Goal: Task Accomplishment & Management: Use online tool/utility

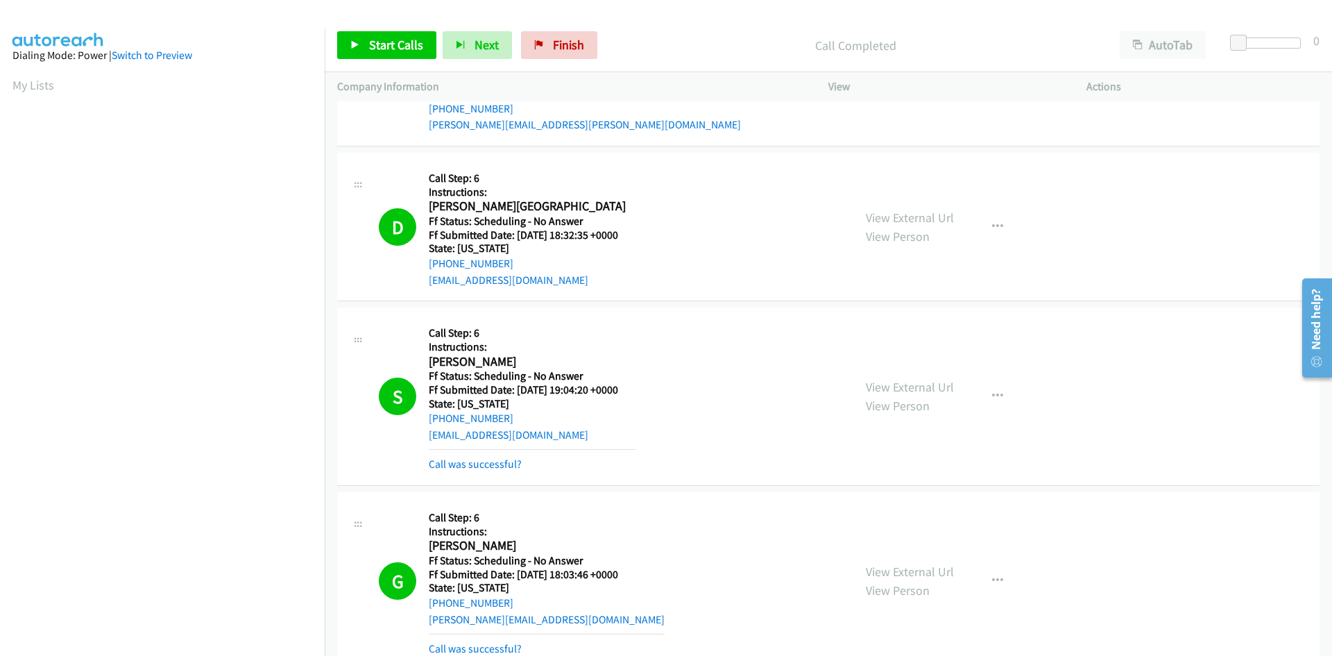
scroll to position [122, 0]
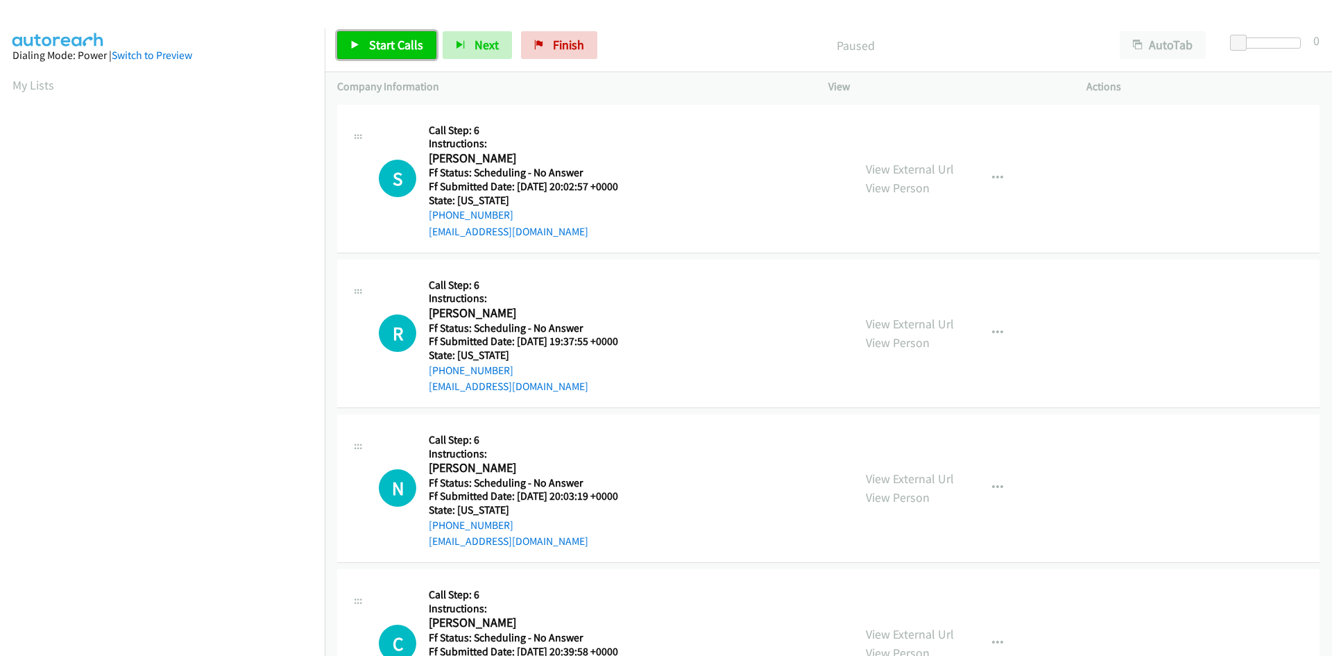
click at [368, 45] on link "Start Calls" at bounding box center [386, 45] width 99 height 28
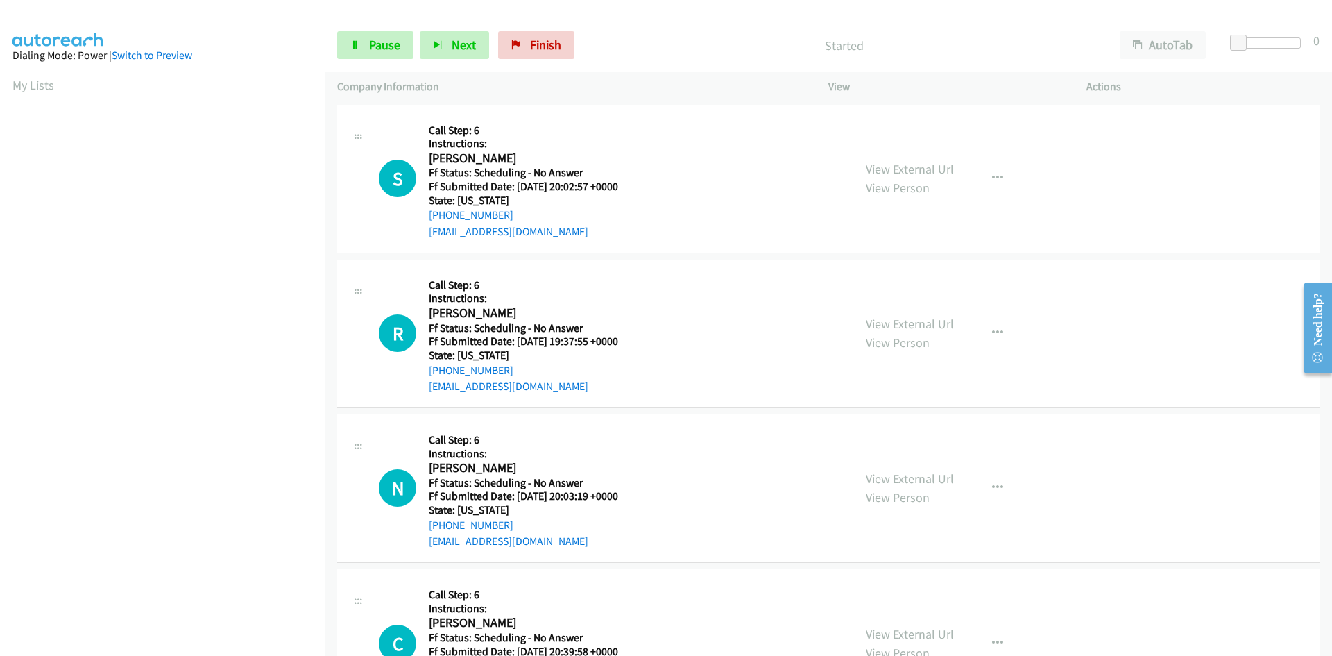
scroll to position [123, 0]
click at [374, 45] on span "Pause" at bounding box center [384, 45] width 31 height 16
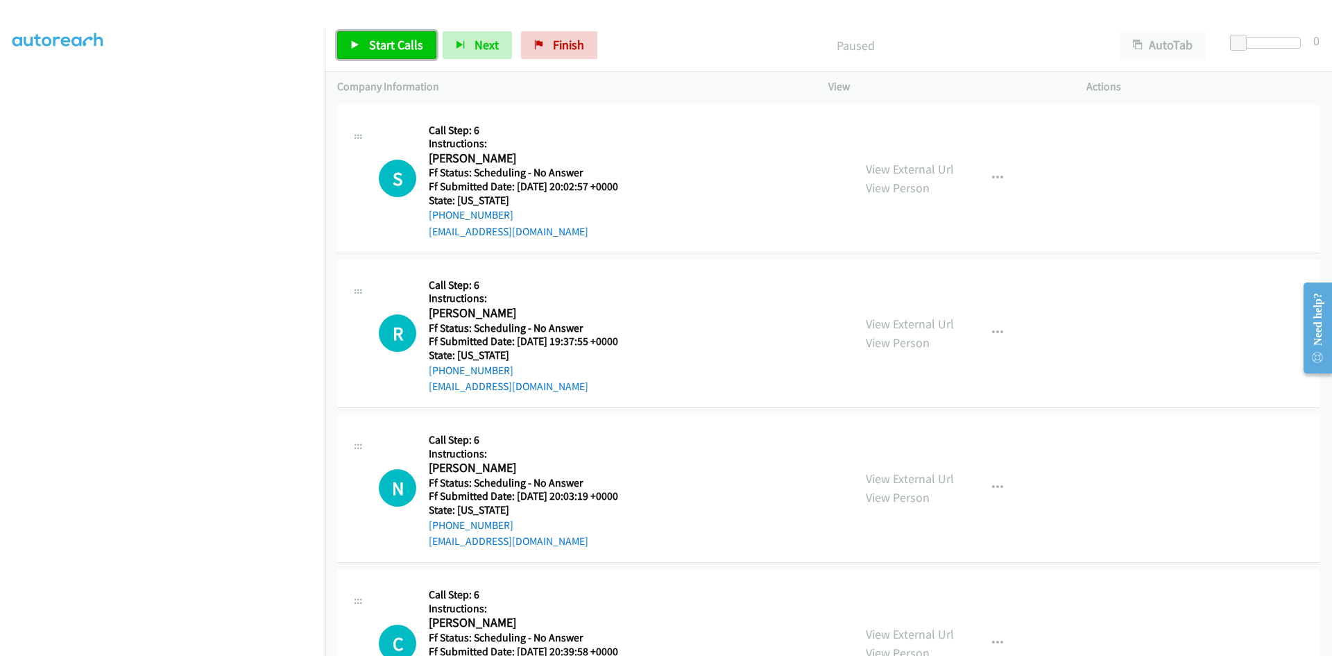
click at [374, 46] on span "Start Calls" at bounding box center [396, 45] width 54 height 16
click at [393, 49] on span "Start Calls" at bounding box center [396, 45] width 54 height 16
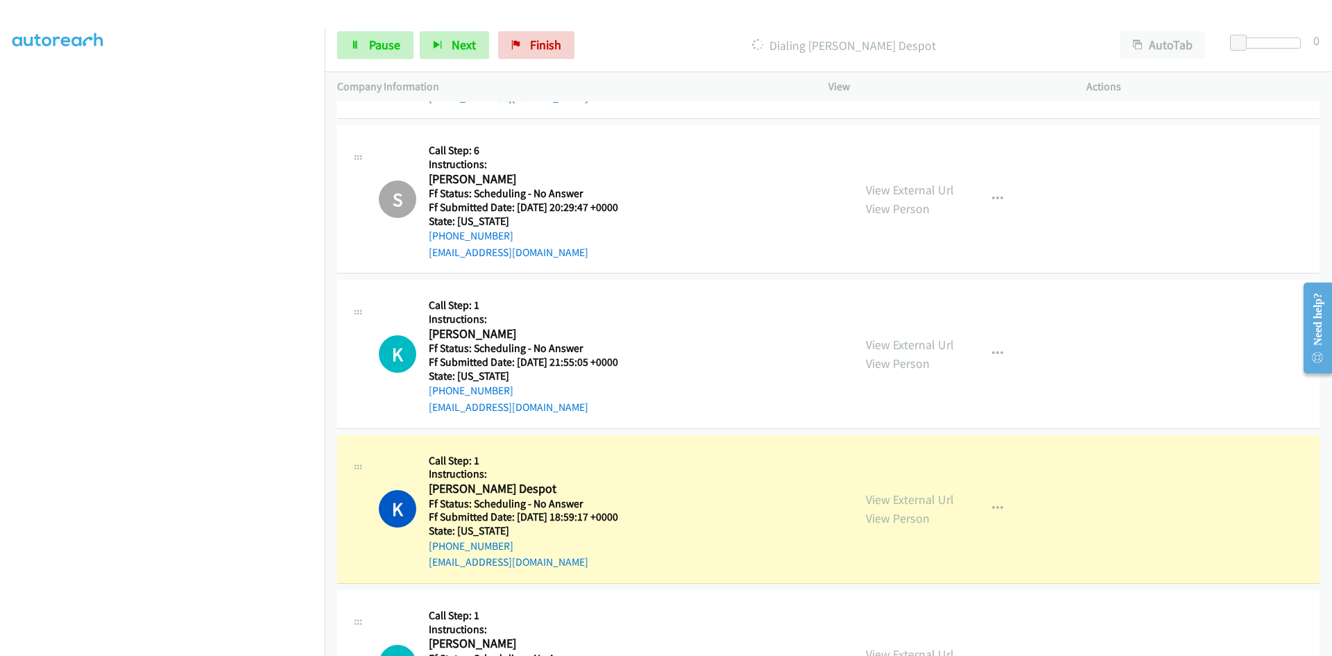
scroll to position [833, 0]
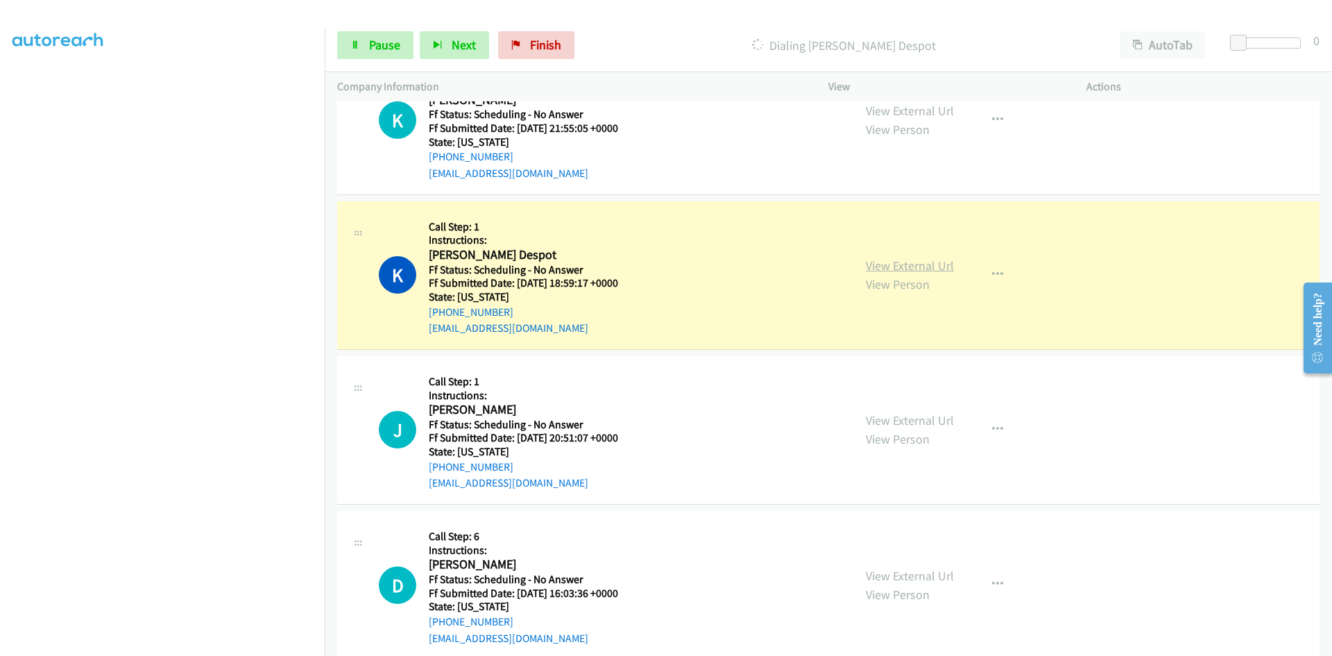
click at [922, 266] on link "View External Url" at bounding box center [910, 265] width 88 height 16
click at [928, 267] on link "View External Url" at bounding box center [910, 265] width 88 height 16
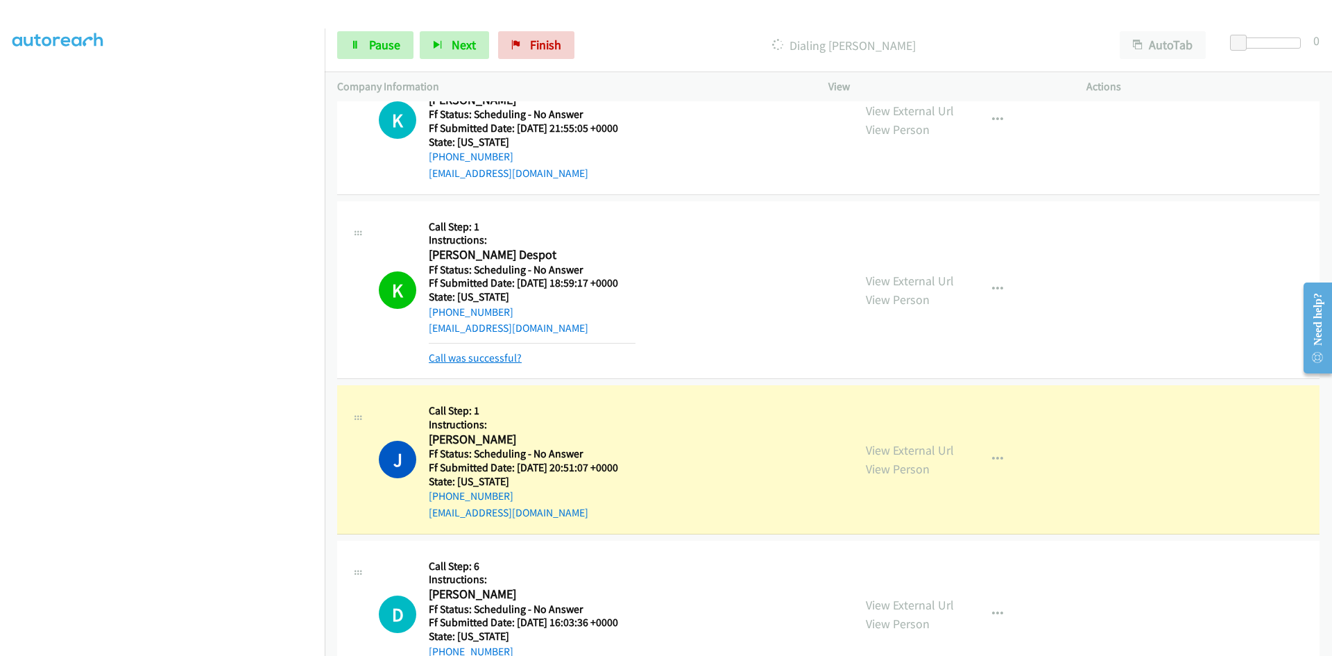
click at [454, 357] on link "Call was successful?" at bounding box center [475, 357] width 93 height 13
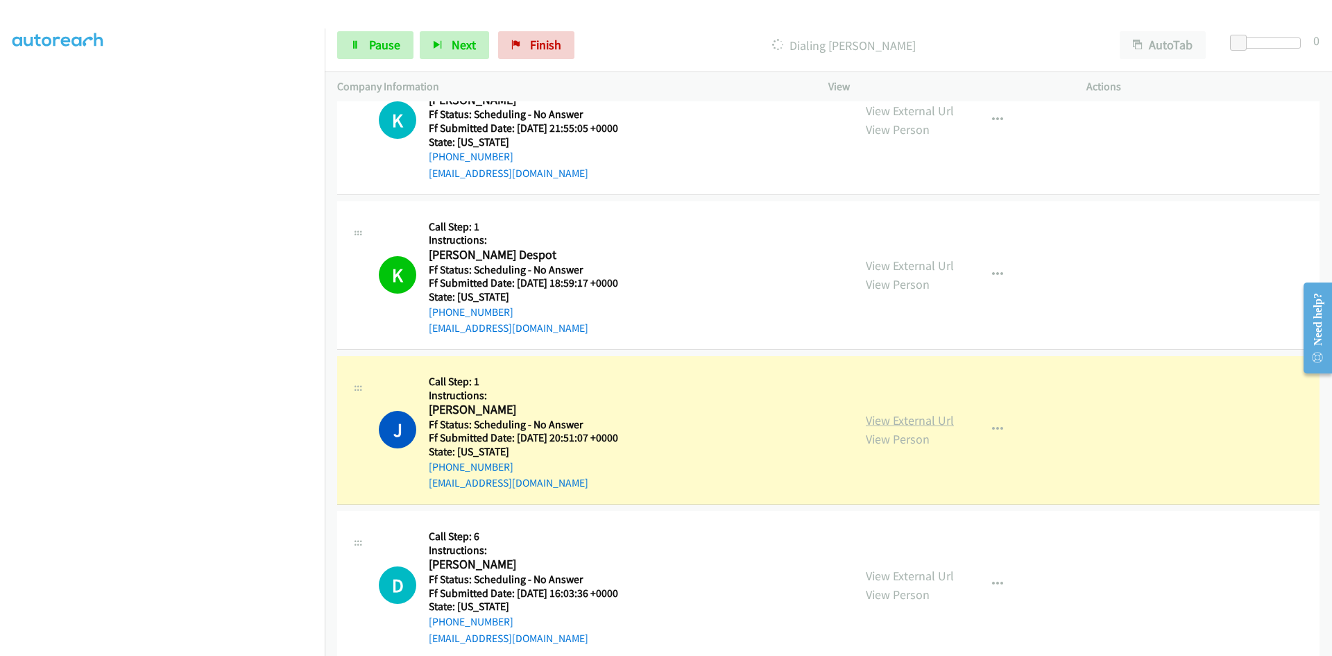
click at [942, 422] on link "View External Url" at bounding box center [910, 420] width 88 height 16
click at [912, 418] on link "View External Url" at bounding box center [910, 420] width 88 height 16
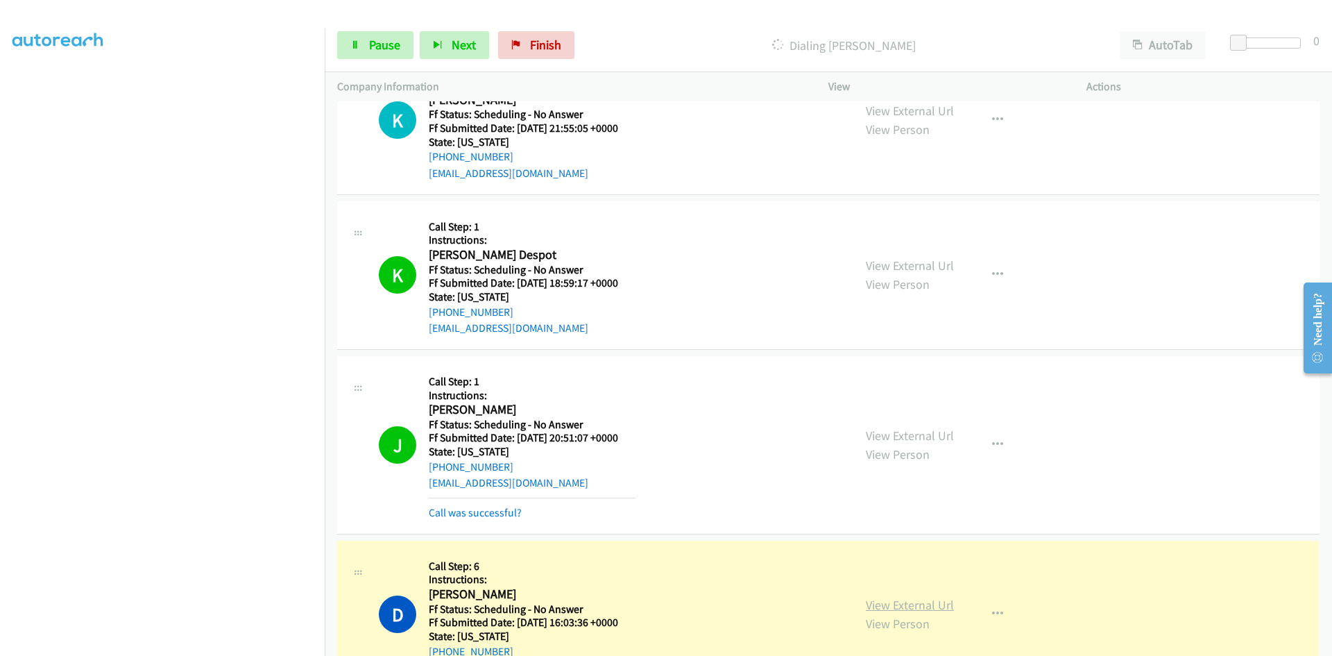
click at [944, 608] on link "View External Url" at bounding box center [910, 605] width 88 height 16
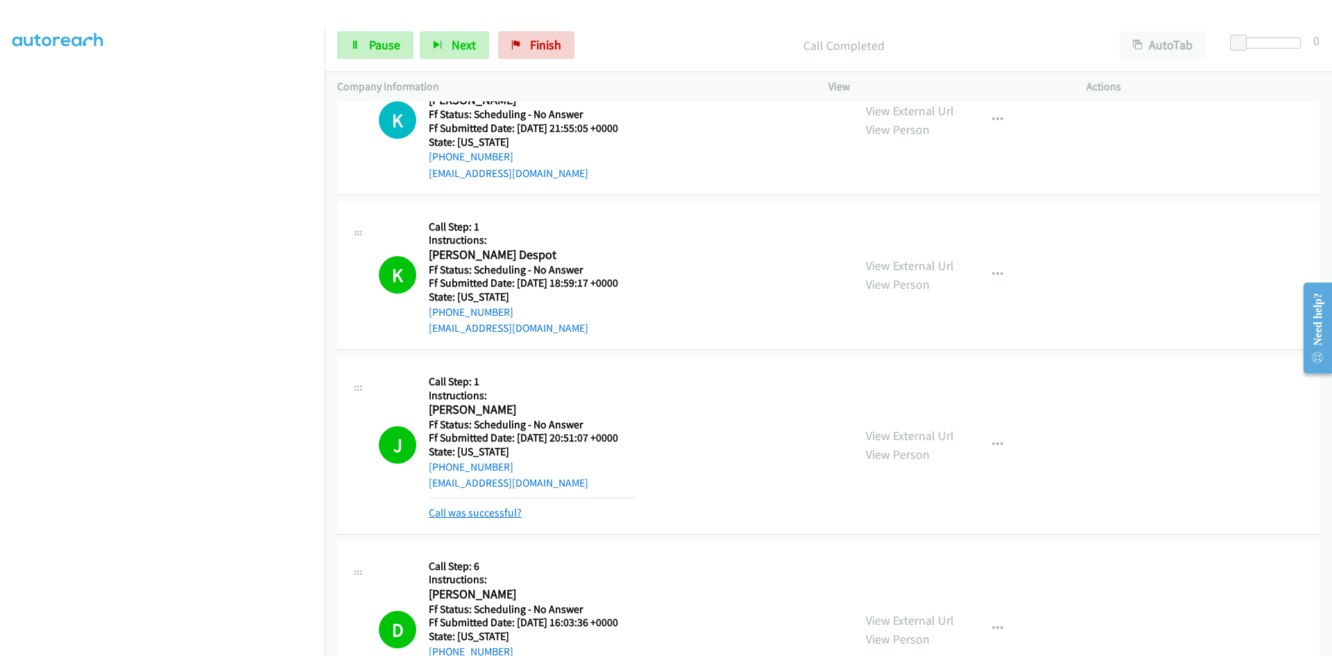
click at [507, 508] on link "Call was successful?" at bounding box center [475, 512] width 93 height 13
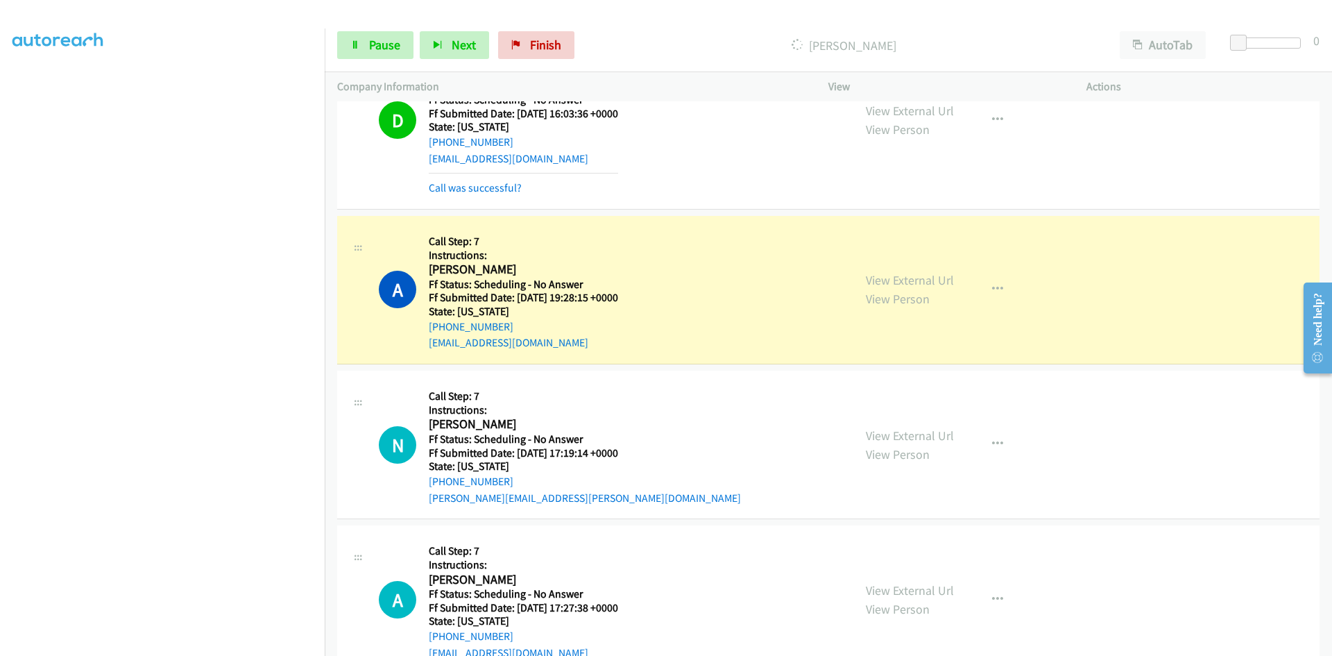
scroll to position [1318, 0]
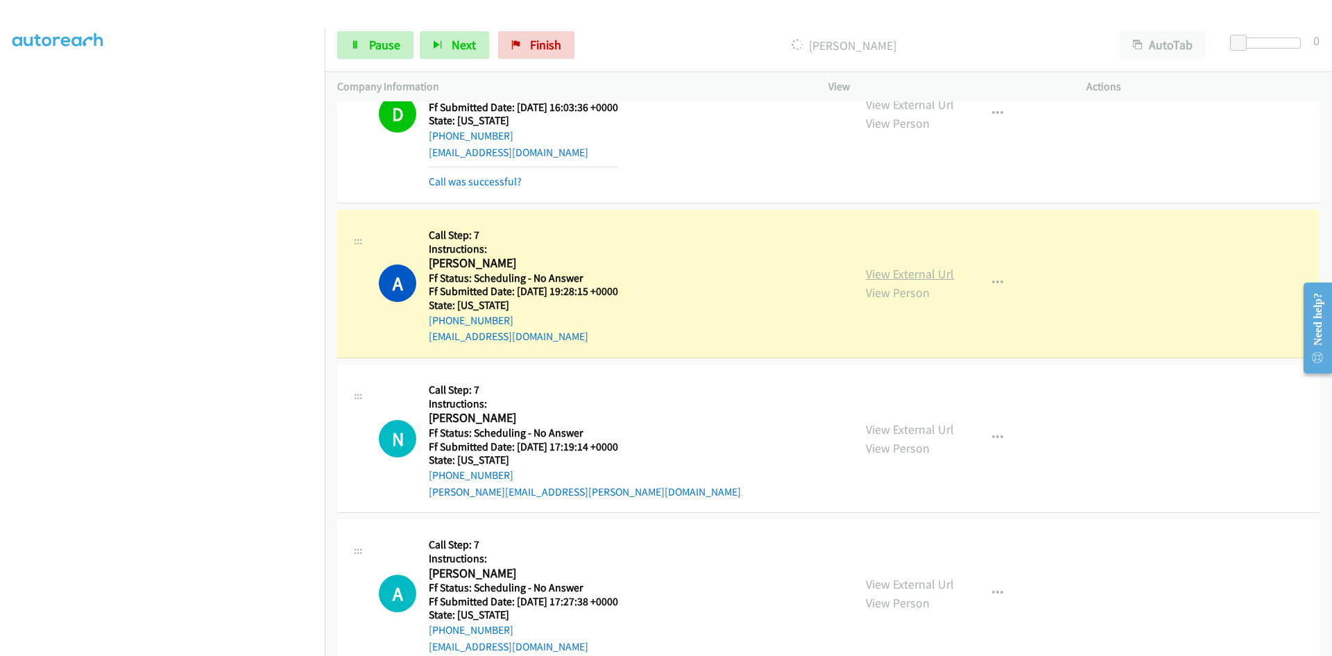
click at [948, 271] on link "View External Url" at bounding box center [910, 274] width 88 height 16
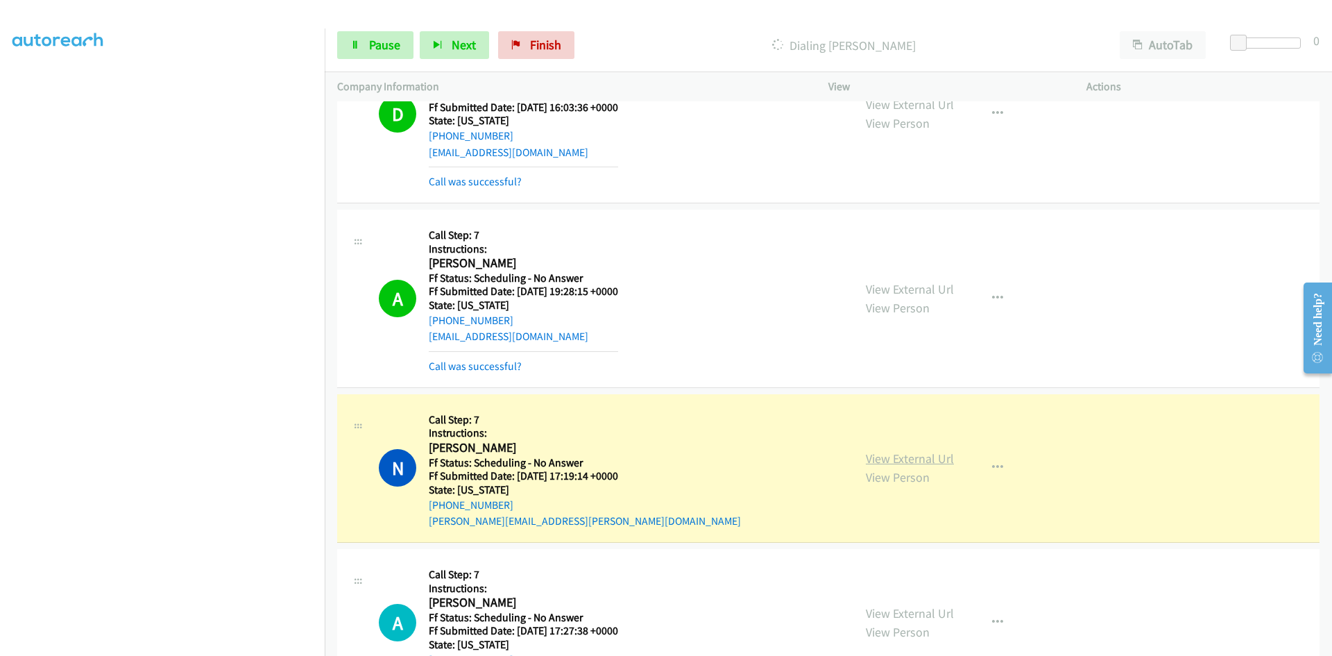
click at [899, 461] on link "View External Url" at bounding box center [910, 458] width 88 height 16
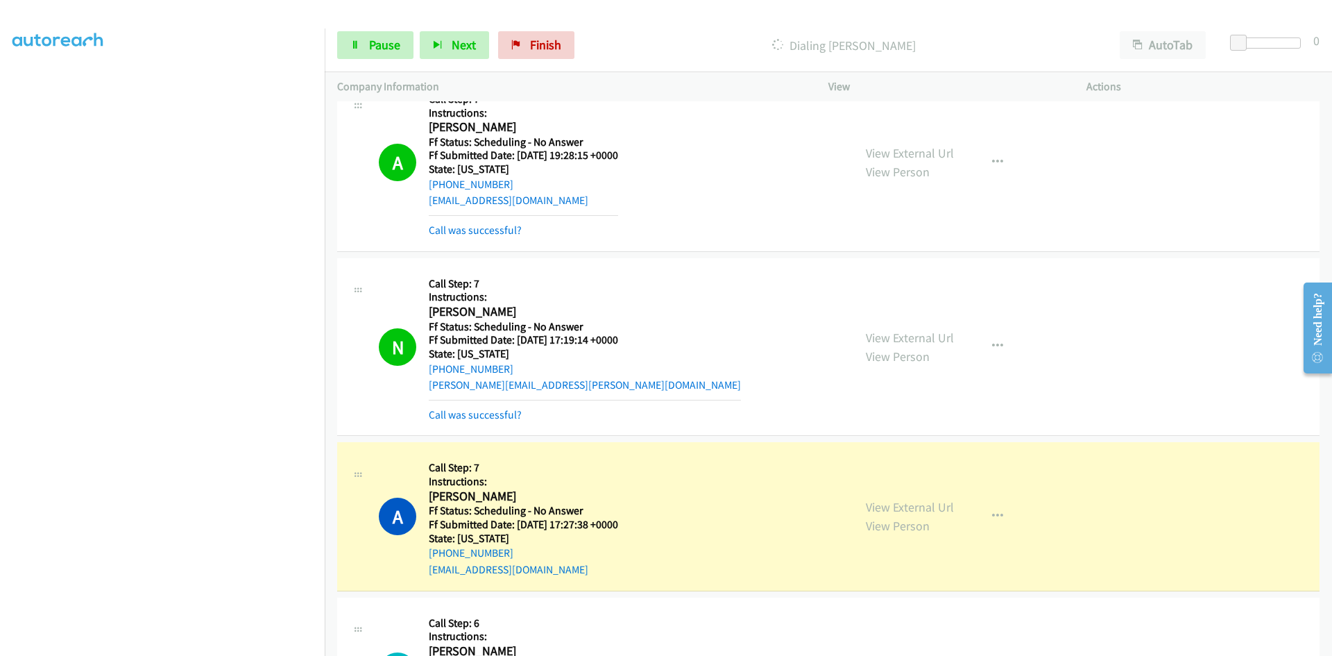
scroll to position [1457, 0]
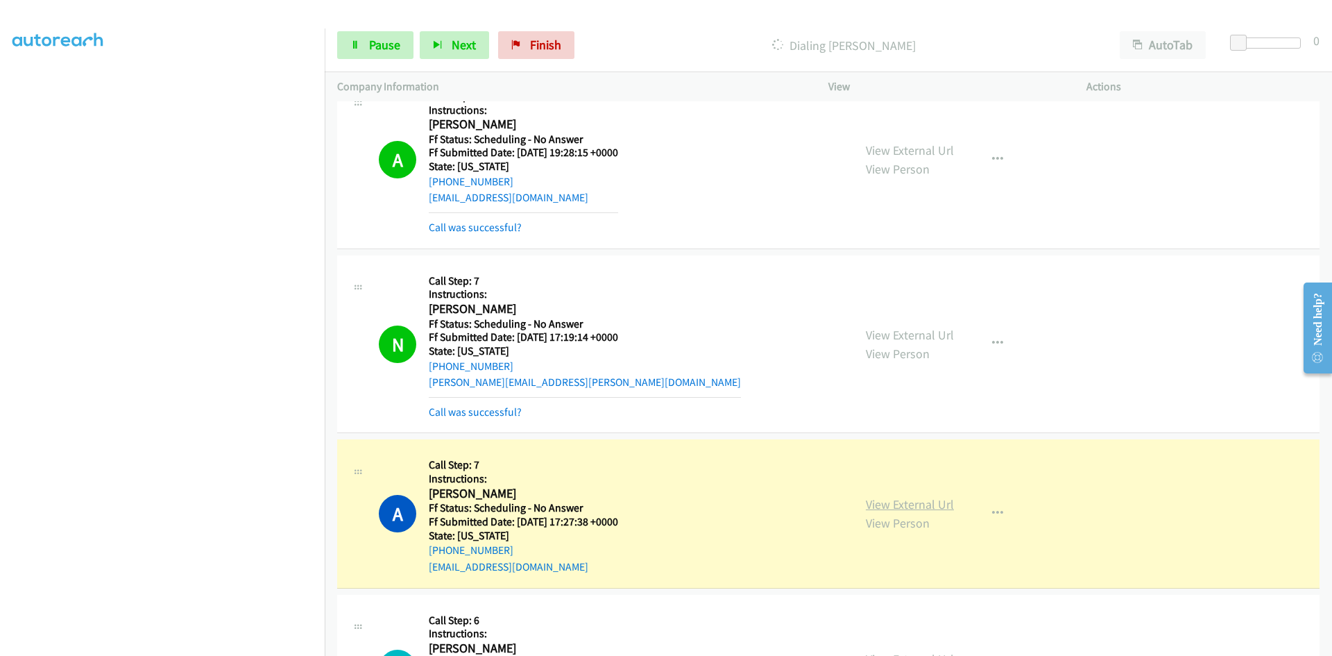
click at [925, 507] on link "View External Url" at bounding box center [910, 504] width 88 height 16
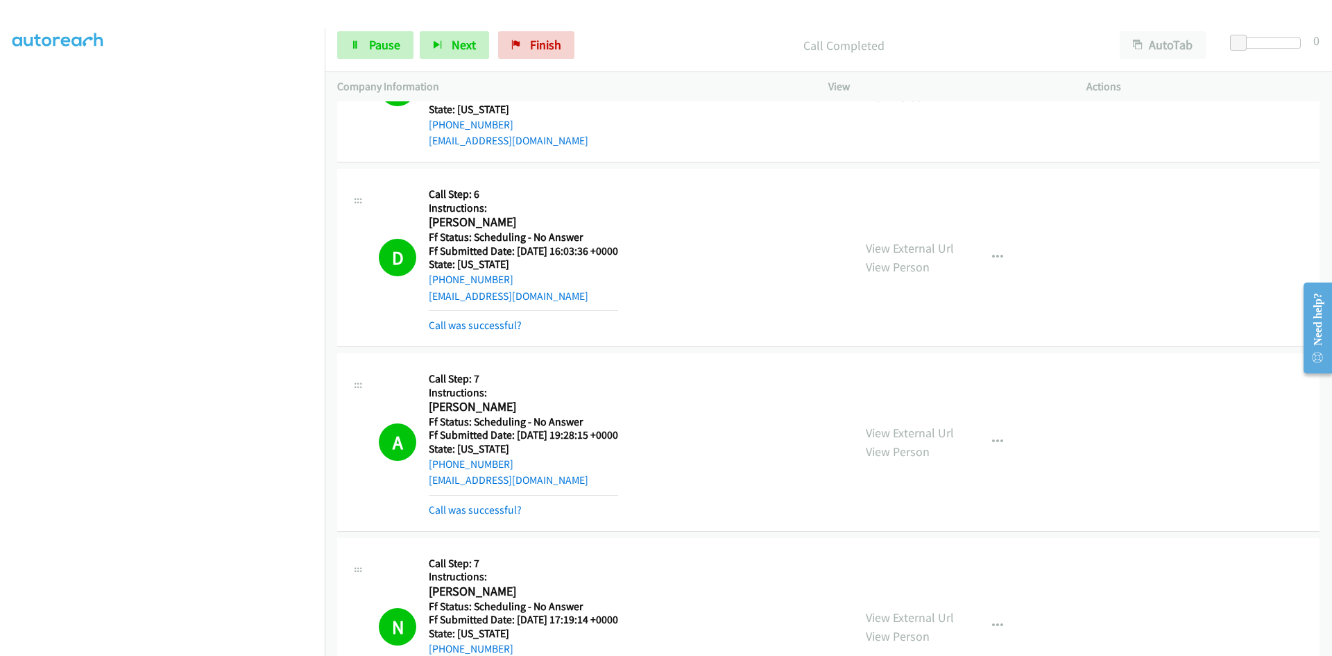
scroll to position [1180, 0]
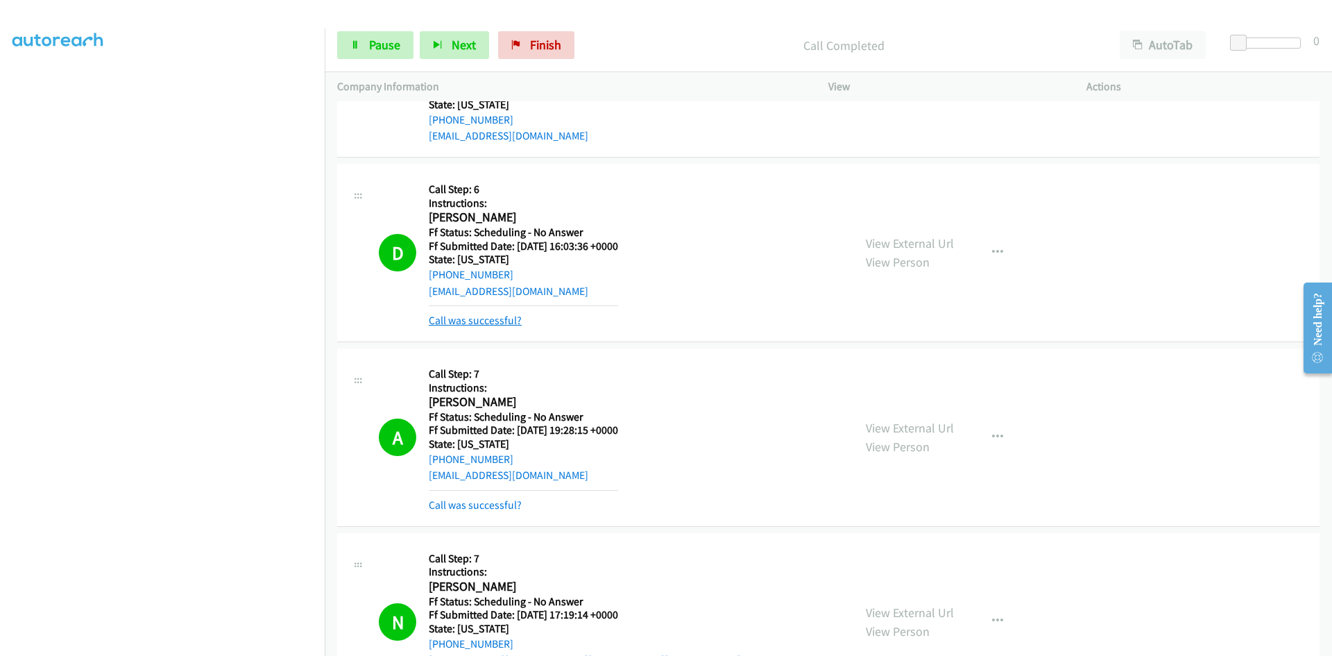
click at [475, 314] on link "Call was successful?" at bounding box center [475, 320] width 93 height 13
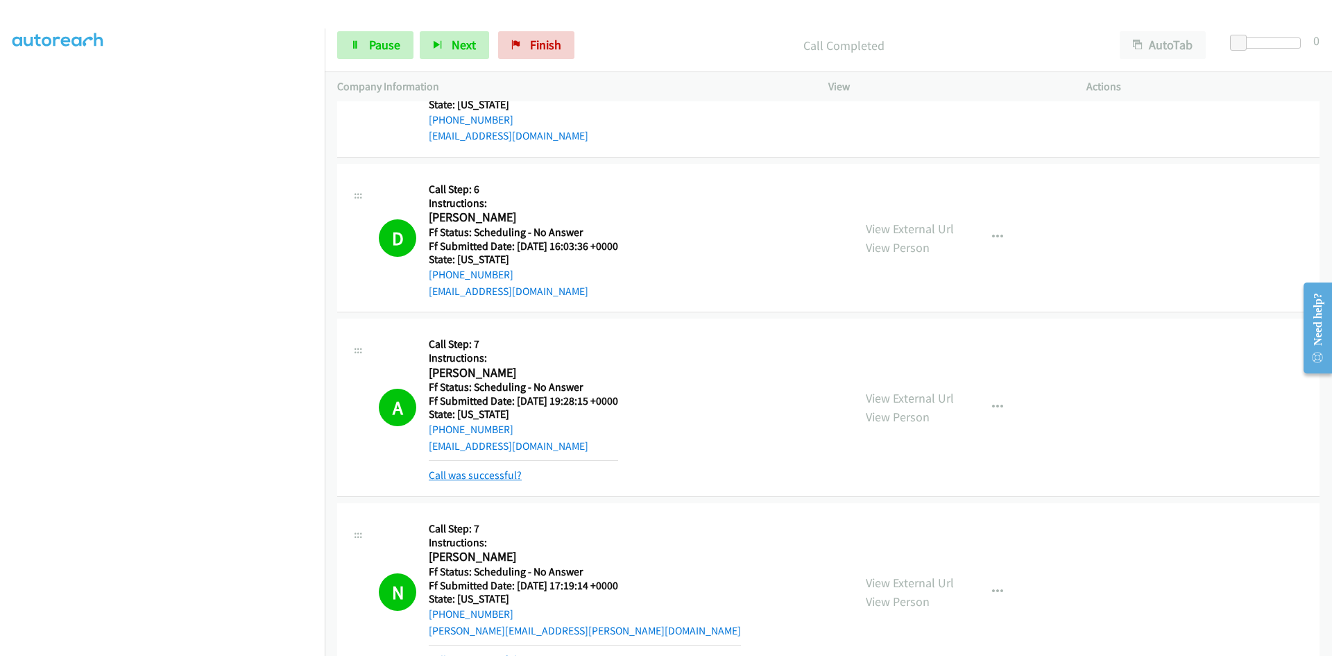
click at [455, 475] on link "Call was successful?" at bounding box center [475, 474] width 93 height 13
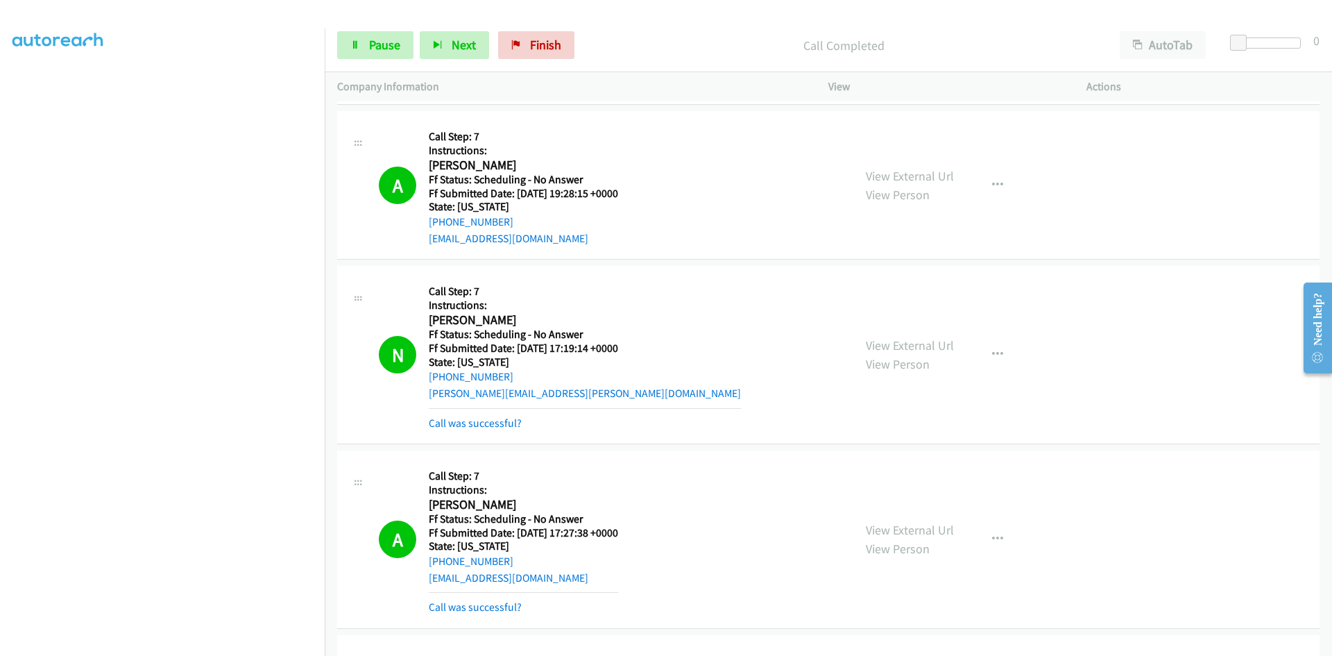
scroll to position [1388, 0]
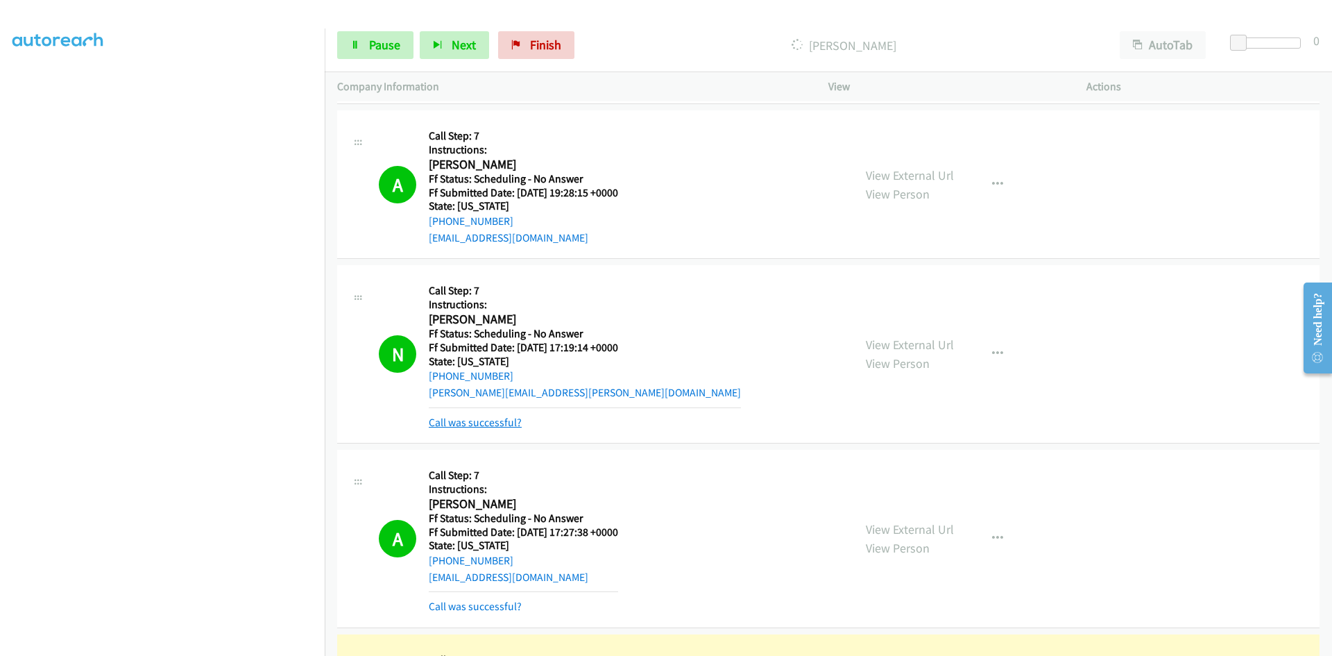
click at [477, 425] on link "Call was successful?" at bounding box center [475, 422] width 93 height 13
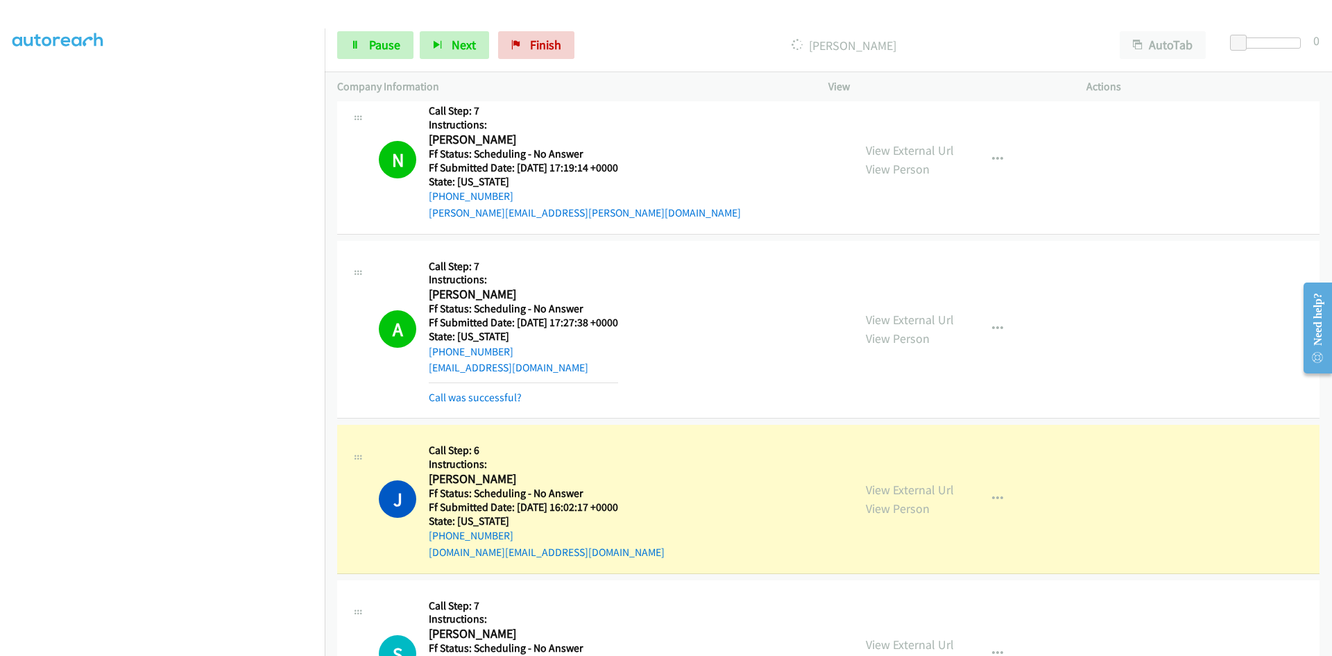
scroll to position [1665, 0]
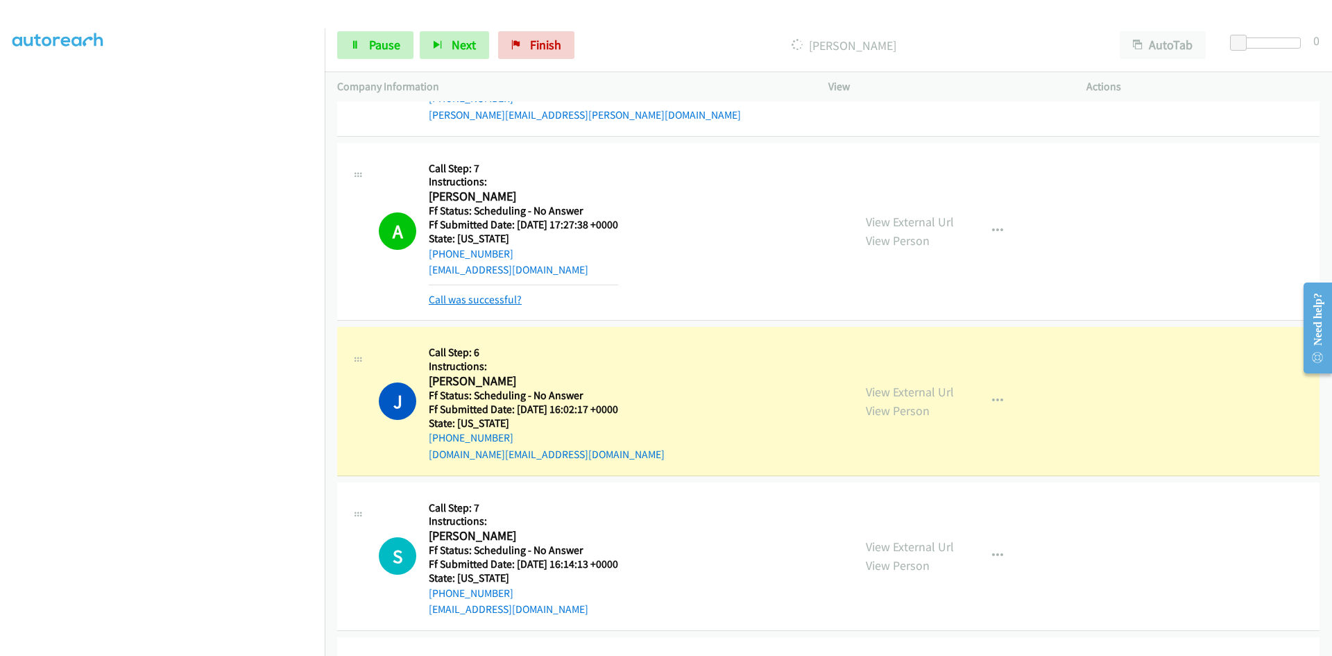
click at [487, 303] on link "Call was successful?" at bounding box center [475, 299] width 93 height 13
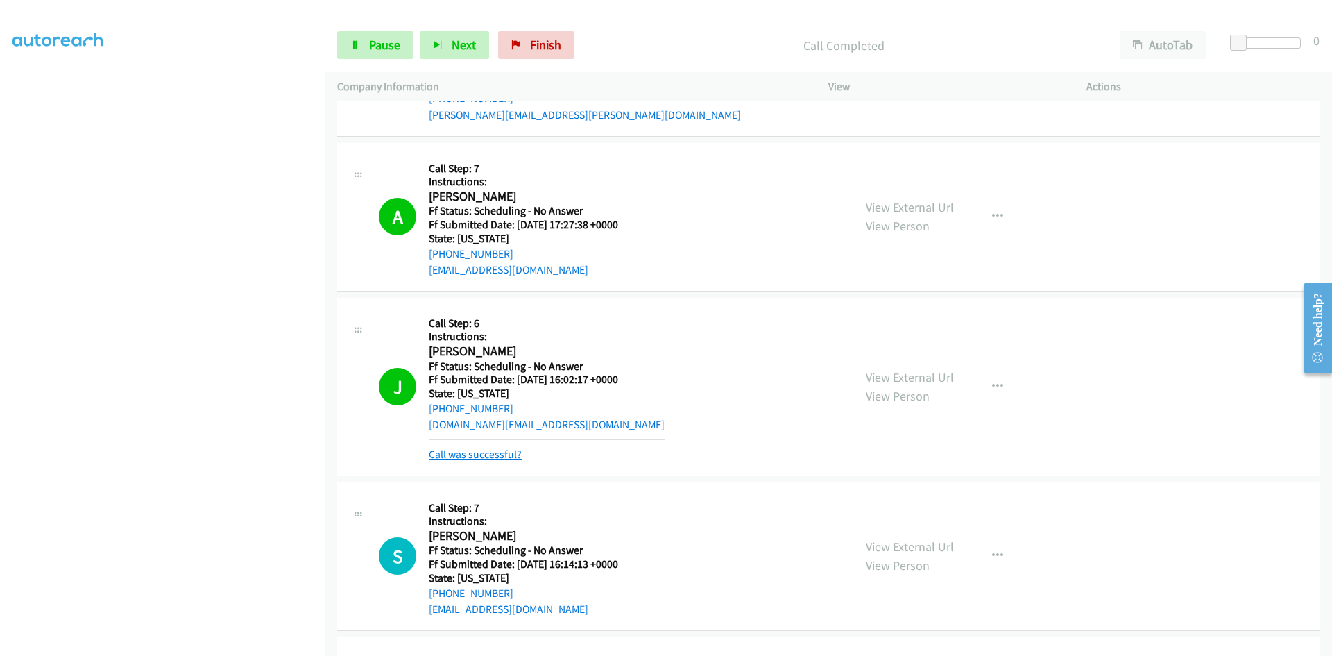
click at [478, 455] on link "Call was successful?" at bounding box center [475, 454] width 93 height 13
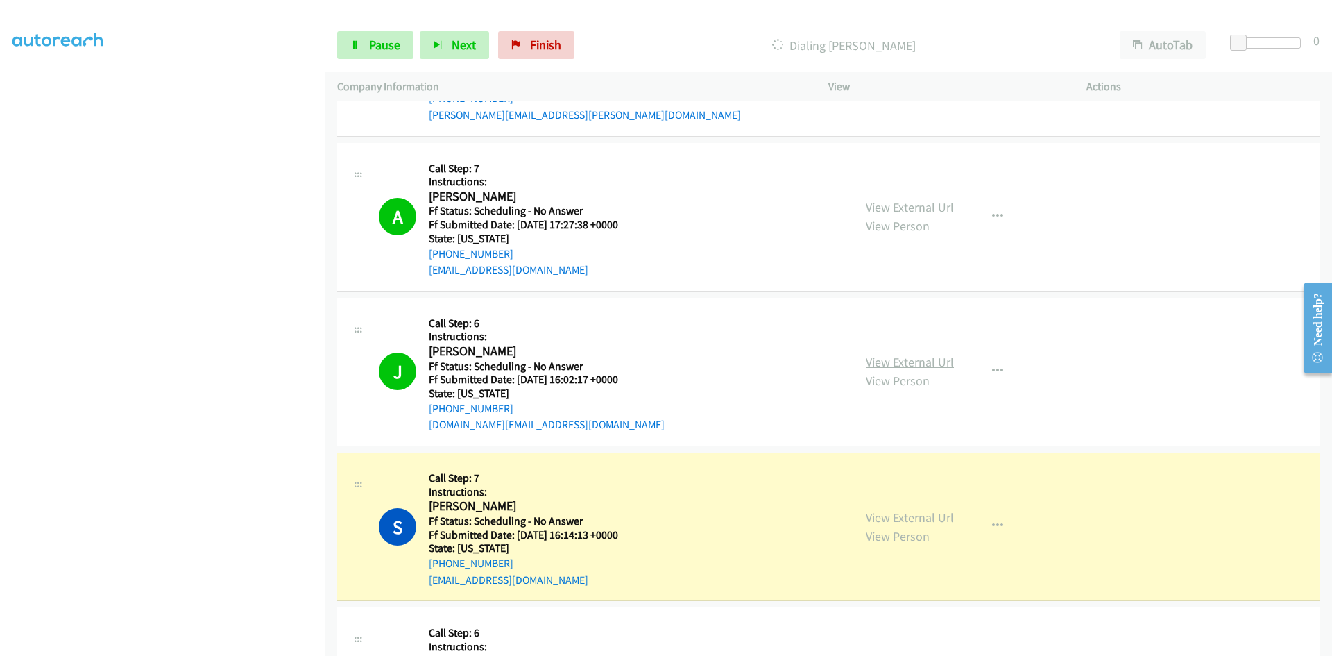
click at [904, 361] on link "View External Url" at bounding box center [910, 362] width 88 height 16
click at [914, 522] on link "View External Url" at bounding box center [910, 517] width 88 height 16
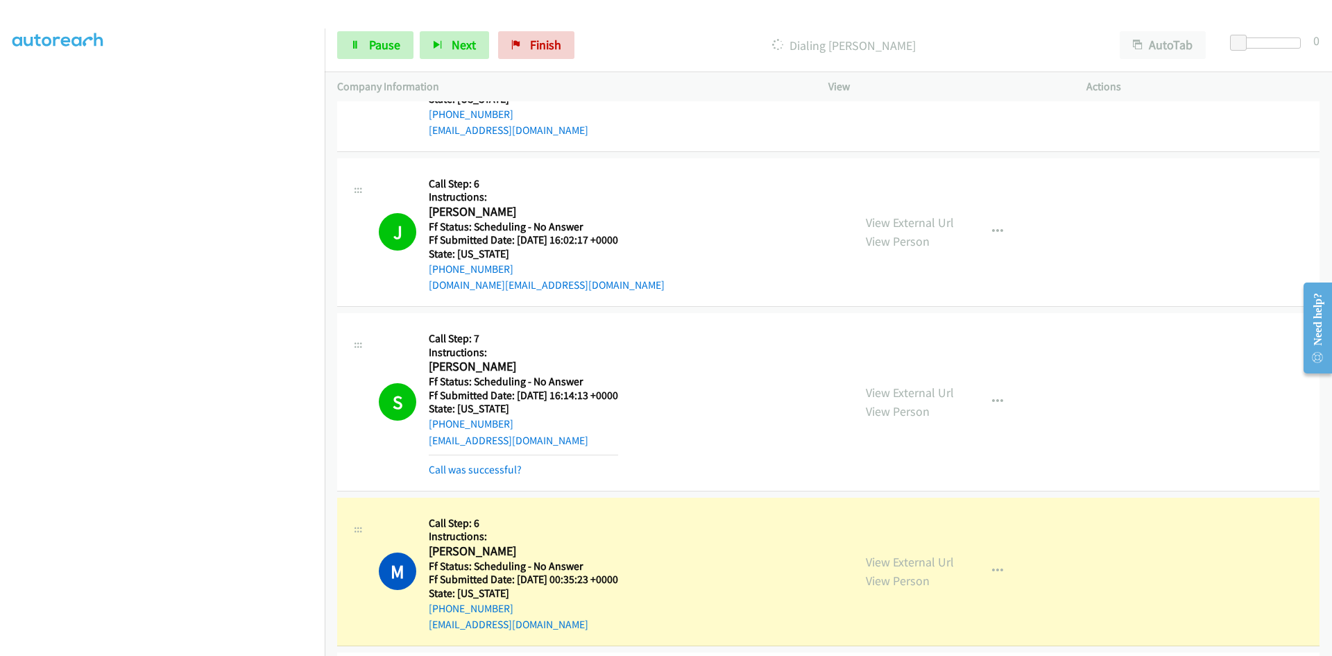
scroll to position [1873, 0]
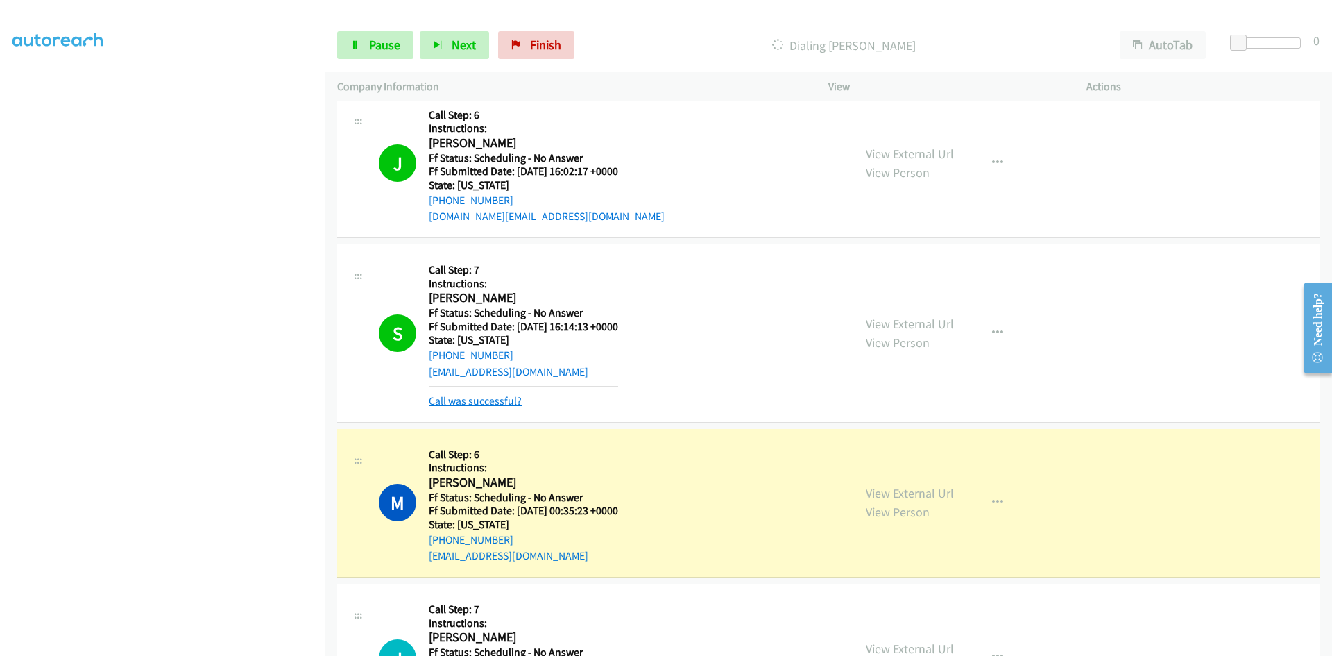
click at [513, 400] on link "Call was successful?" at bounding box center [475, 400] width 93 height 13
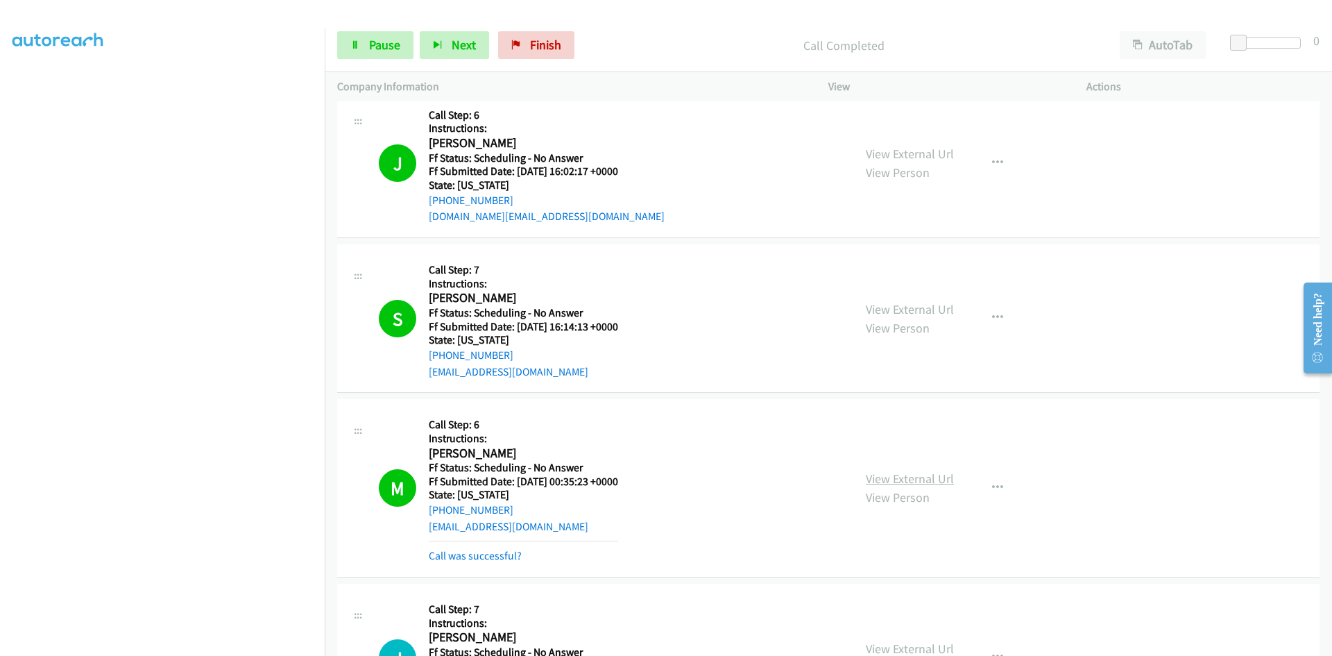
click at [889, 478] on link "View External Url" at bounding box center [910, 478] width 88 height 16
click at [500, 557] on link "Call was successful?" at bounding box center [475, 555] width 93 height 13
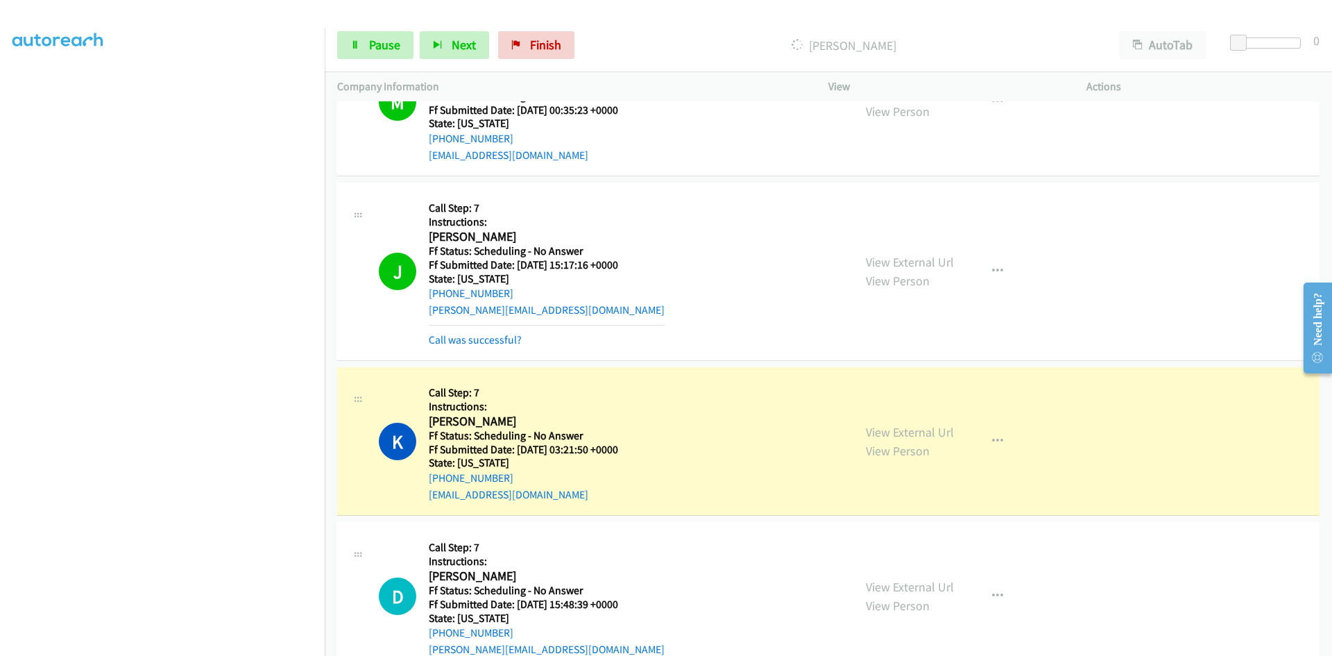
scroll to position [2220, 0]
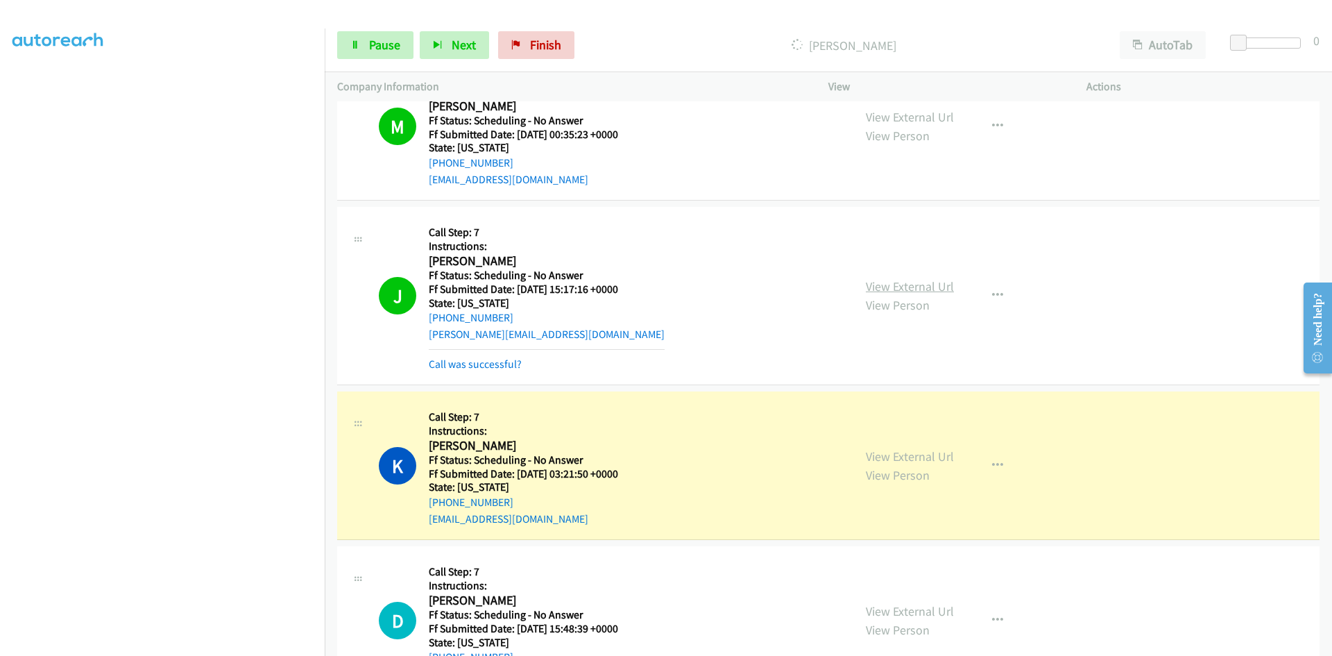
click at [926, 289] on link "View External Url" at bounding box center [910, 286] width 88 height 16
click at [914, 461] on link "View External Url" at bounding box center [910, 456] width 88 height 16
click at [509, 370] on link "Call was successful?" at bounding box center [475, 363] width 93 height 13
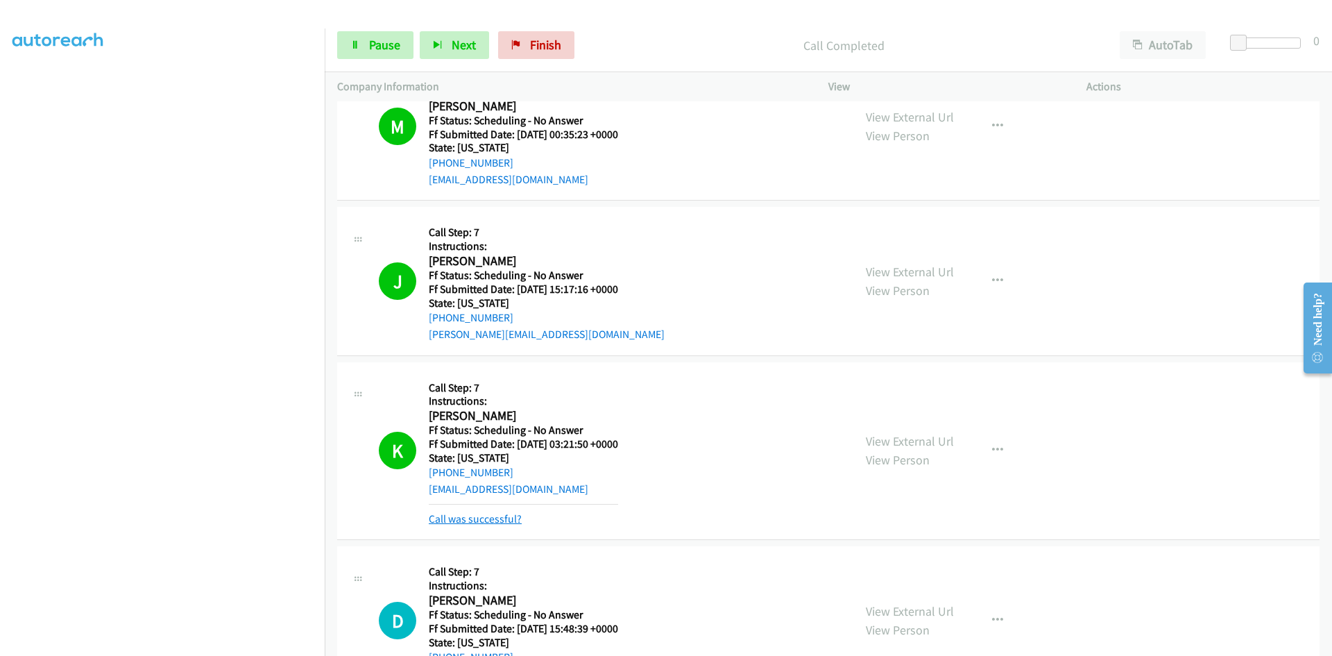
click at [516, 517] on link "Call was successful?" at bounding box center [475, 518] width 93 height 13
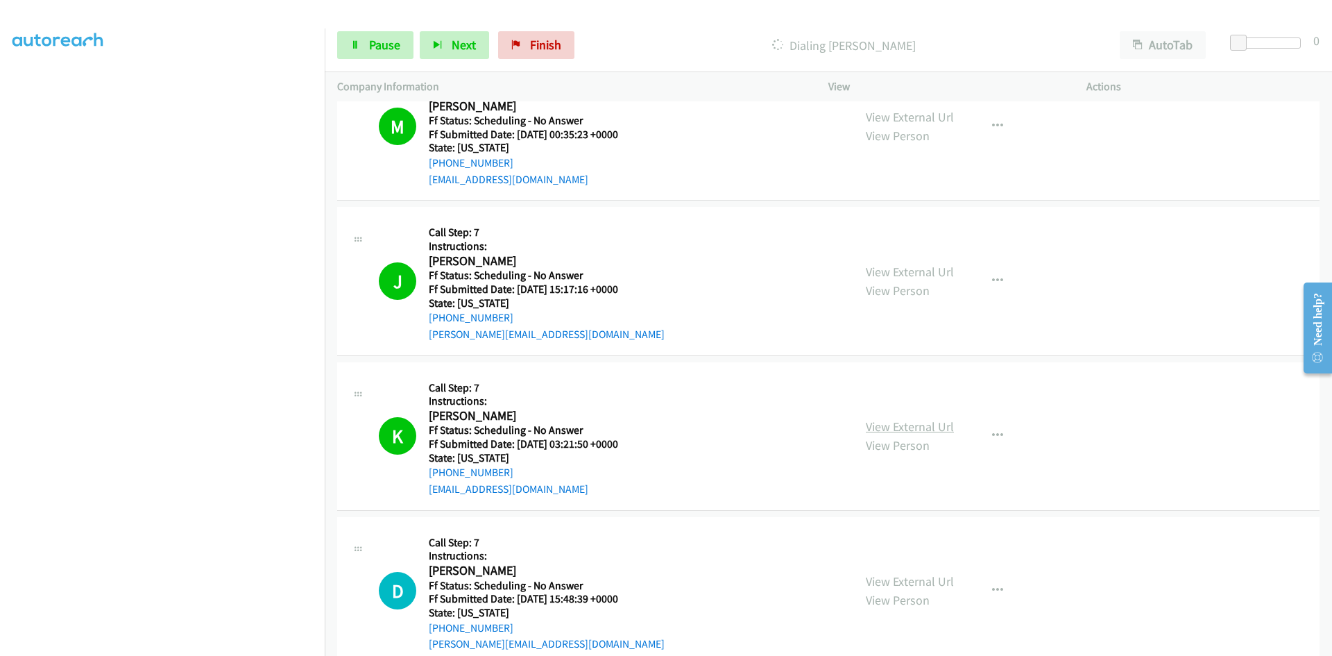
click at [930, 425] on link "View External Url" at bounding box center [910, 426] width 88 height 16
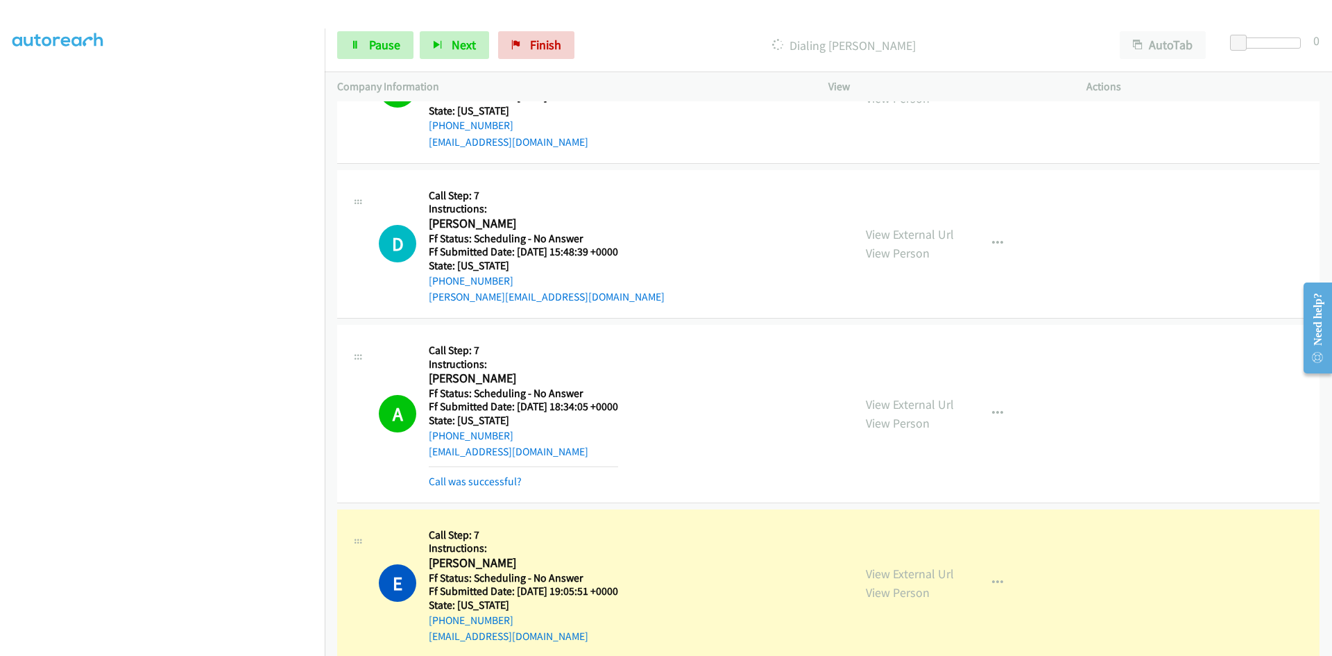
scroll to position [2706, 0]
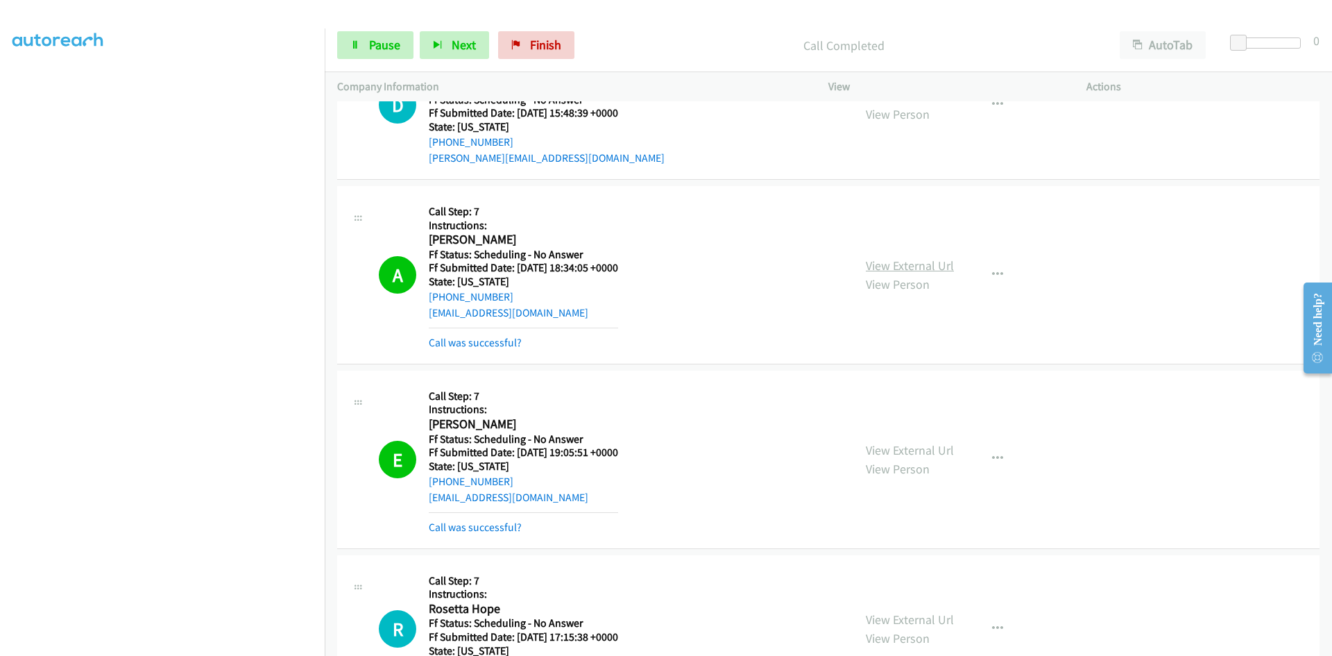
click at [939, 265] on link "View External Url" at bounding box center [910, 265] width 88 height 16
click at [920, 449] on link "View External Url" at bounding box center [910, 450] width 88 height 16
click at [510, 347] on link "Call was successful?" at bounding box center [475, 342] width 93 height 13
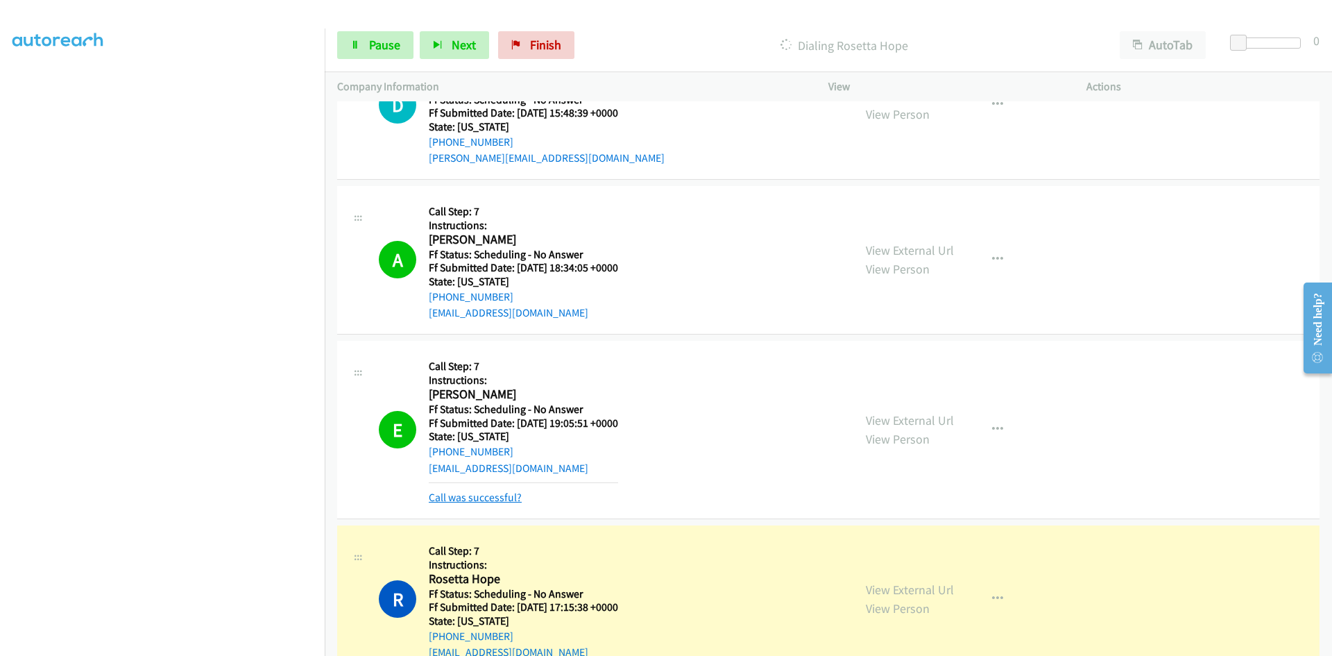
click at [496, 497] on link "Call was successful?" at bounding box center [475, 497] width 93 height 13
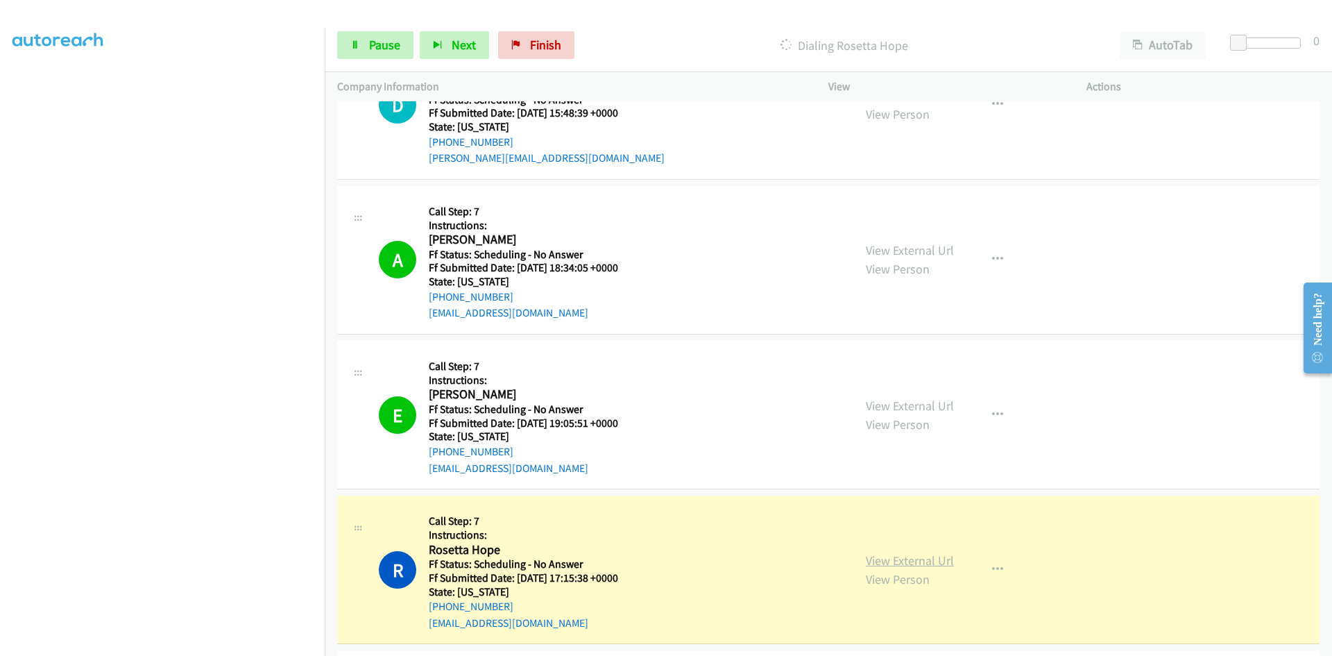
click at [887, 560] on link "View External Url" at bounding box center [910, 560] width 88 height 16
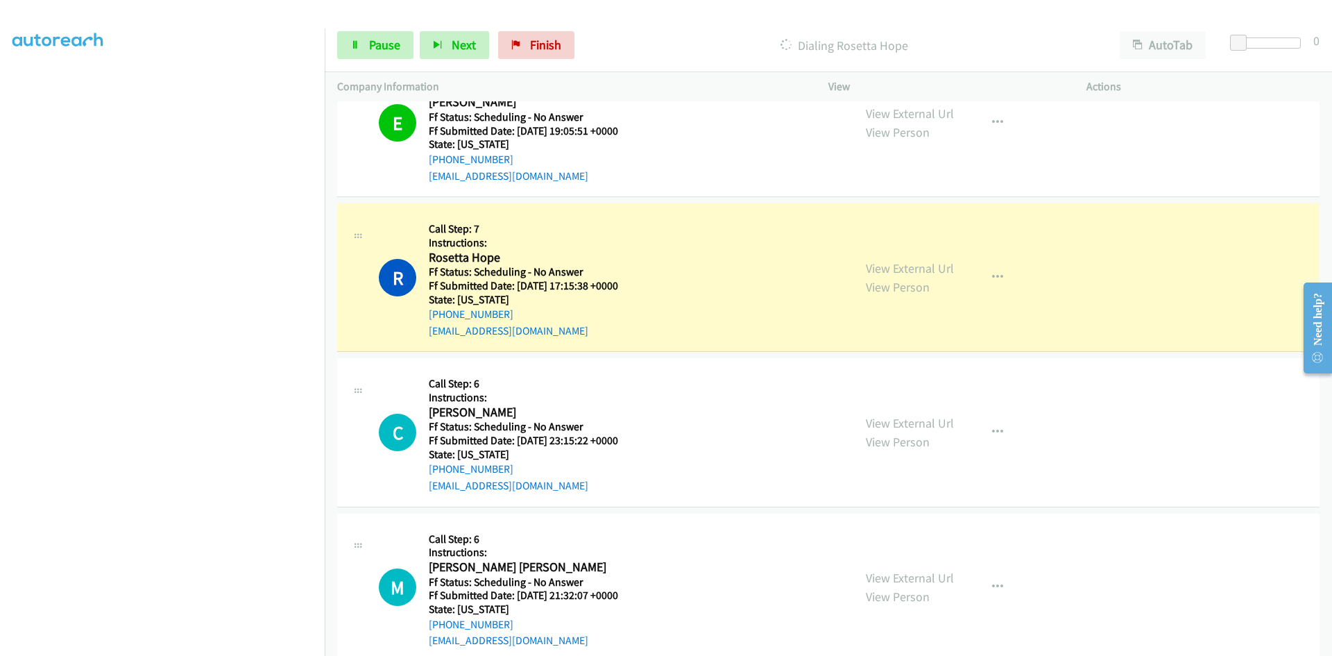
scroll to position [3122, 0]
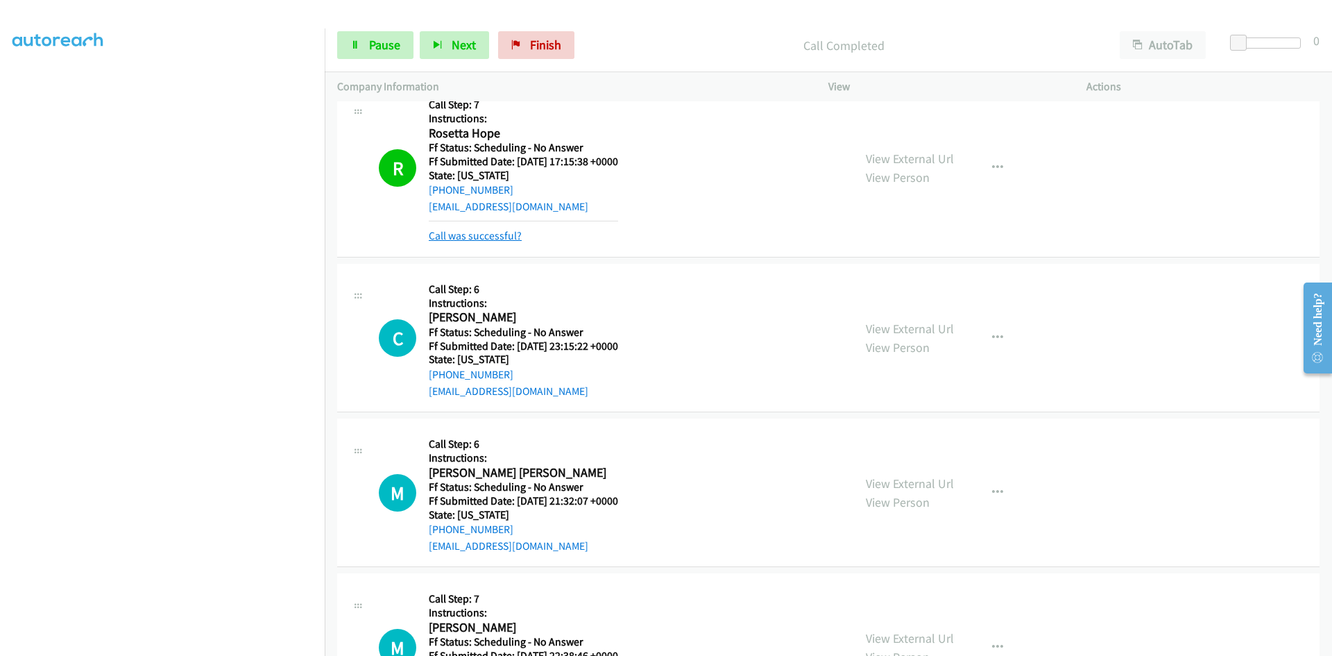
click at [500, 235] on link "Call was successful?" at bounding box center [475, 235] width 93 height 13
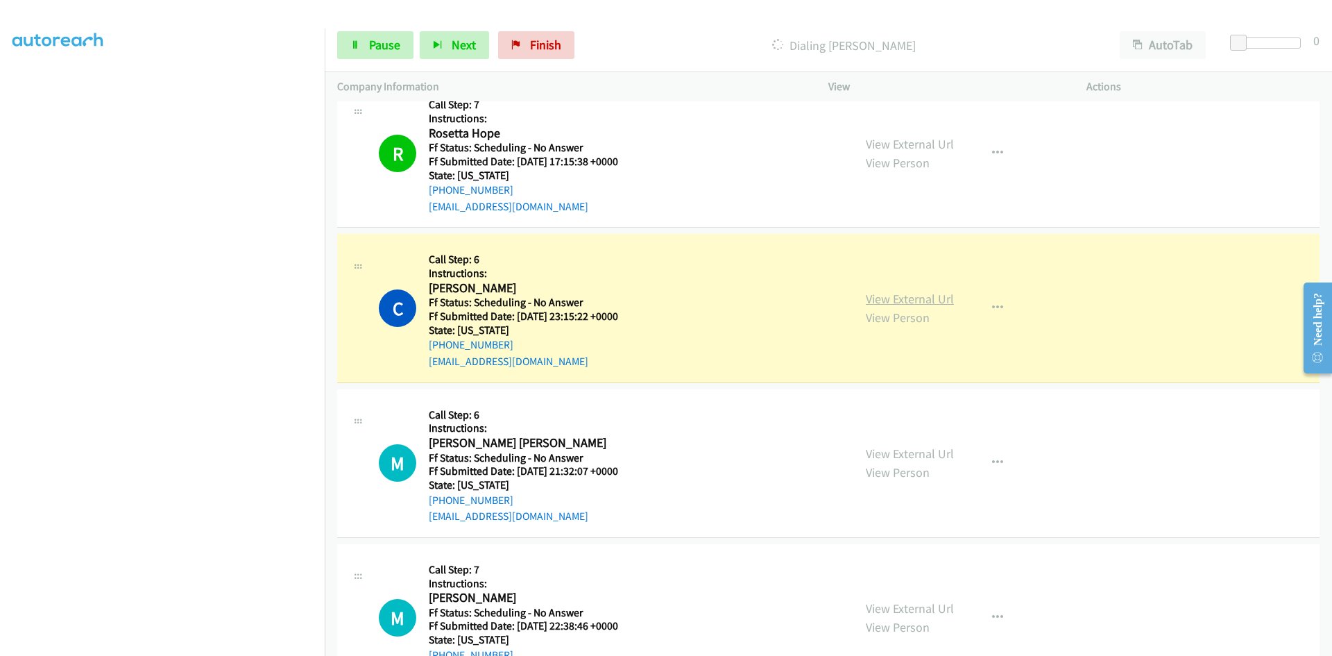
click at [924, 293] on link "View External Url" at bounding box center [910, 299] width 88 height 16
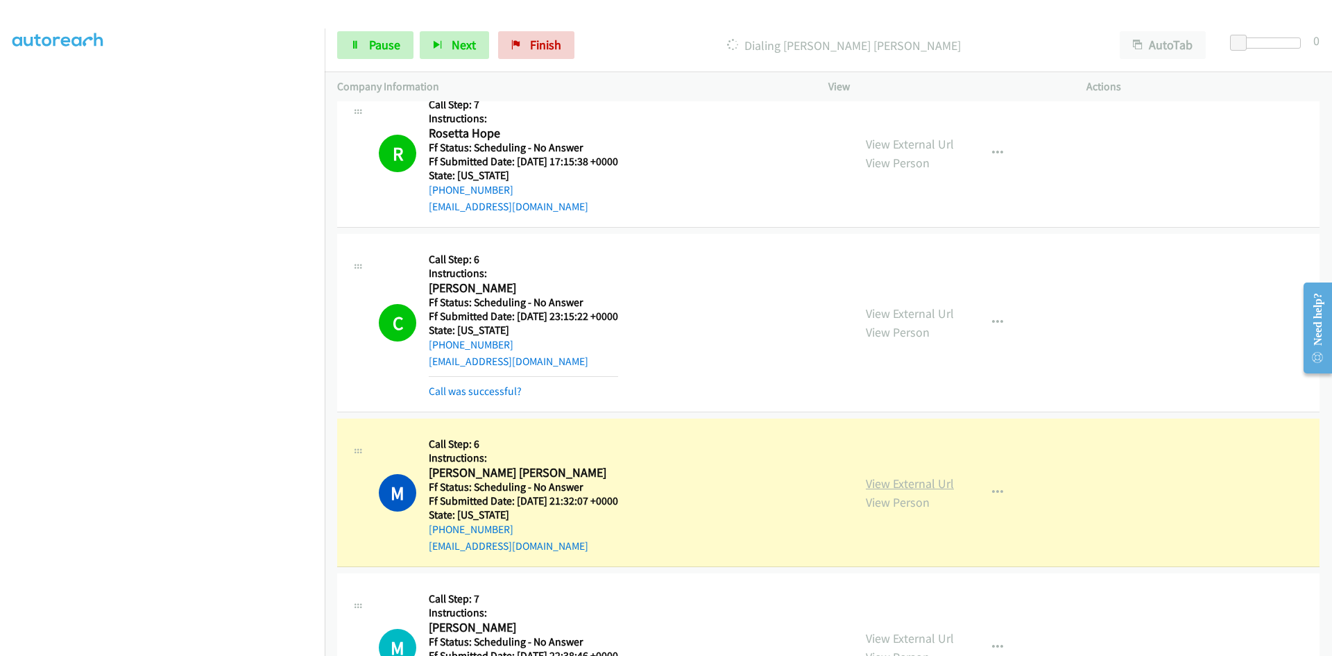
click at [909, 486] on link "View External Url" at bounding box center [910, 483] width 88 height 16
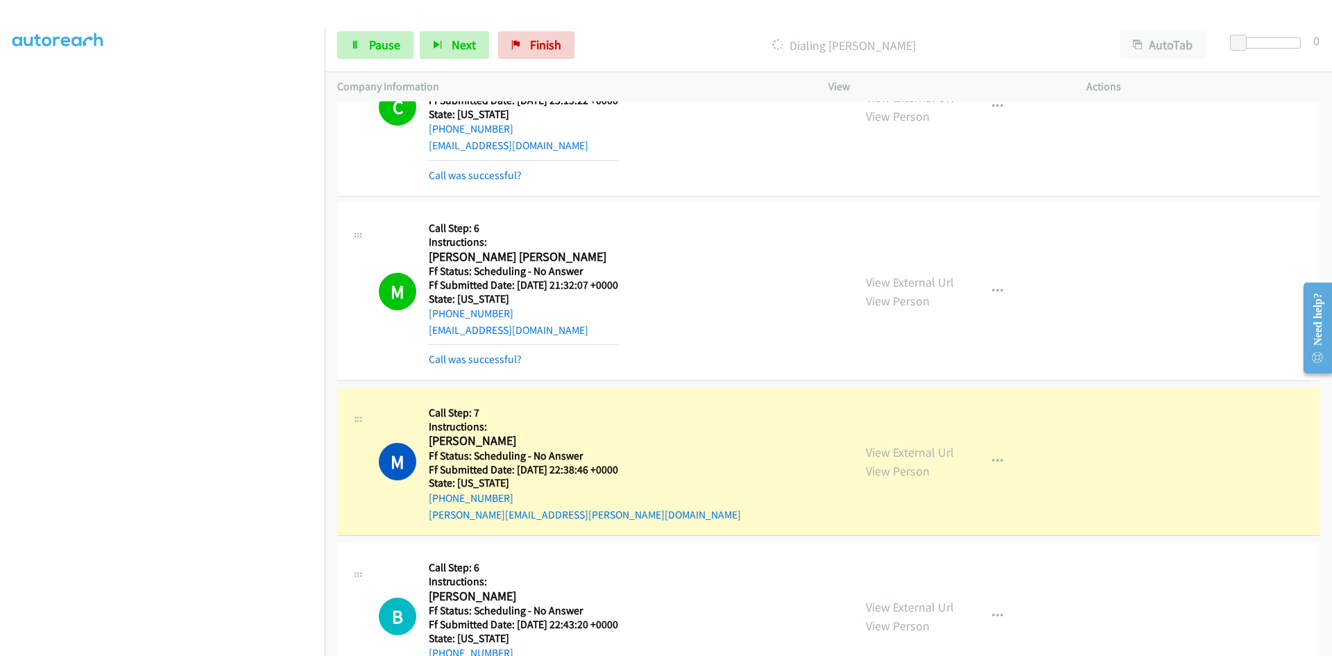
scroll to position [3400, 0]
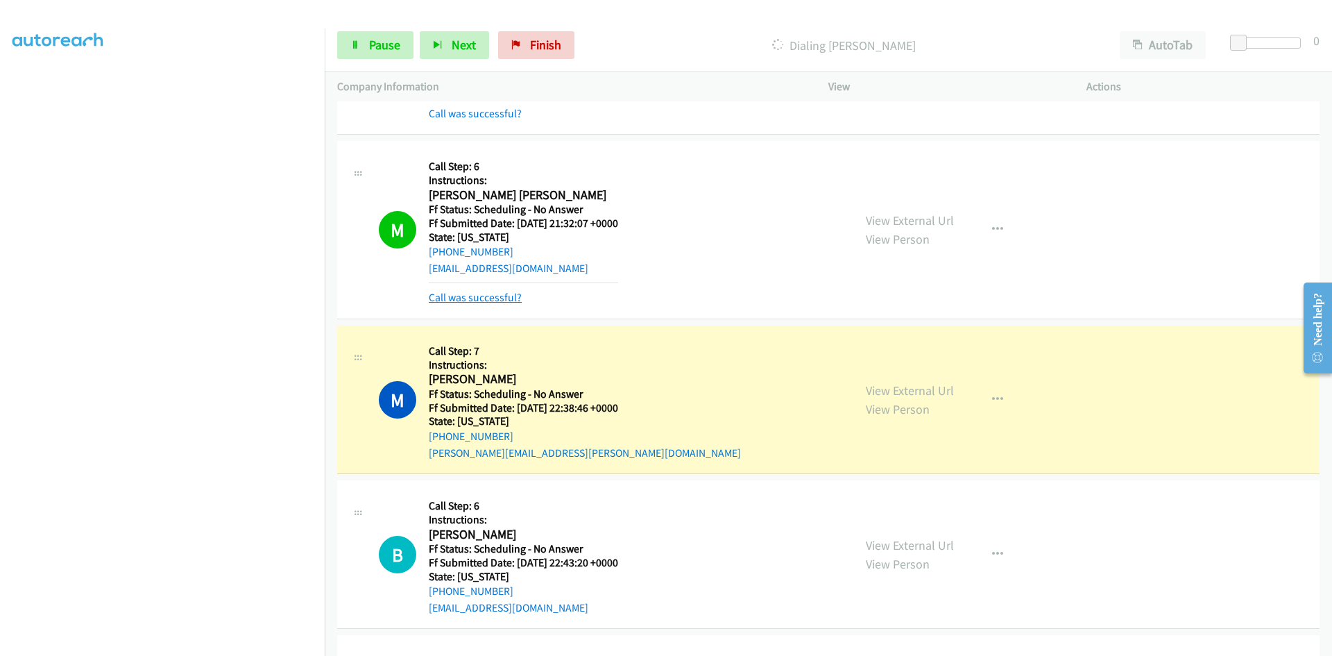
click at [500, 291] on link "Call was successful?" at bounding box center [475, 297] width 93 height 13
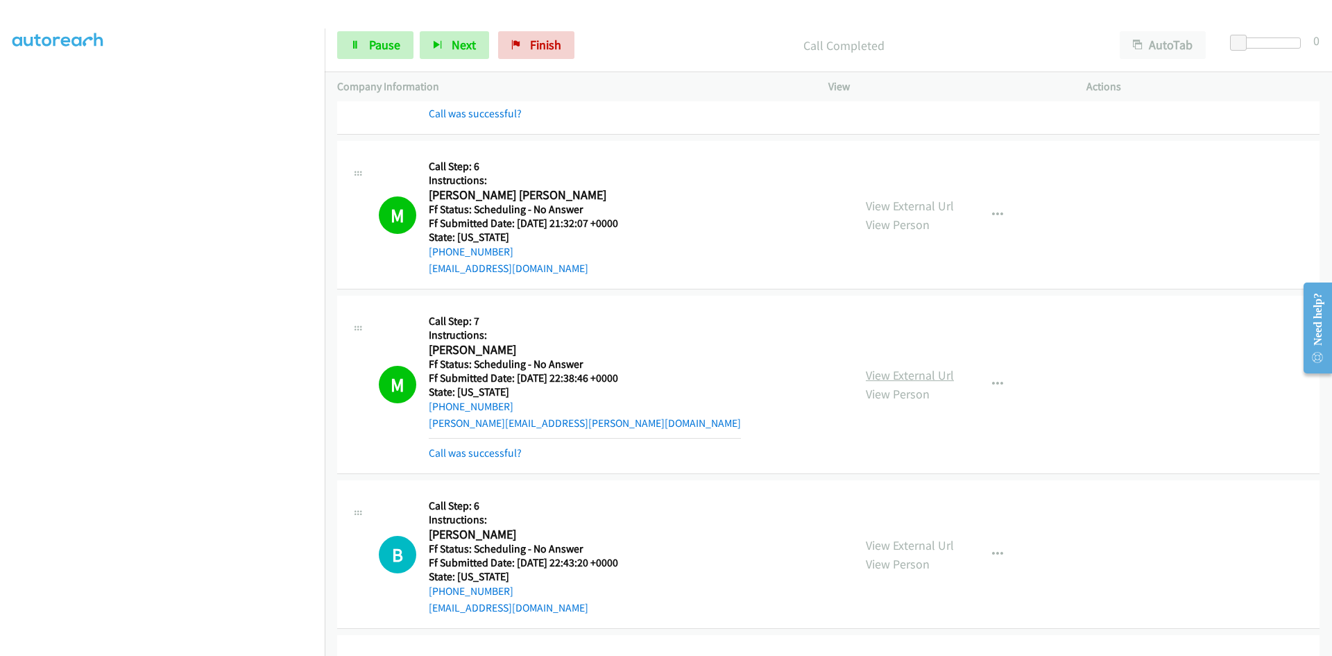
click at [902, 375] on link "View External Url" at bounding box center [910, 375] width 88 height 16
click at [499, 454] on link "Call was successful?" at bounding box center [475, 452] width 93 height 13
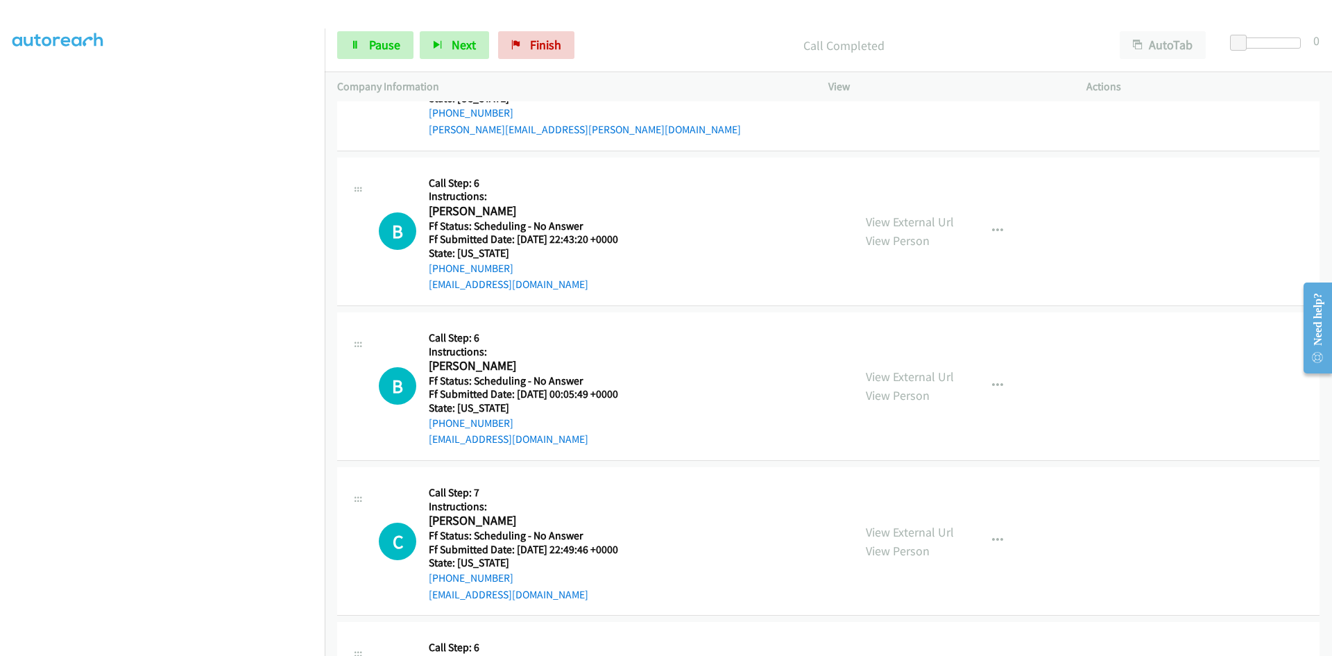
scroll to position [3747, 0]
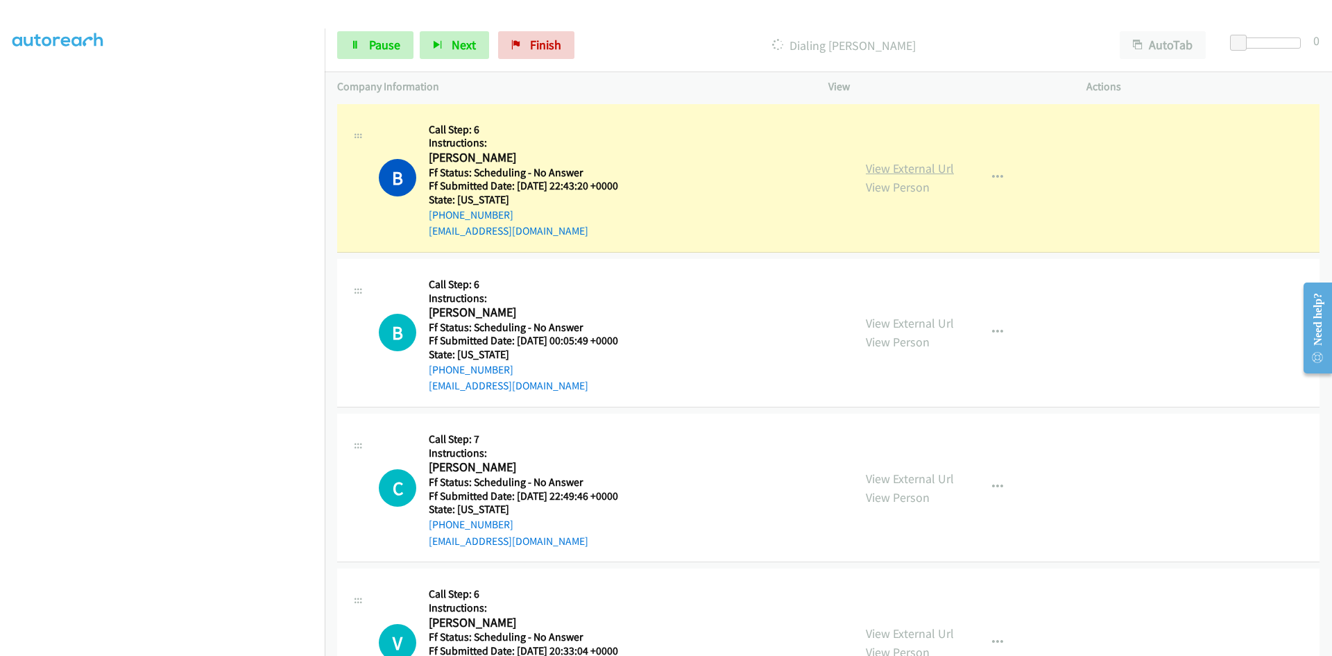
click at [938, 169] on link "View External Url" at bounding box center [910, 168] width 88 height 16
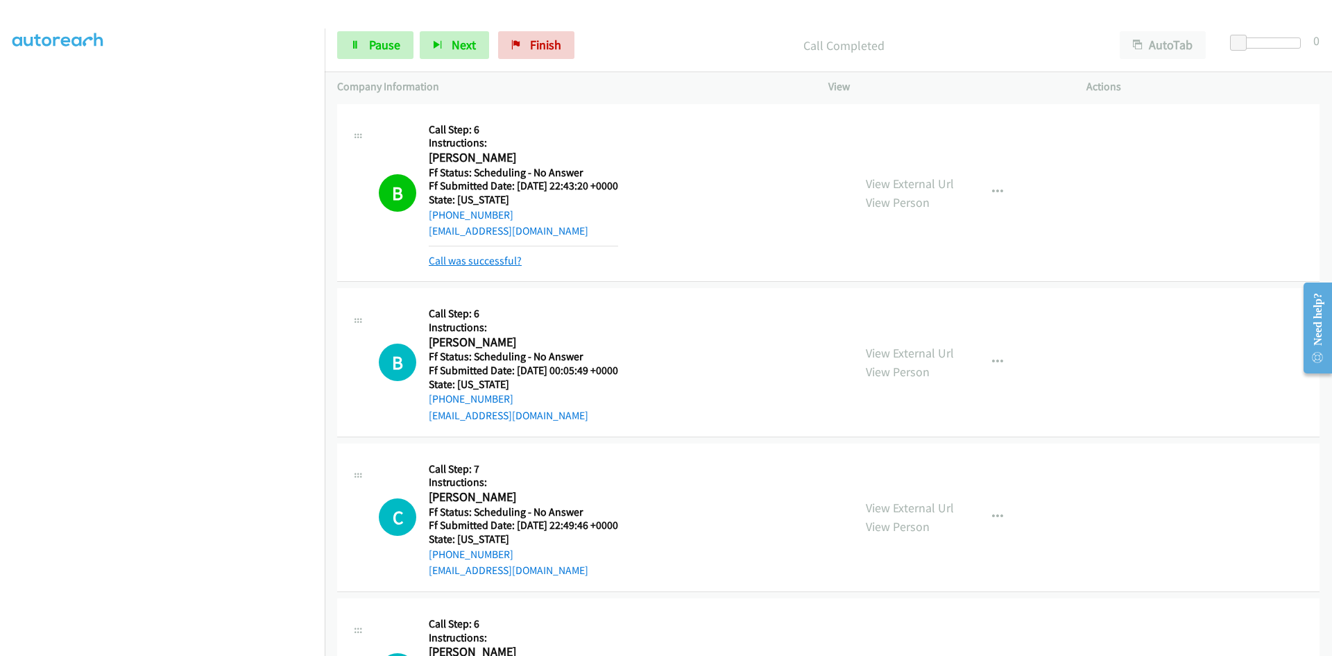
click at [484, 266] on link "Call was successful?" at bounding box center [475, 260] width 93 height 13
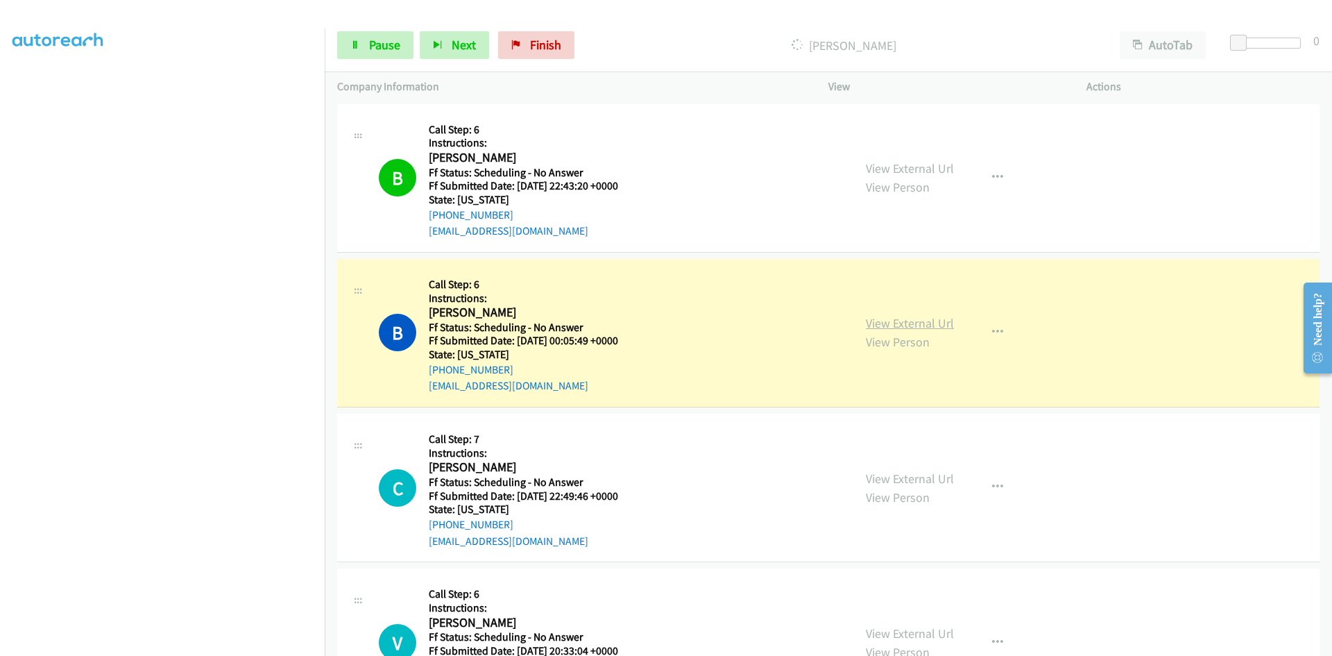
click at [891, 323] on link "View External Url" at bounding box center [910, 323] width 88 height 16
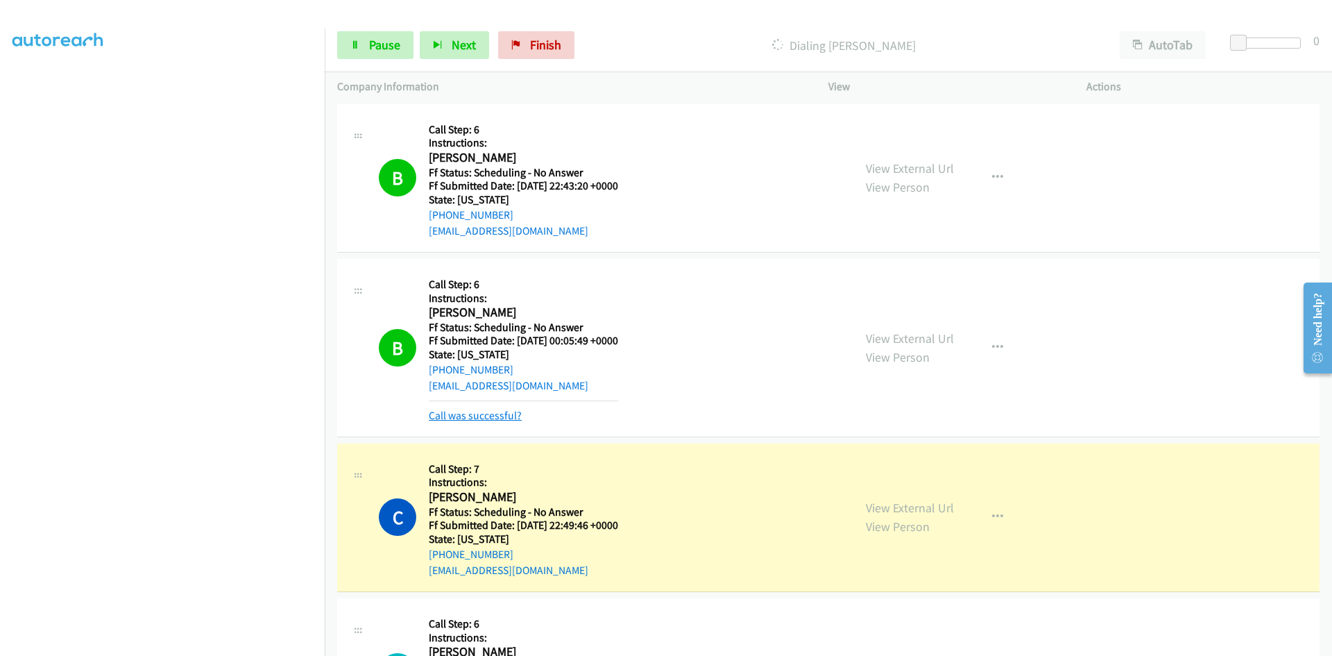
click at [484, 415] on link "Call was successful?" at bounding box center [475, 415] width 93 height 13
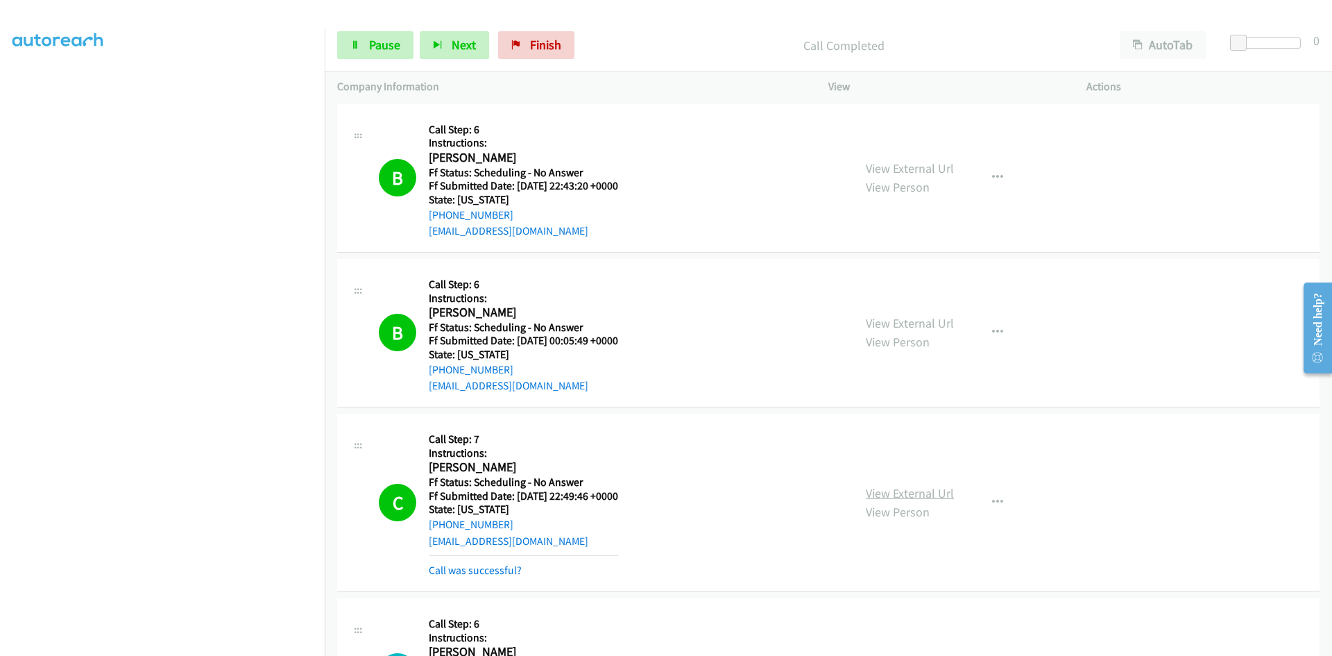
click at [918, 488] on link "View External Url" at bounding box center [910, 493] width 88 height 16
click at [510, 569] on link "Call was successful?" at bounding box center [475, 569] width 93 height 13
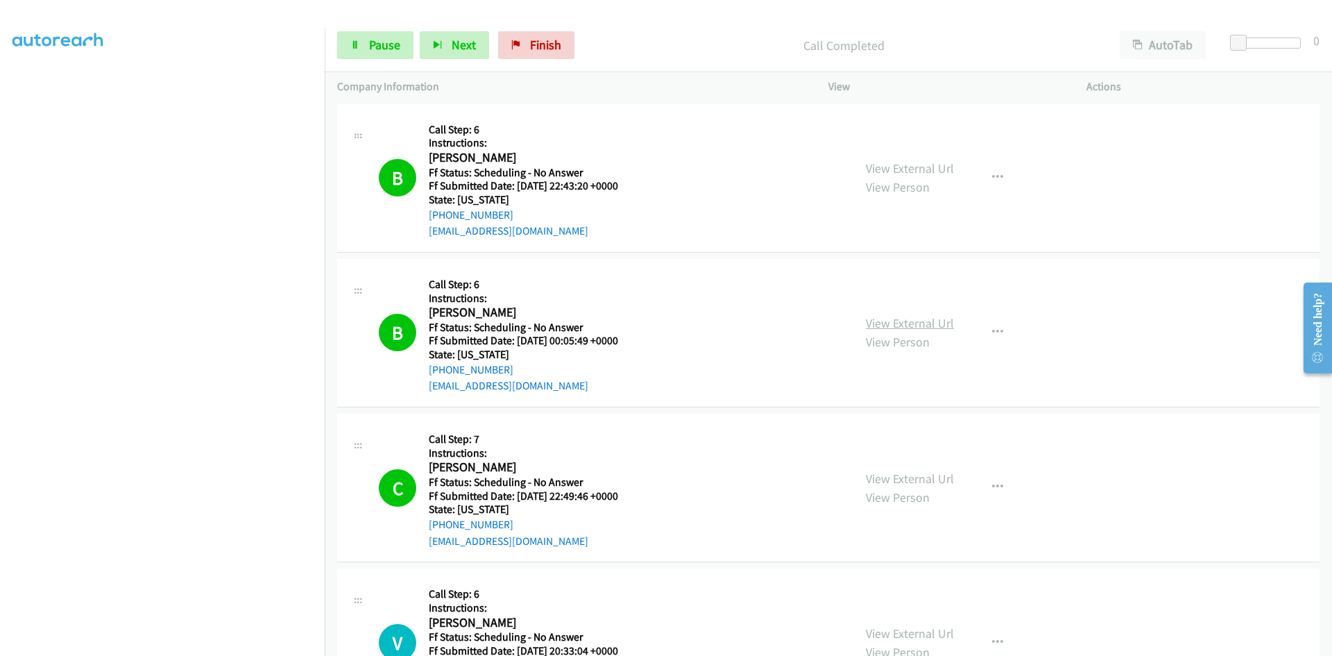
click at [929, 321] on link "View External Url" at bounding box center [910, 323] width 88 height 16
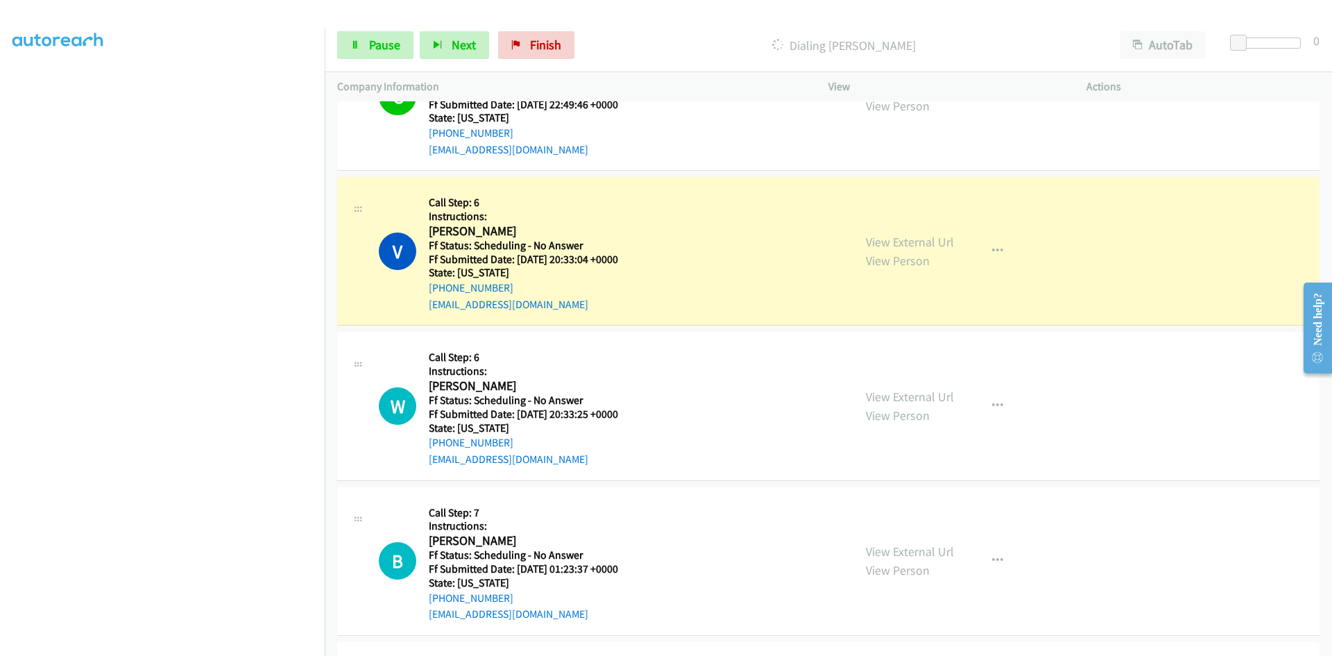
scroll to position [4163, 0]
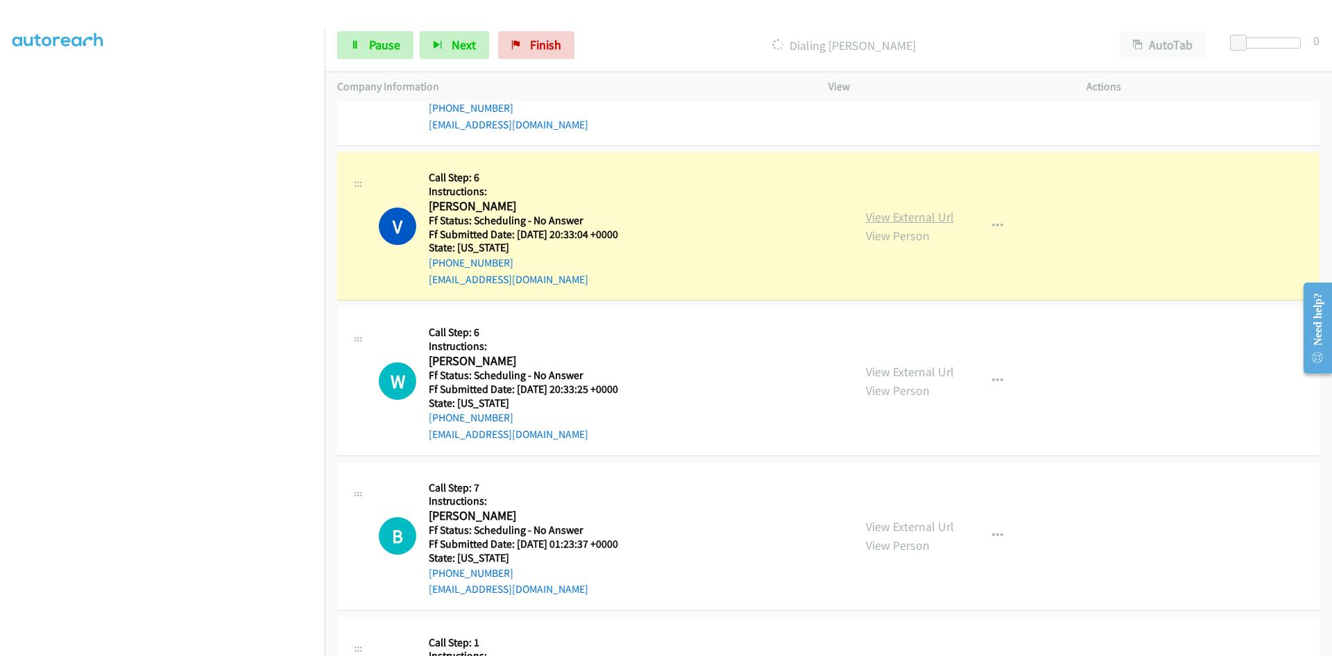
click at [905, 217] on link "View External Url" at bounding box center [910, 217] width 88 height 16
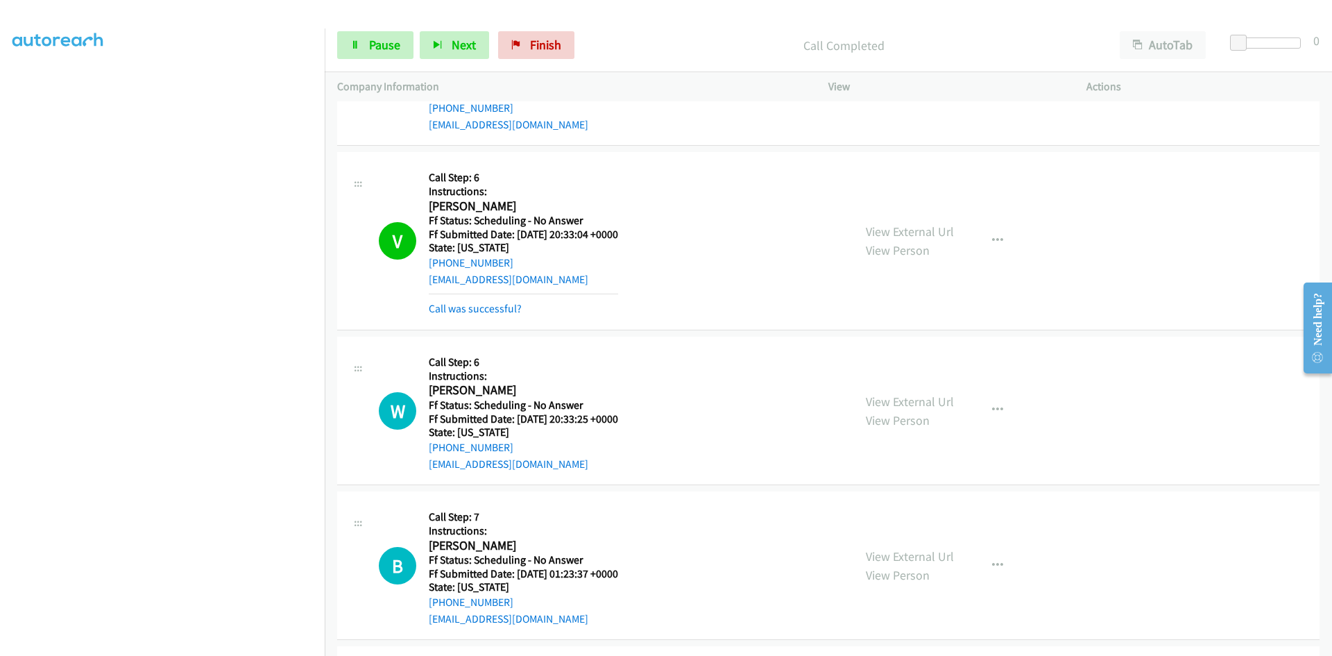
click at [938, 216] on div "View External Url View Person View External Url Email Schedule/Manage Callback …" at bounding box center [988, 240] width 271 height 153
click at [939, 229] on link "View External Url" at bounding box center [910, 231] width 88 height 16
click at [475, 312] on link "Call was successful?" at bounding box center [475, 308] width 93 height 13
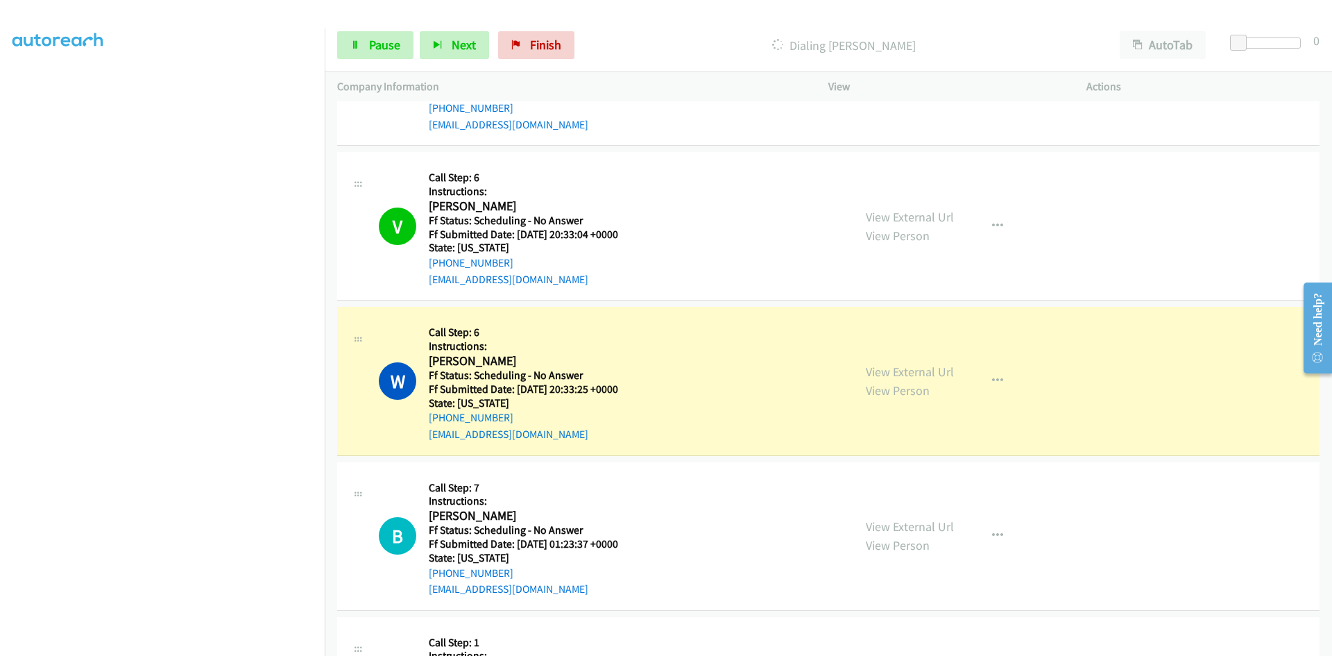
click at [948, 368] on div "View External Url View Person View External Url Email Schedule/Manage Callback …" at bounding box center [988, 380] width 271 height 123
click at [913, 372] on link "View External Url" at bounding box center [910, 372] width 88 height 16
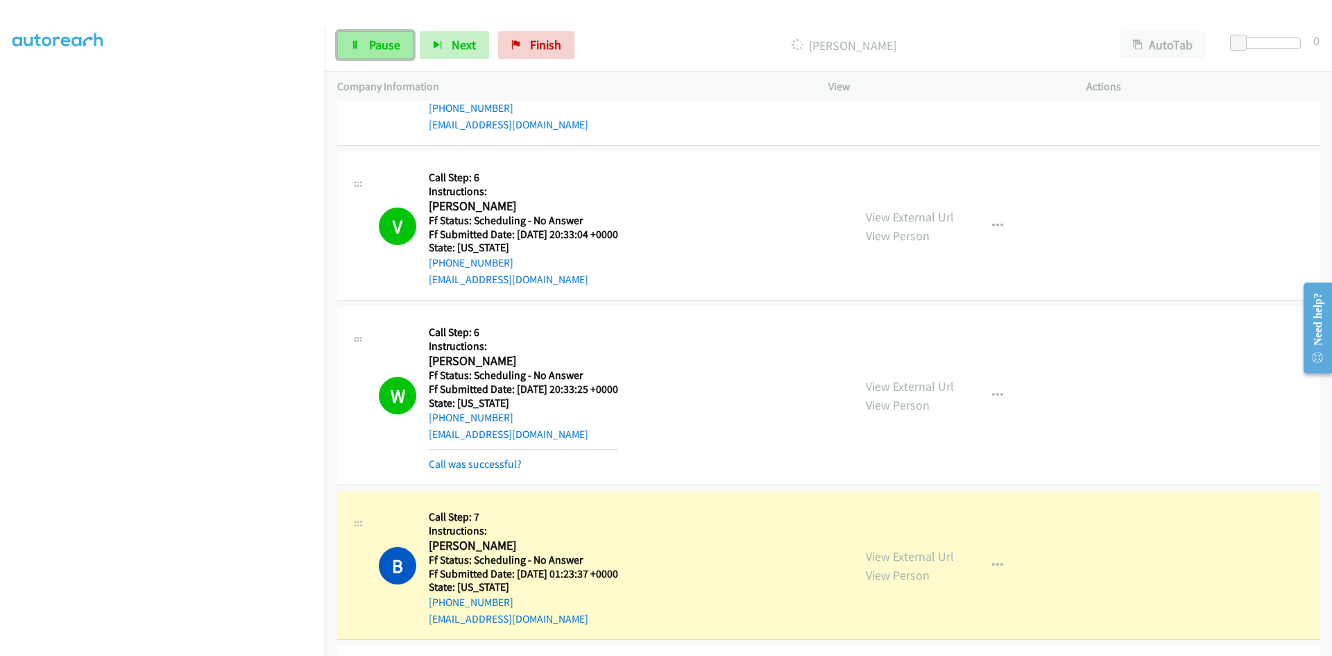
click at [393, 43] on span "Pause" at bounding box center [384, 45] width 31 height 16
click at [481, 464] on link "Call was successful?" at bounding box center [475, 463] width 93 height 13
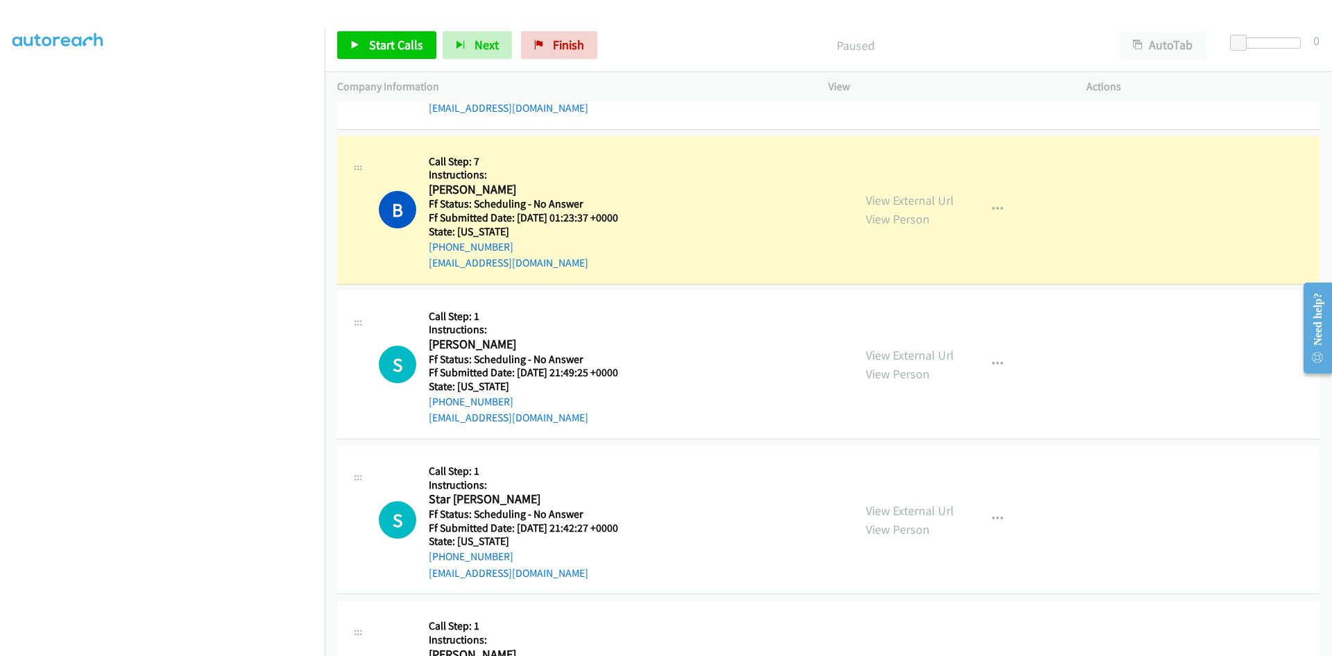
scroll to position [4510, 0]
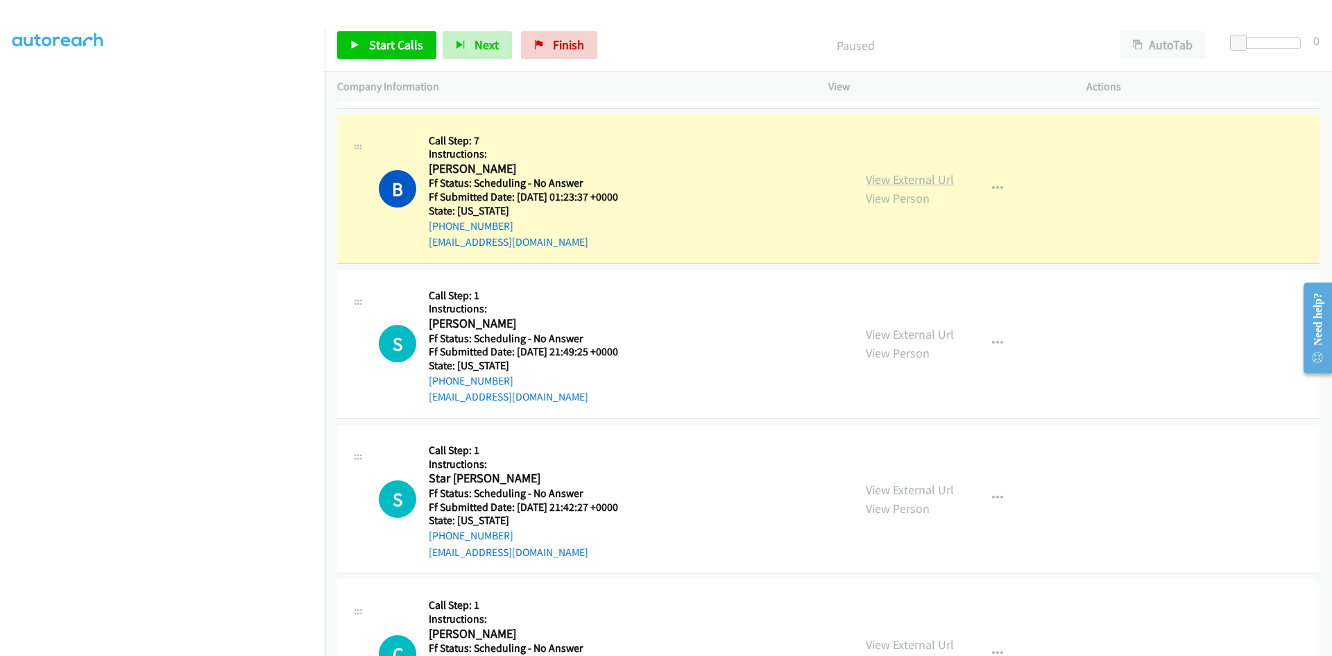
click at [903, 181] on link "View External Url" at bounding box center [910, 179] width 88 height 16
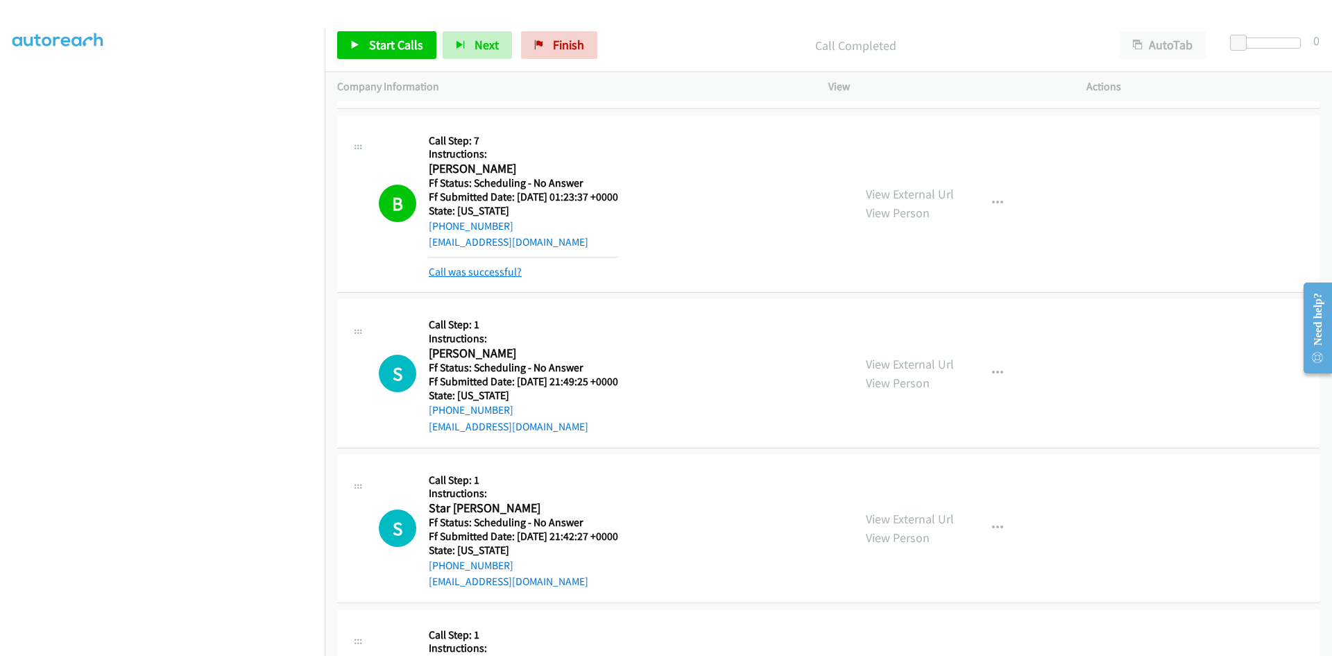
click at [462, 276] on link "Call was successful?" at bounding box center [475, 271] width 93 height 13
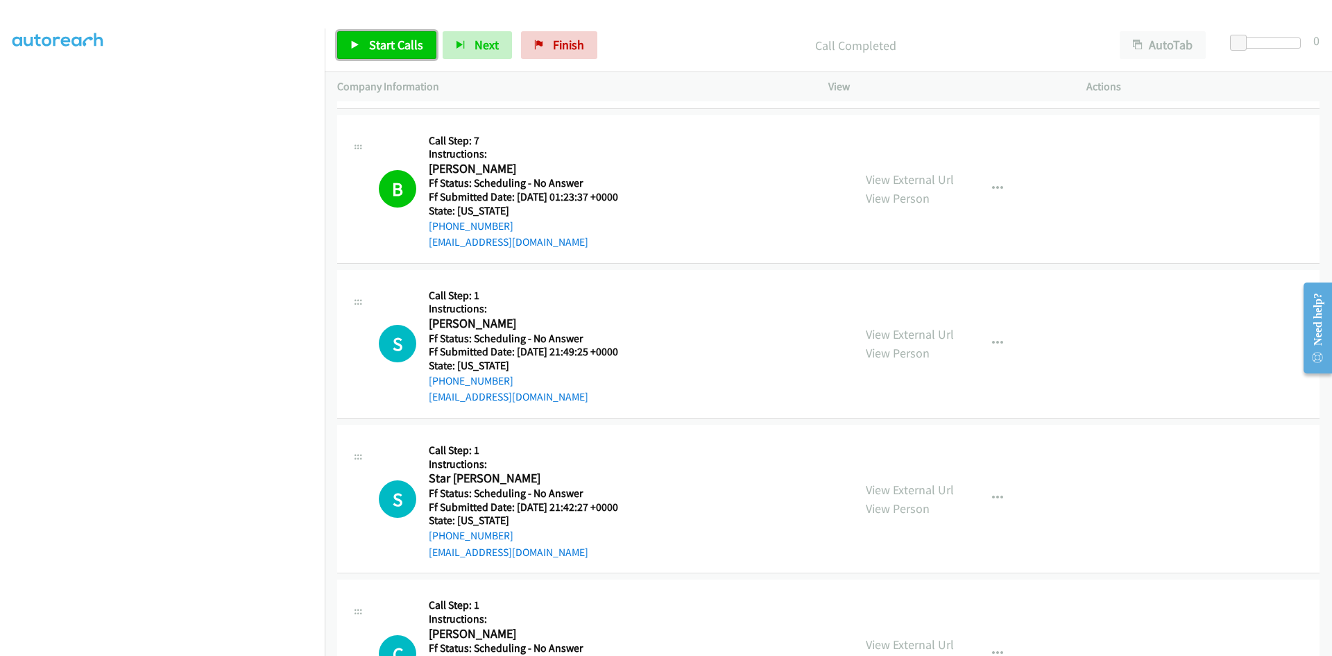
click at [400, 43] on span "Start Calls" at bounding box center [396, 45] width 54 height 16
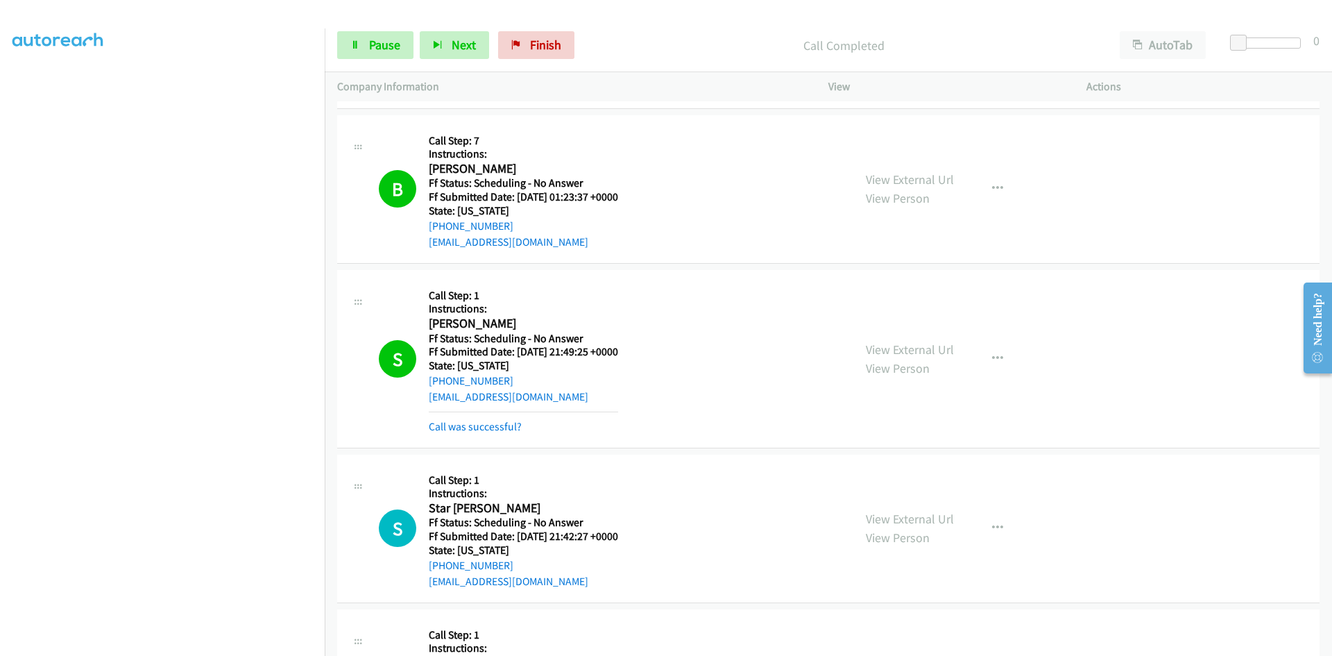
click at [936, 332] on div "View External Url View Person View External Url Email Schedule/Manage Callback …" at bounding box center [988, 358] width 271 height 153
click at [937, 351] on link "View External Url" at bounding box center [910, 349] width 88 height 16
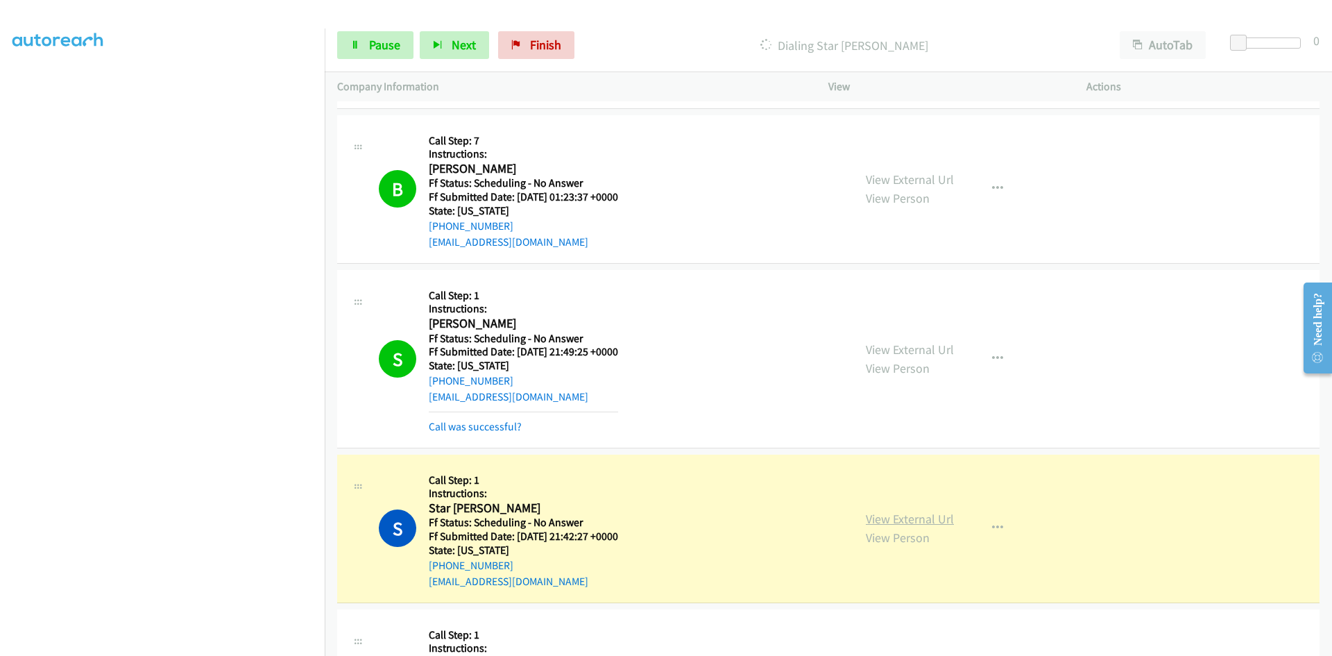
click at [892, 520] on link "View External Url" at bounding box center [910, 519] width 88 height 16
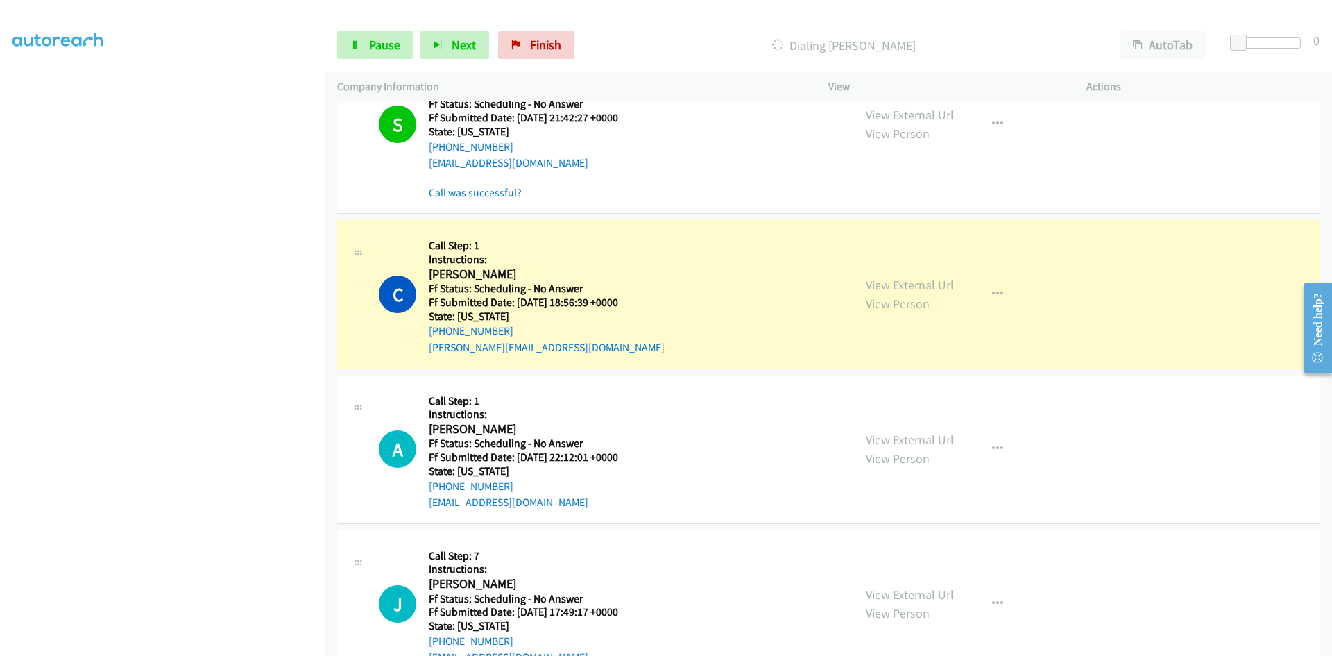
scroll to position [4926, 0]
click at [930, 285] on link "View External Url" at bounding box center [910, 287] width 88 height 16
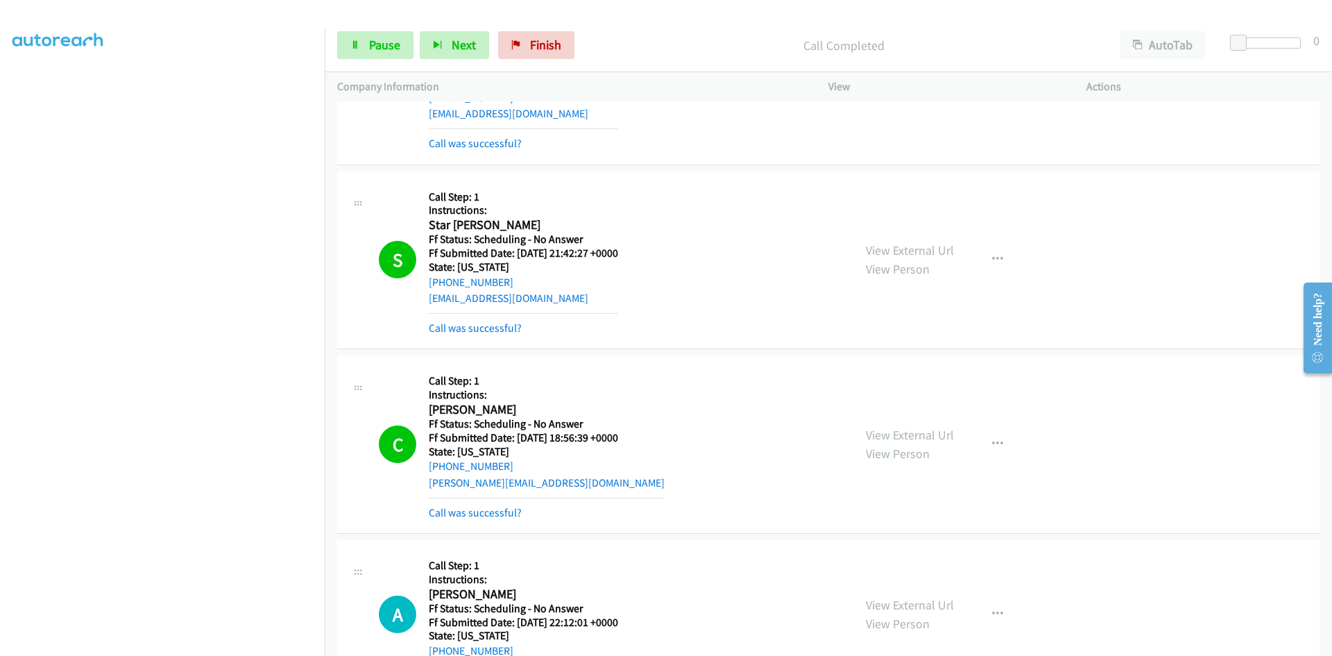
scroll to position [4788, 0]
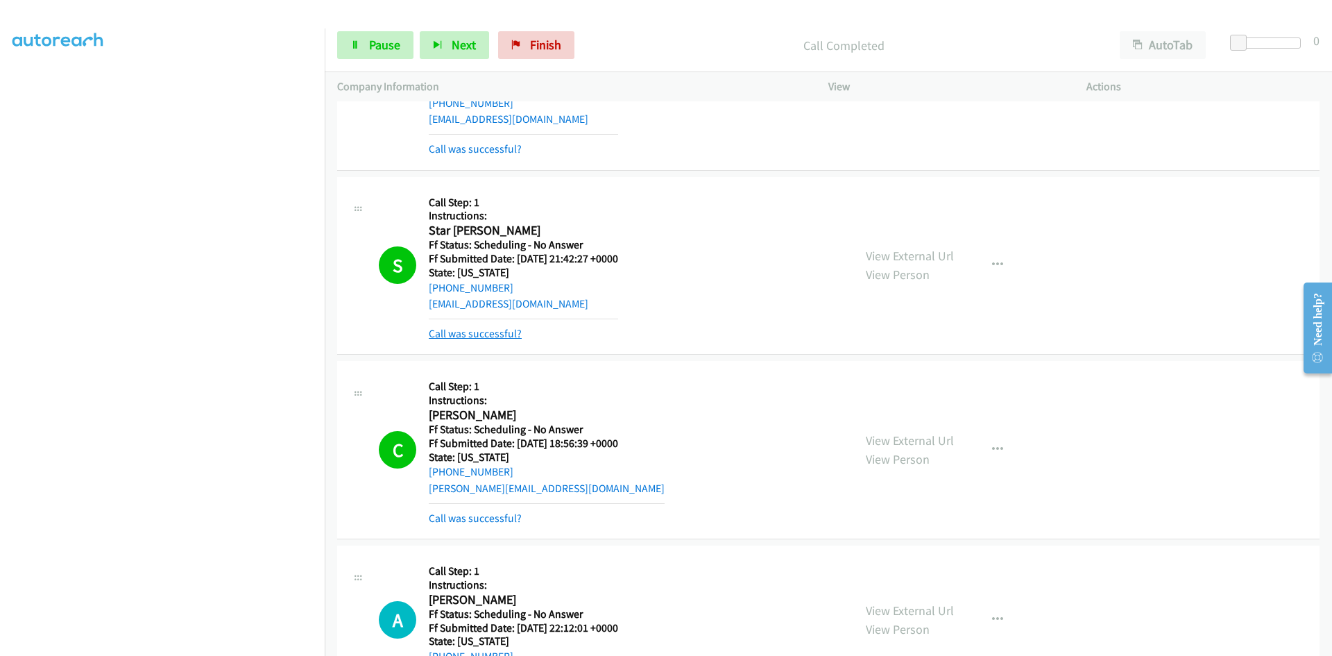
click at [502, 333] on link "Call was successful?" at bounding box center [475, 333] width 93 height 13
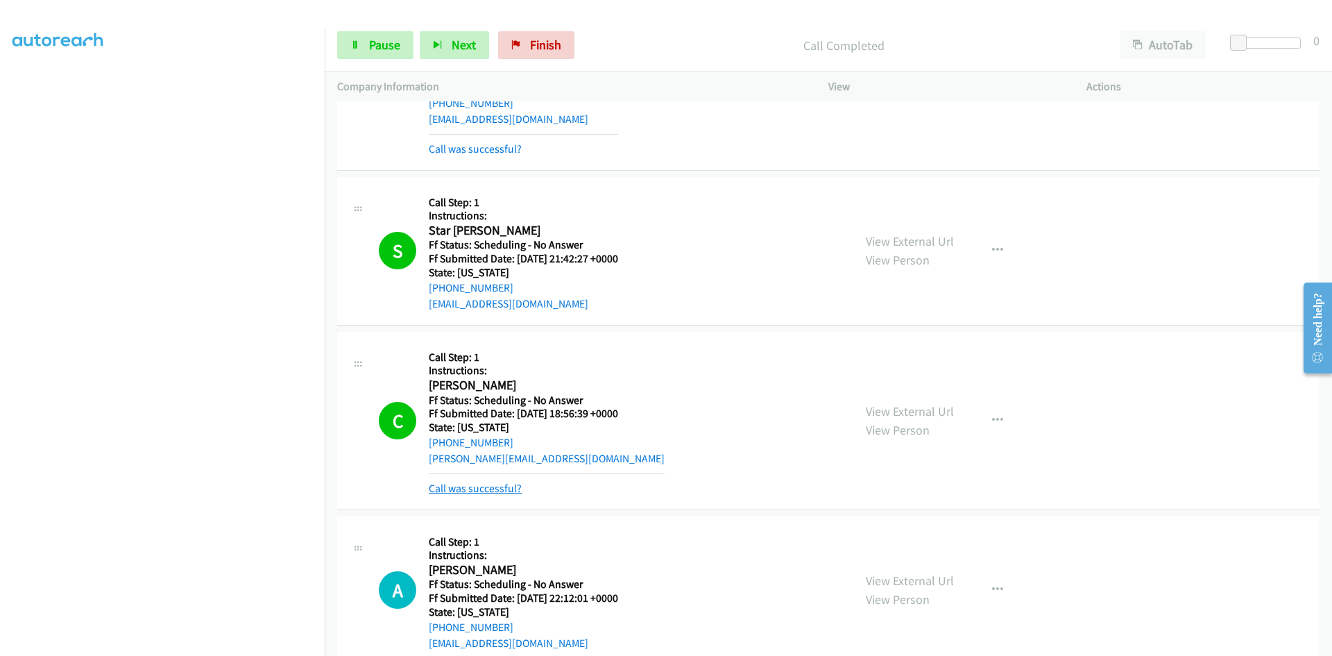
click at [446, 488] on link "Call was successful?" at bounding box center [475, 488] width 93 height 13
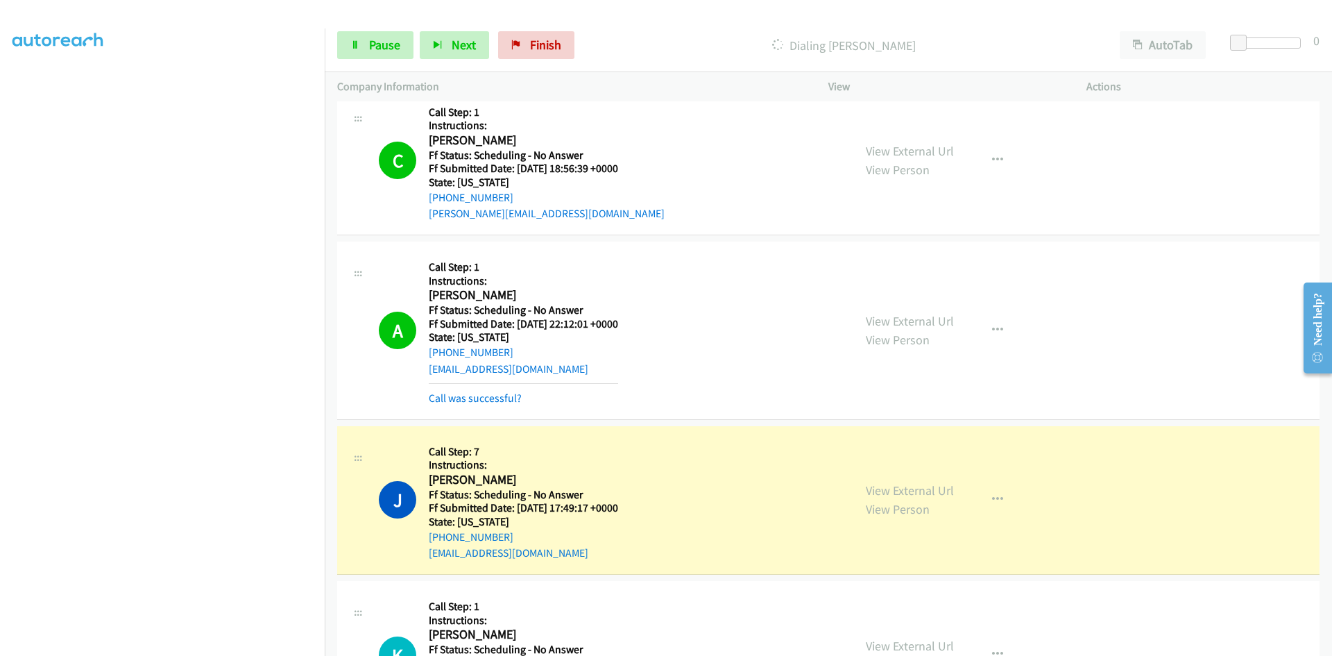
scroll to position [5065, 0]
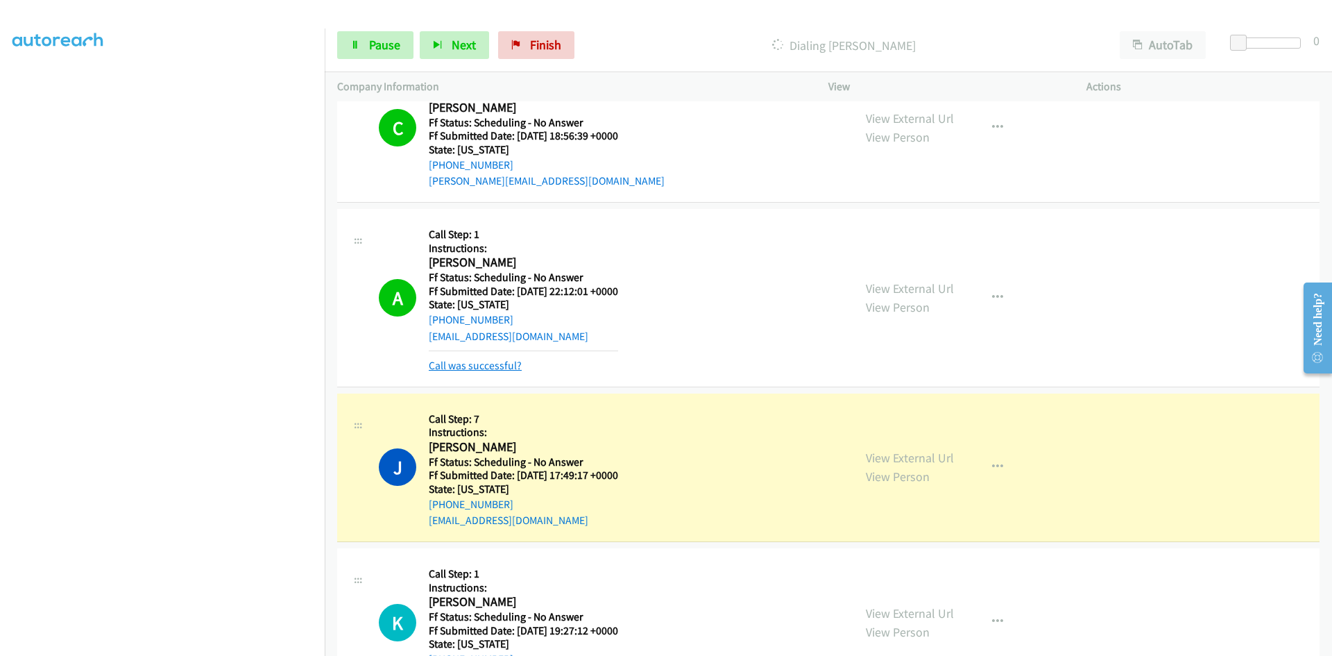
click at [512, 364] on link "Call was successful?" at bounding box center [475, 365] width 93 height 13
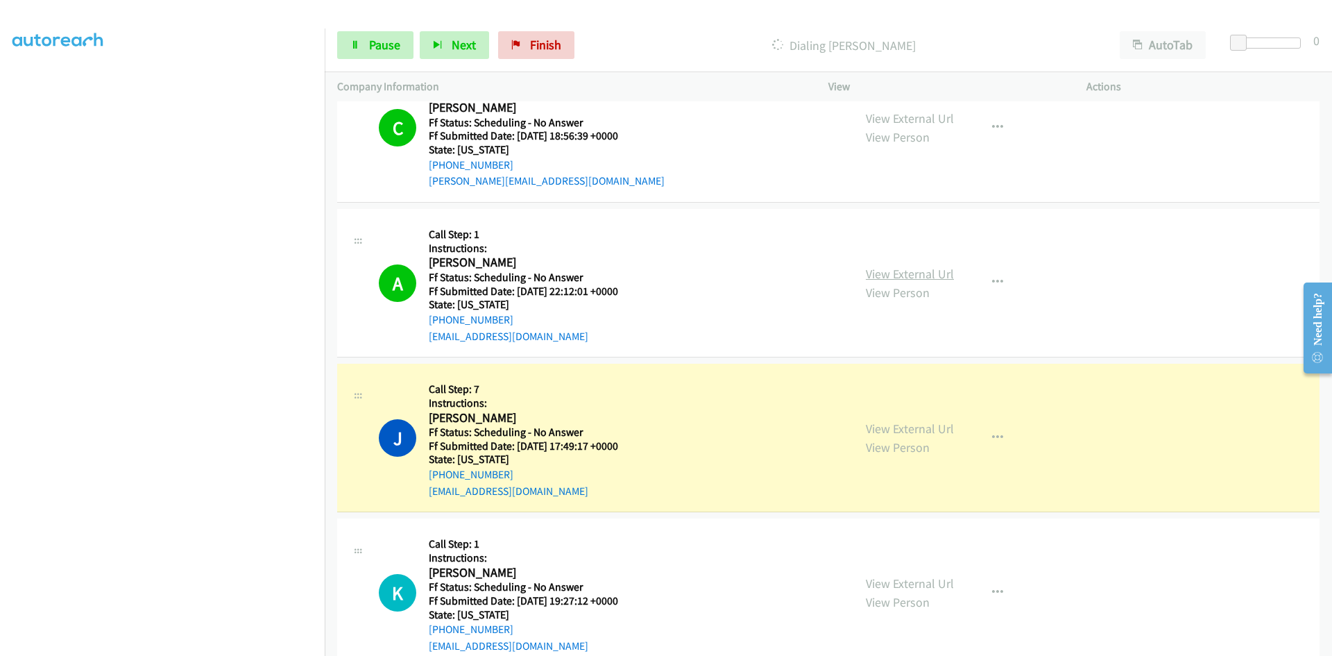
click at [900, 273] on link "View External Url" at bounding box center [910, 274] width 88 height 16
click at [918, 429] on link "View External Url" at bounding box center [910, 428] width 88 height 16
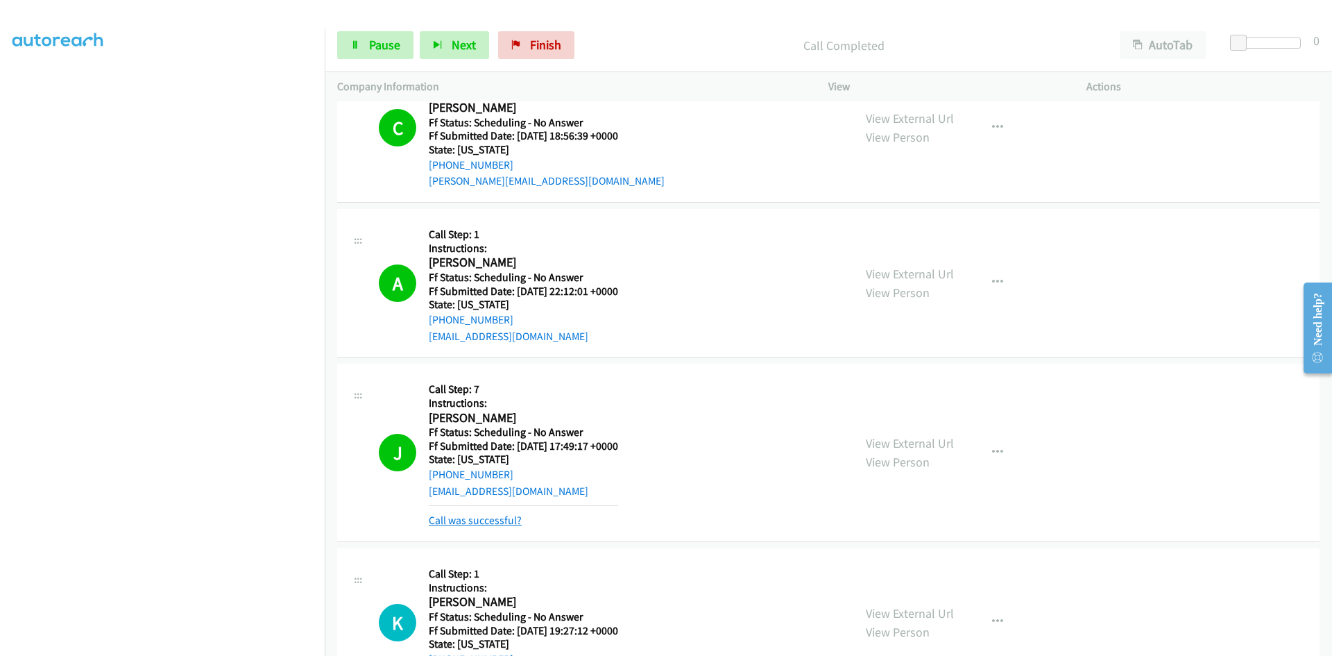
click at [461, 523] on link "Call was successful?" at bounding box center [475, 519] width 93 height 13
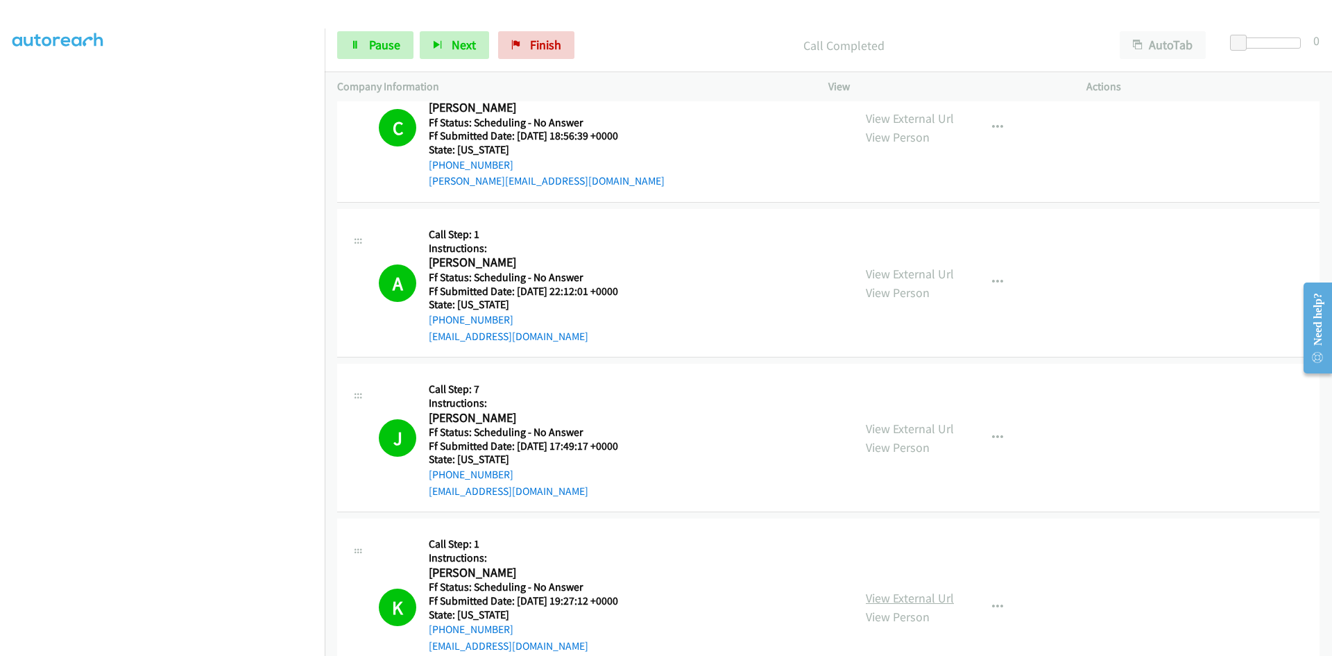
click at [935, 601] on link "View External Url" at bounding box center [910, 598] width 88 height 16
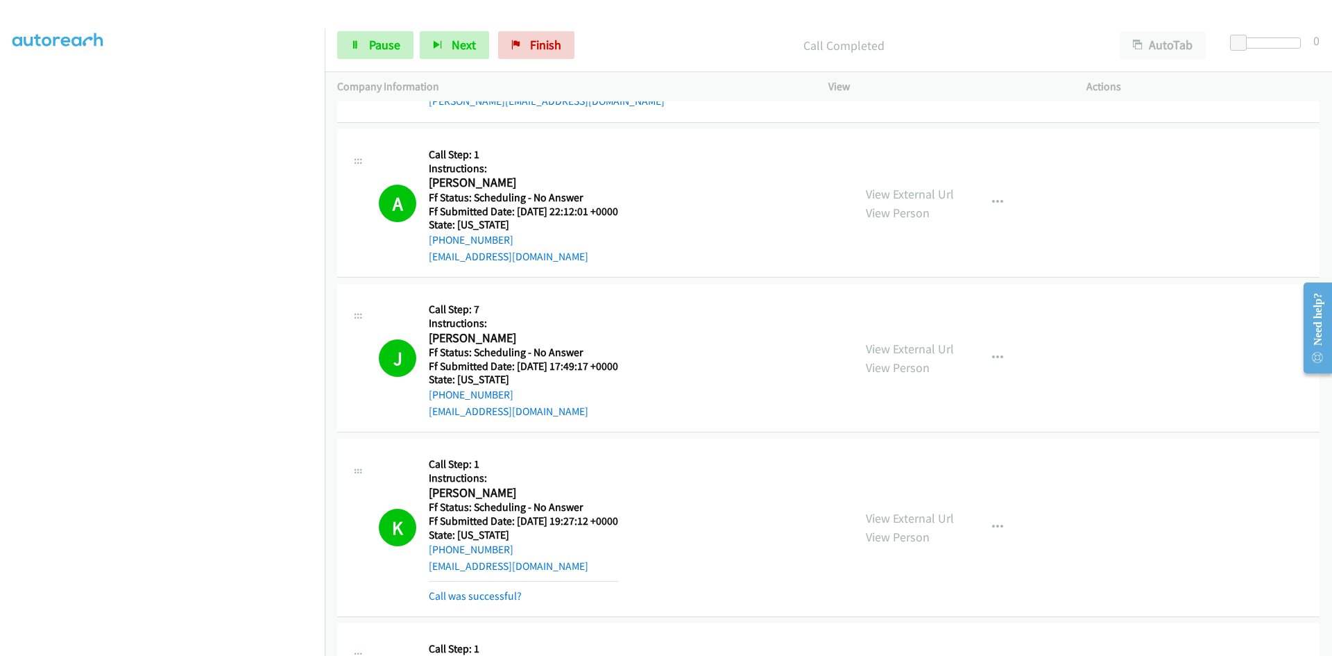
scroll to position [5273, 0]
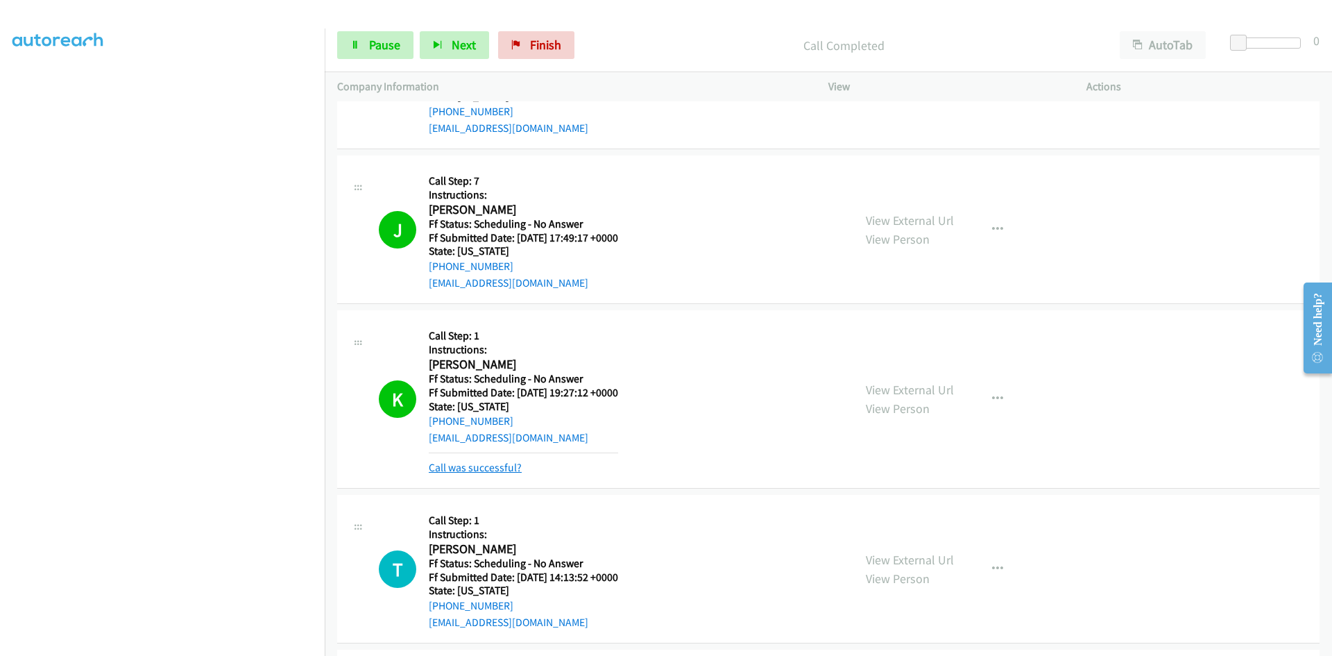
click at [473, 469] on link "Call was successful?" at bounding box center [475, 467] width 93 height 13
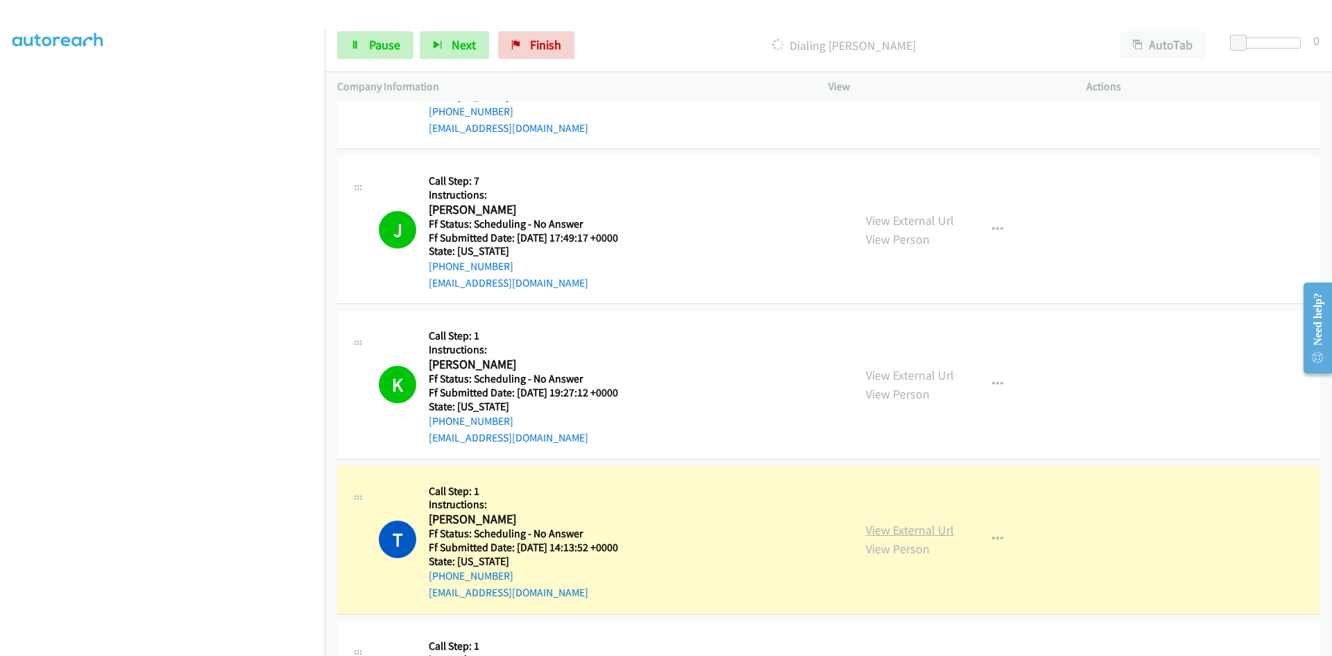
click at [906, 534] on link "View External Url" at bounding box center [910, 530] width 88 height 16
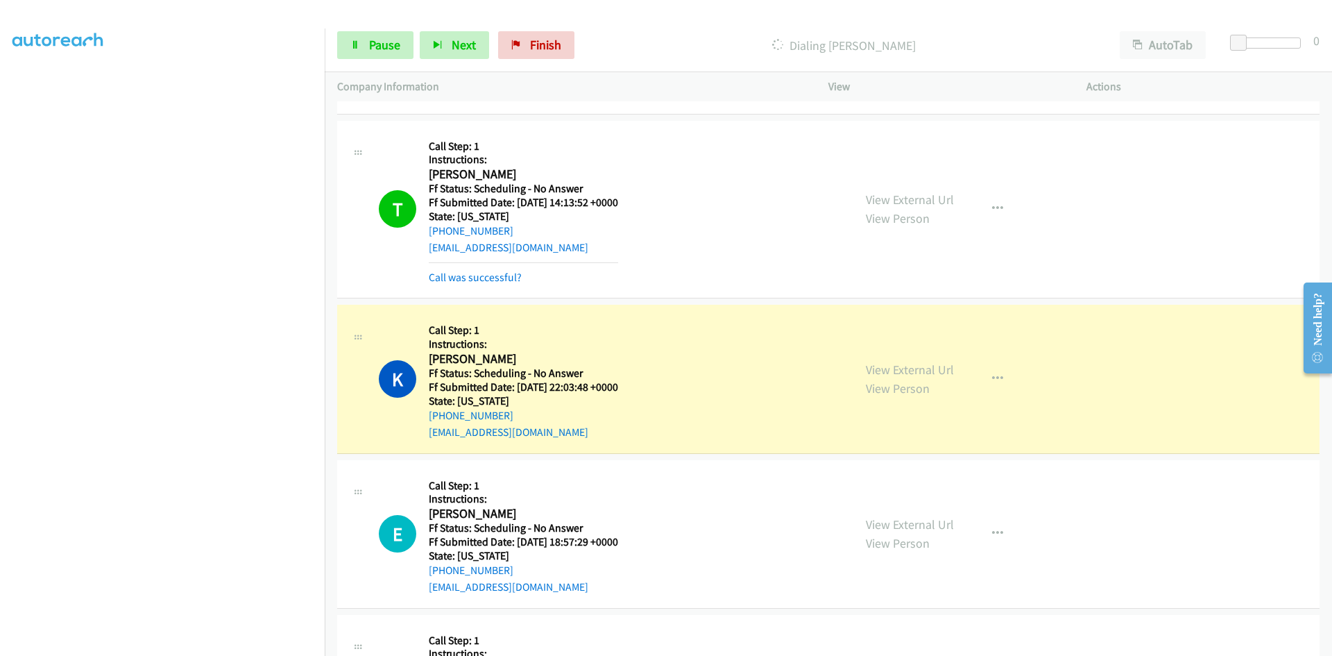
scroll to position [5620, 0]
click at [502, 276] on link "Call was successful?" at bounding box center [475, 275] width 93 height 13
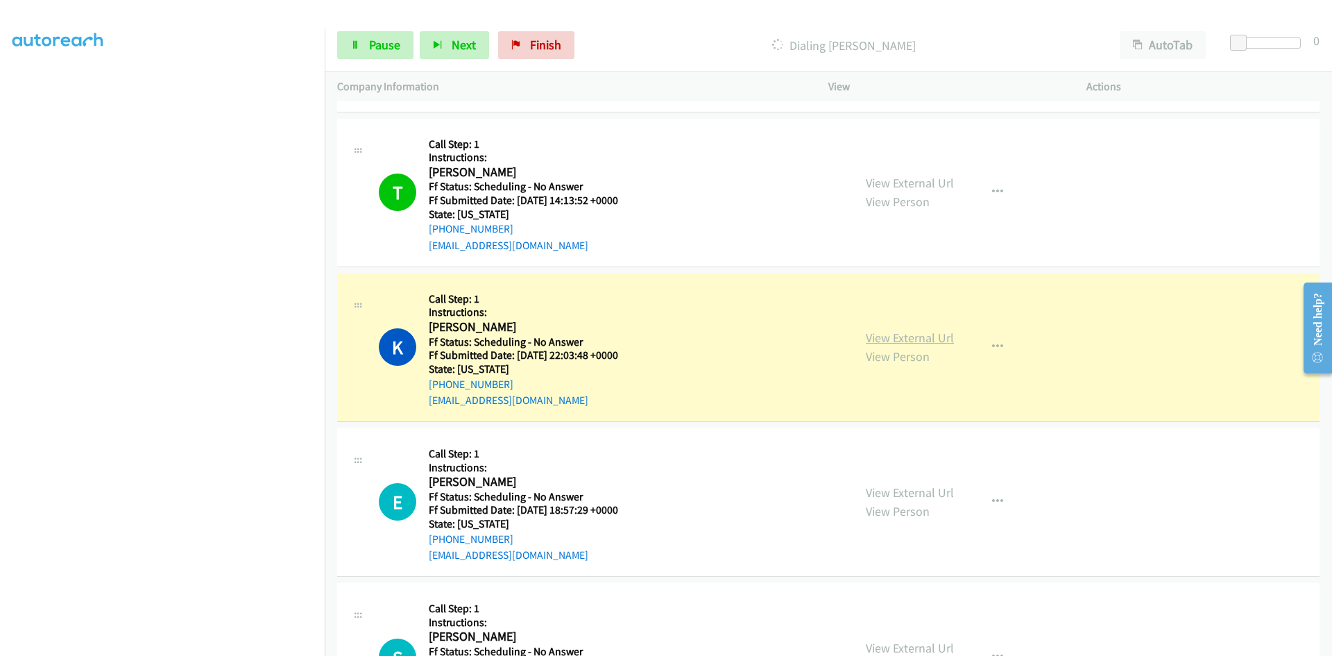
click at [913, 337] on link "View External Url" at bounding box center [910, 338] width 88 height 16
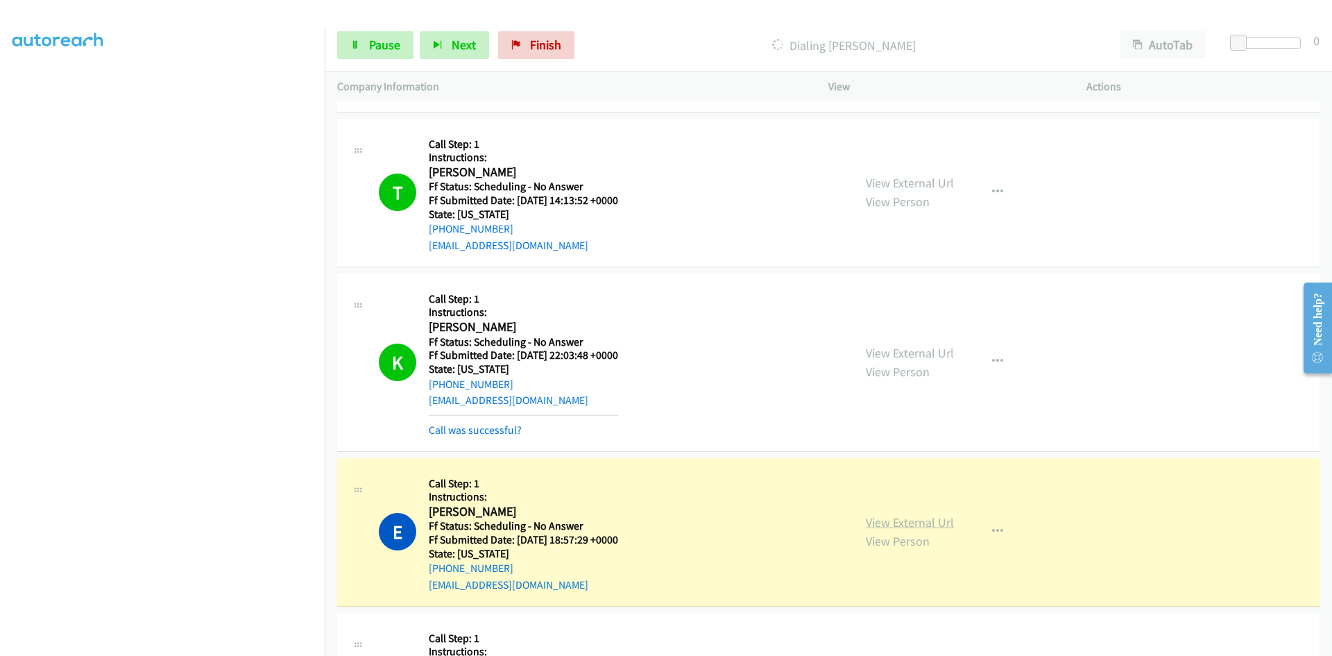
click at [926, 520] on link "View External Url" at bounding box center [910, 522] width 88 height 16
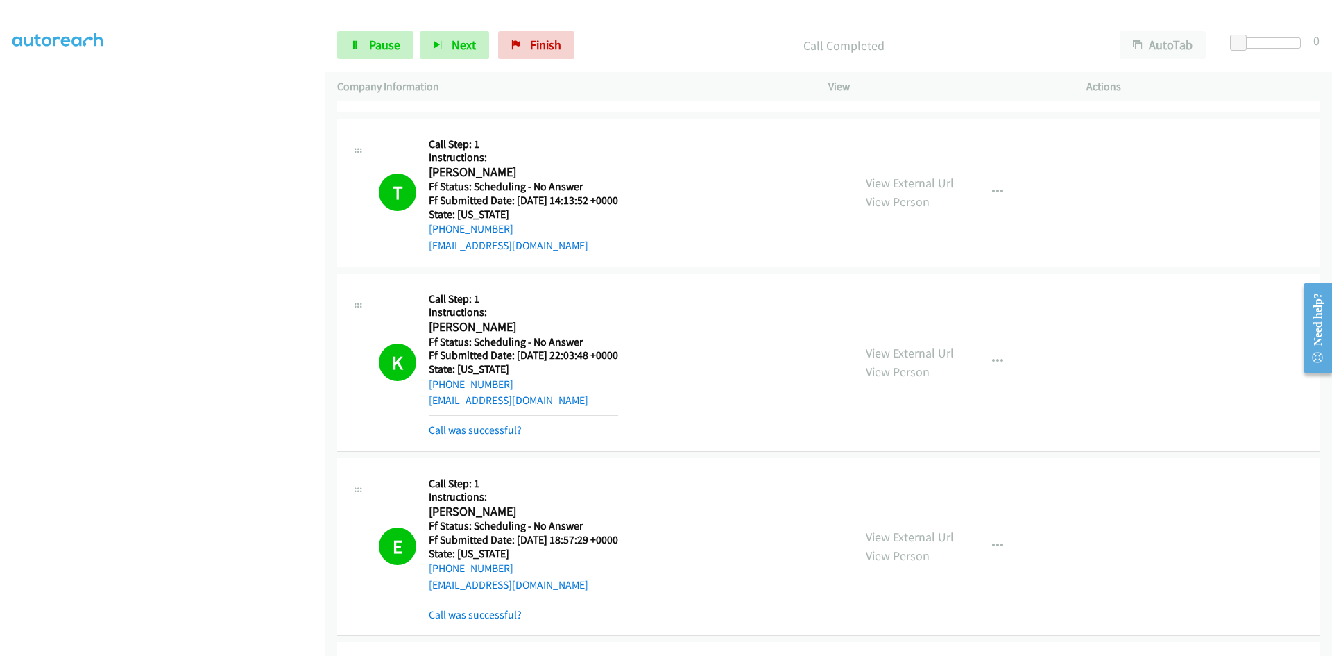
click at [448, 430] on link "Call was successful?" at bounding box center [475, 429] width 93 height 13
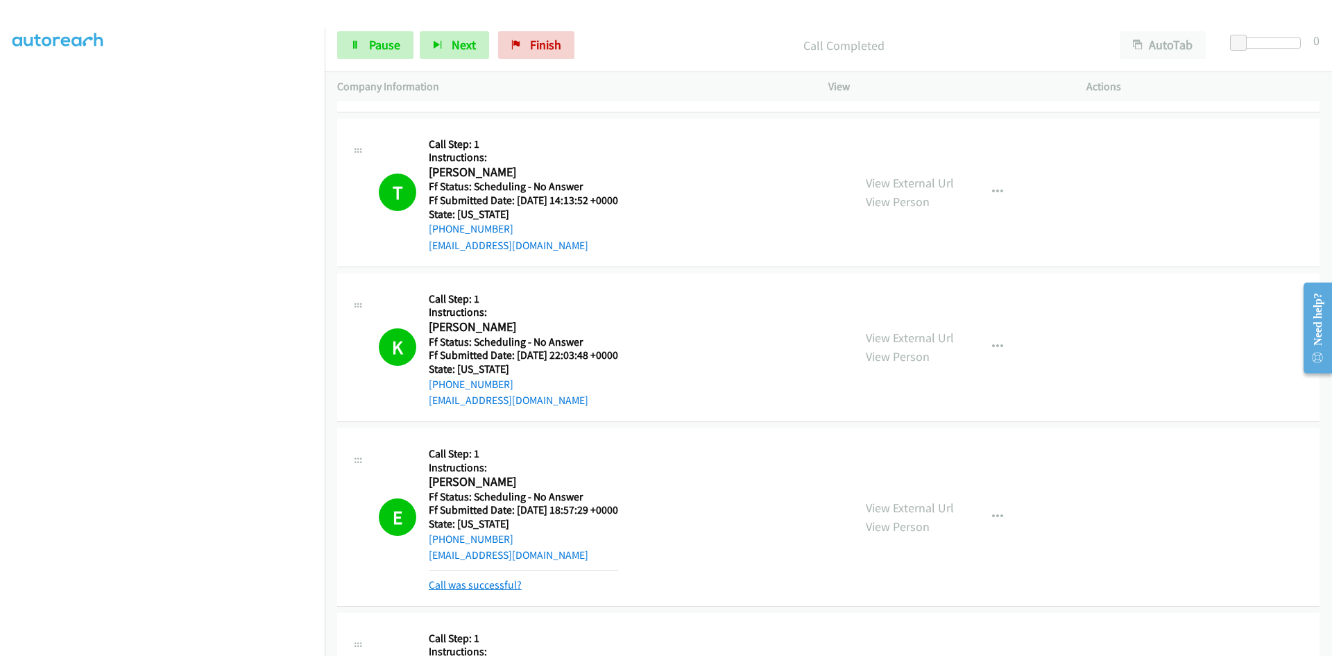
click at [500, 584] on link "Call was successful?" at bounding box center [475, 584] width 93 height 13
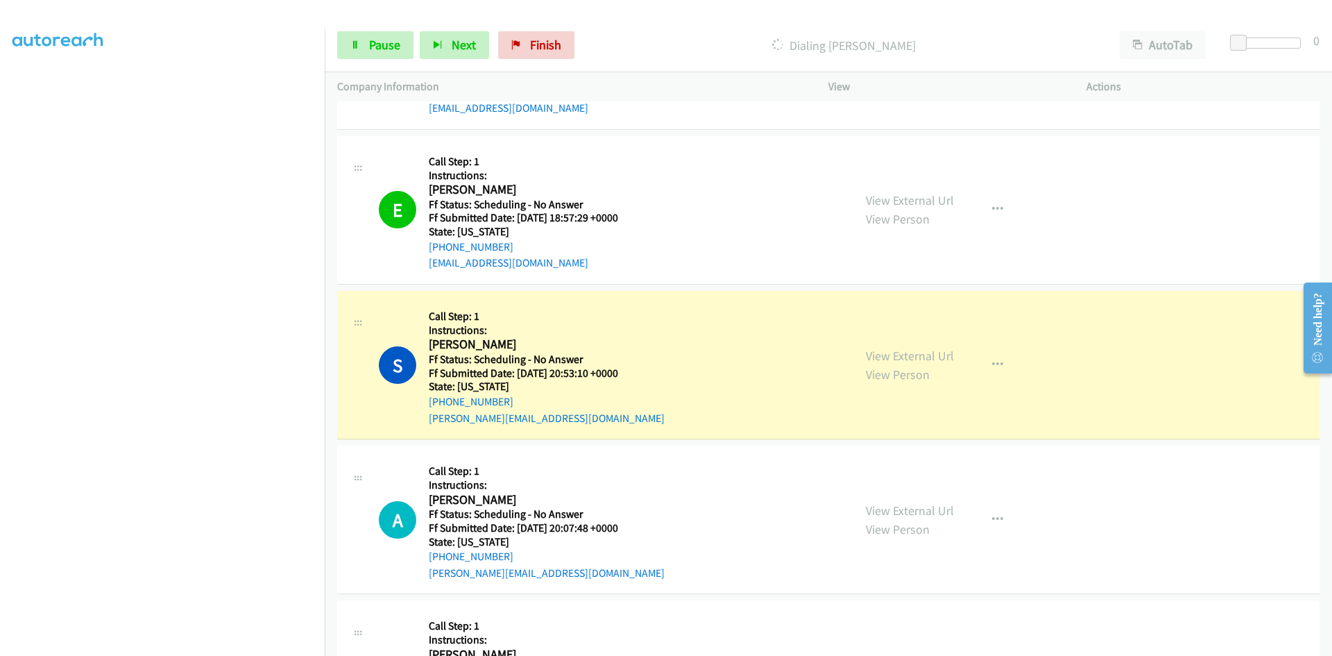
scroll to position [5967, 0]
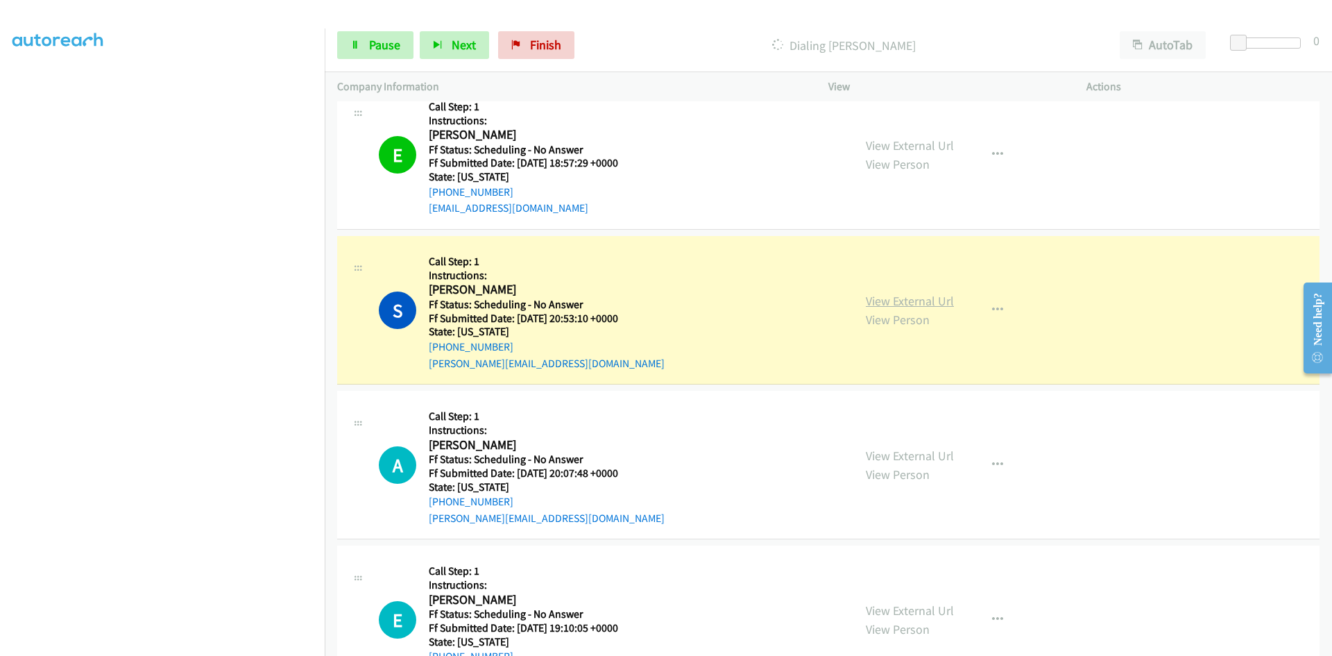
click at [914, 304] on link "View External Url" at bounding box center [910, 301] width 88 height 16
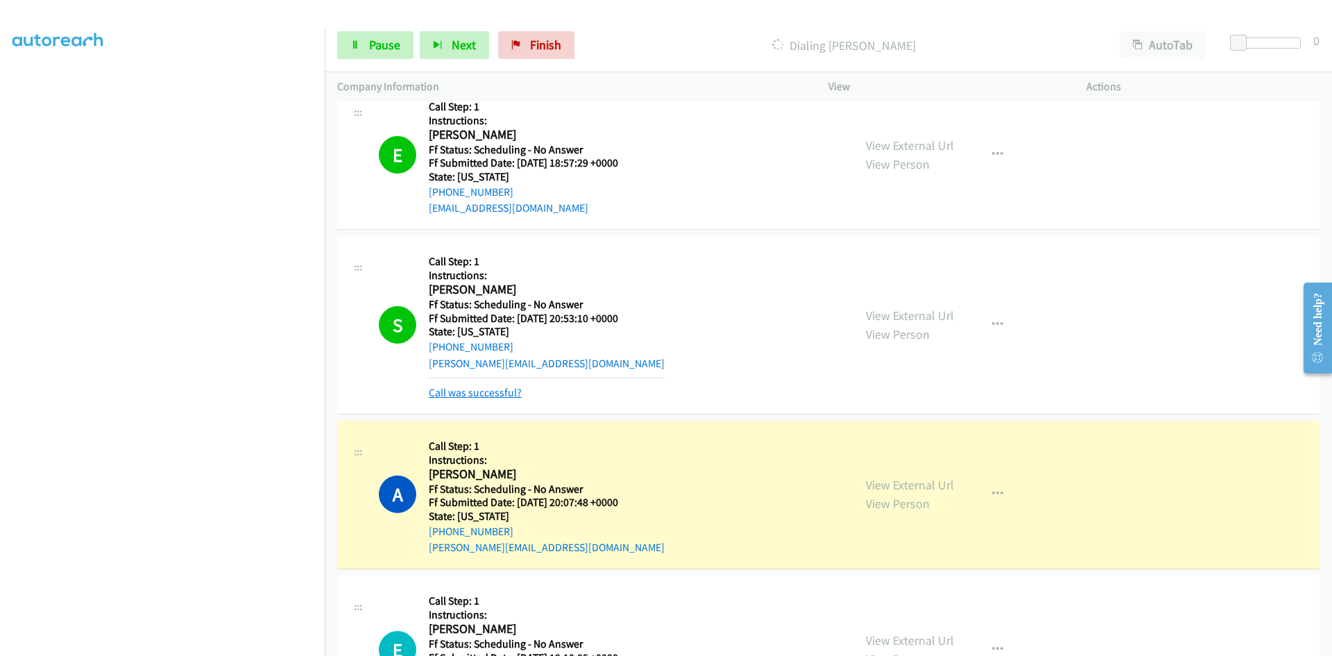
click at [499, 389] on link "Call was successful?" at bounding box center [475, 392] width 93 height 13
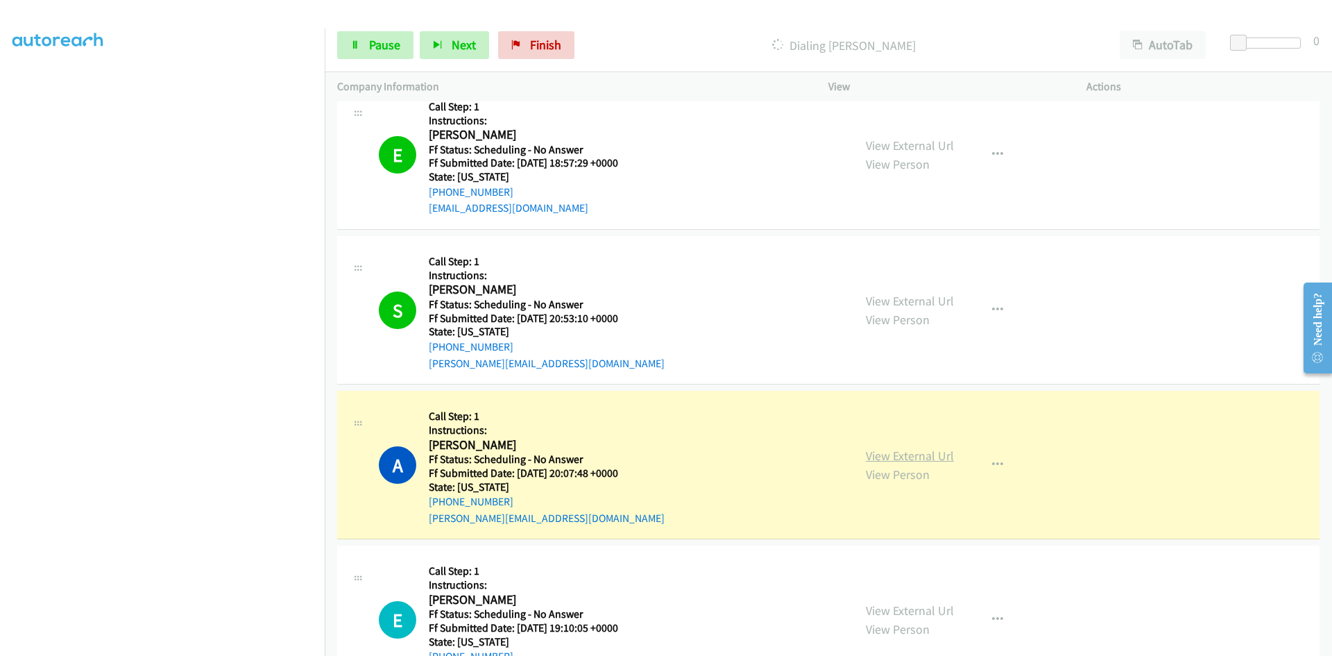
click at [935, 455] on link "View External Url" at bounding box center [910, 456] width 88 height 16
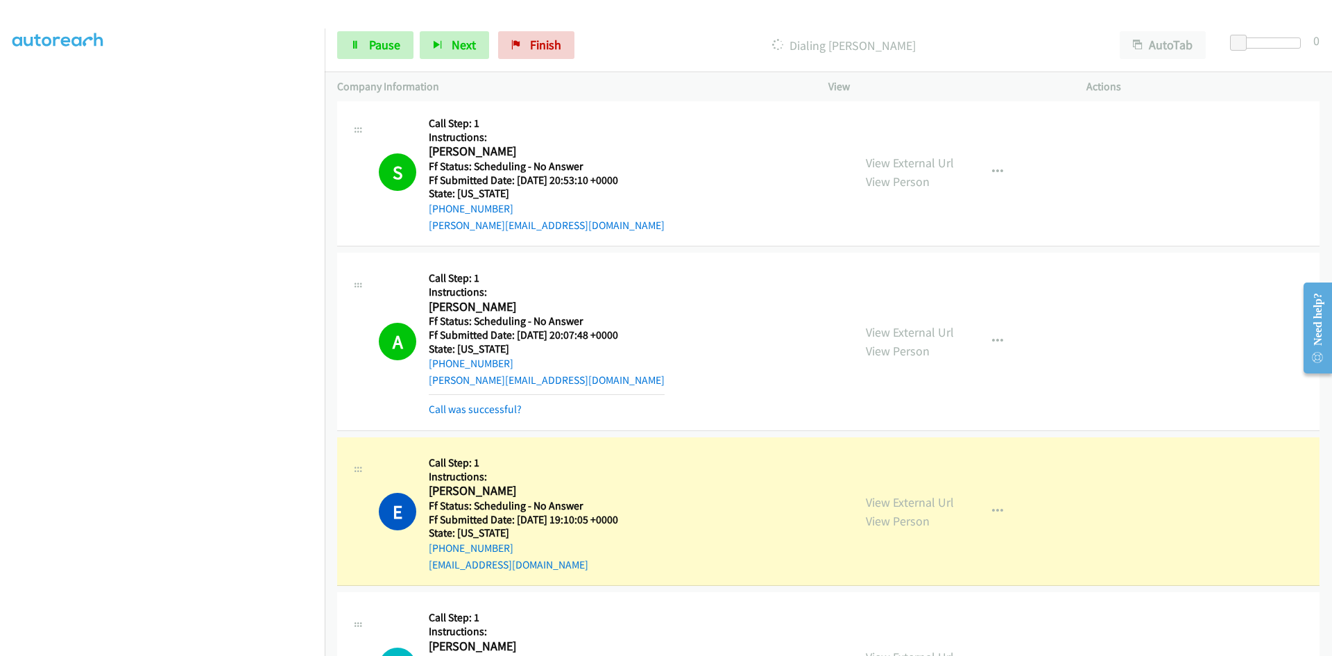
scroll to position [6106, 0]
click at [471, 407] on link "Call was successful?" at bounding box center [475, 408] width 93 height 13
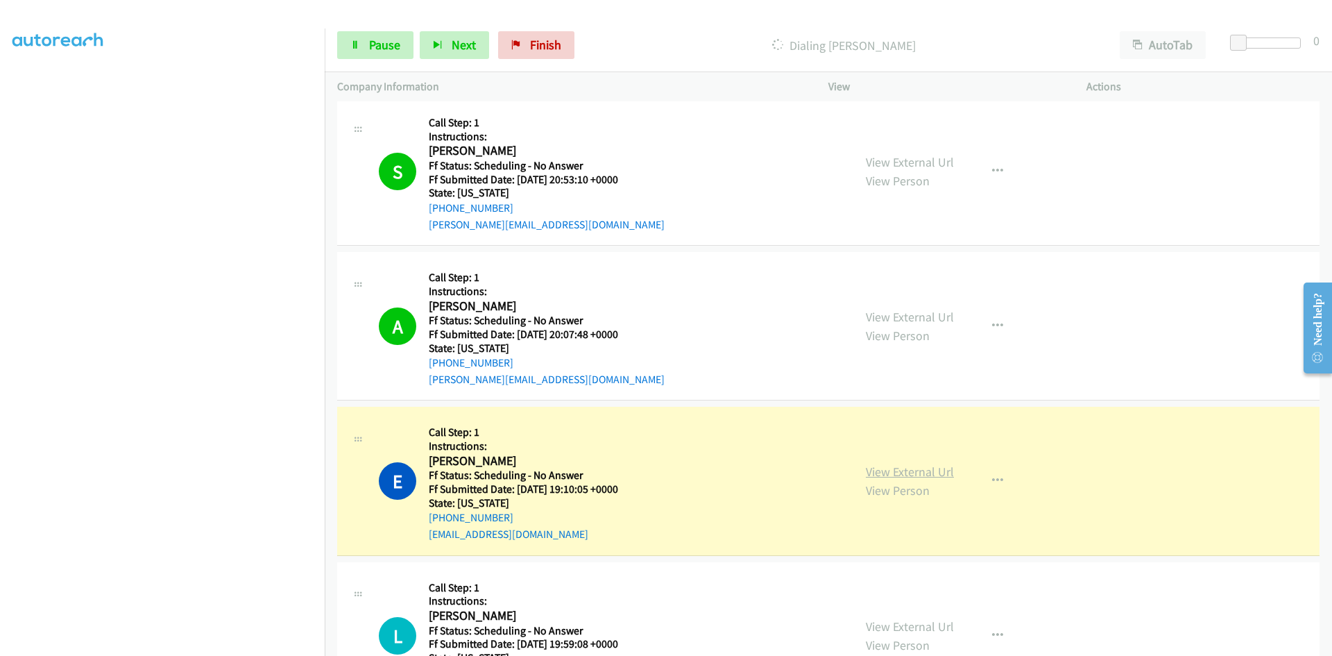
click at [939, 474] on link "View External Url" at bounding box center [910, 471] width 88 height 16
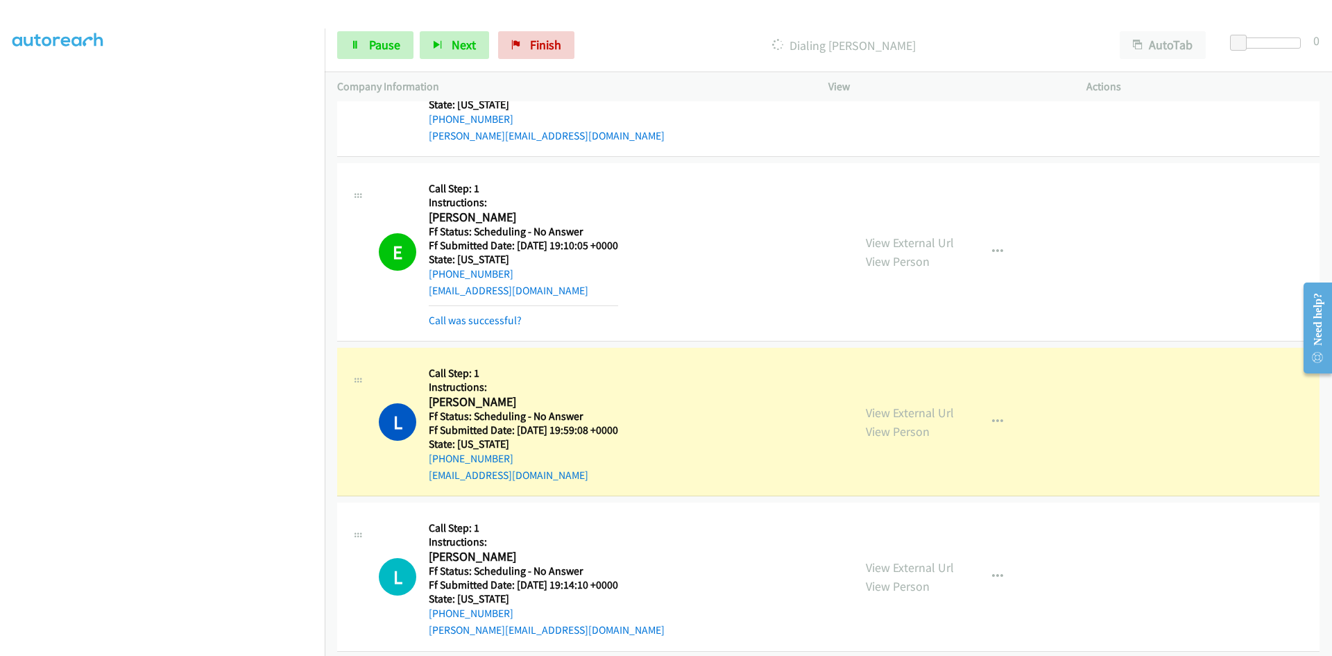
scroll to position [6383, 0]
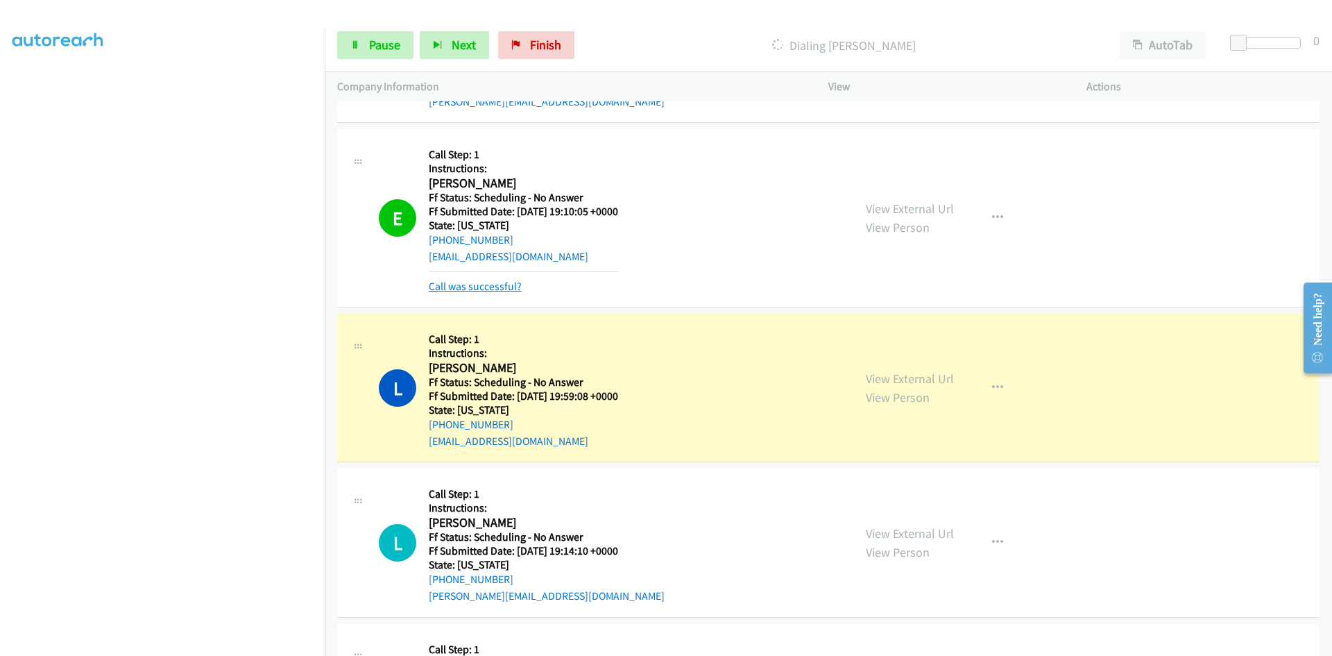
click at [508, 289] on link "Call was successful?" at bounding box center [475, 286] width 93 height 13
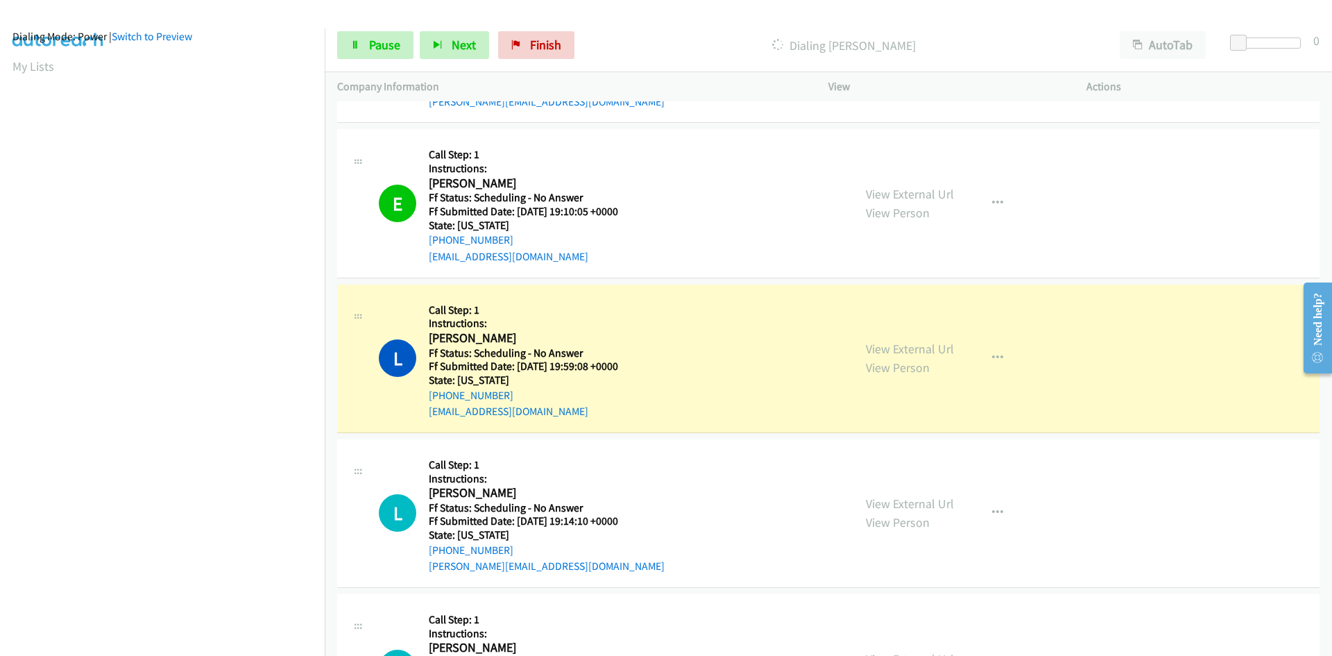
scroll to position [0, 0]
click at [930, 352] on link "View External Url" at bounding box center [910, 349] width 88 height 16
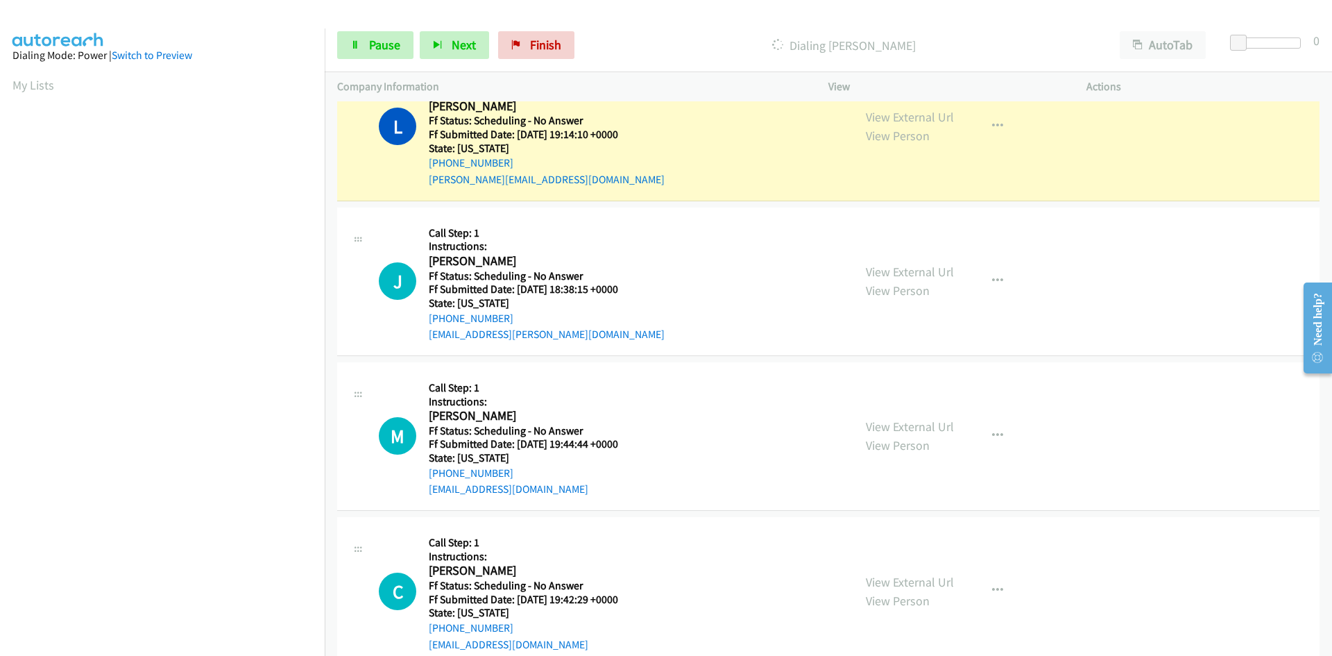
scroll to position [122, 0]
click at [938, 115] on link "View External Url" at bounding box center [910, 117] width 88 height 16
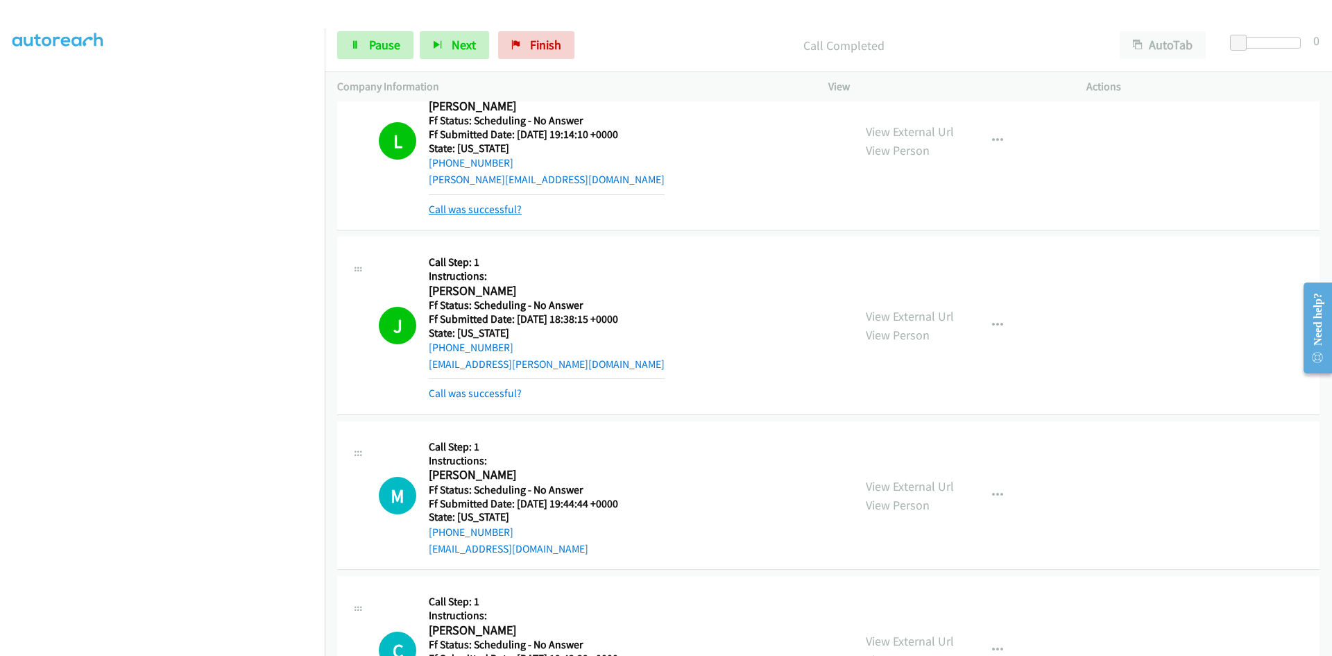
click at [498, 212] on link "Call was successful?" at bounding box center [475, 209] width 93 height 13
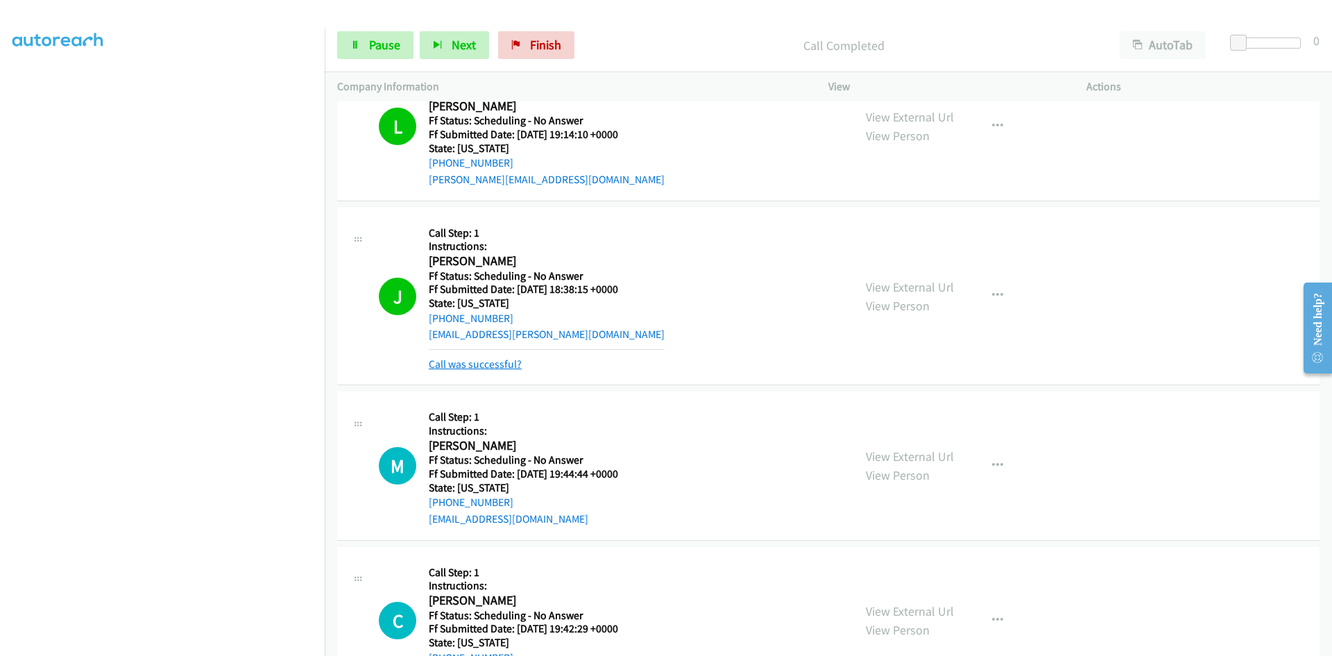
click at [514, 364] on link "Call was successful?" at bounding box center [475, 363] width 93 height 13
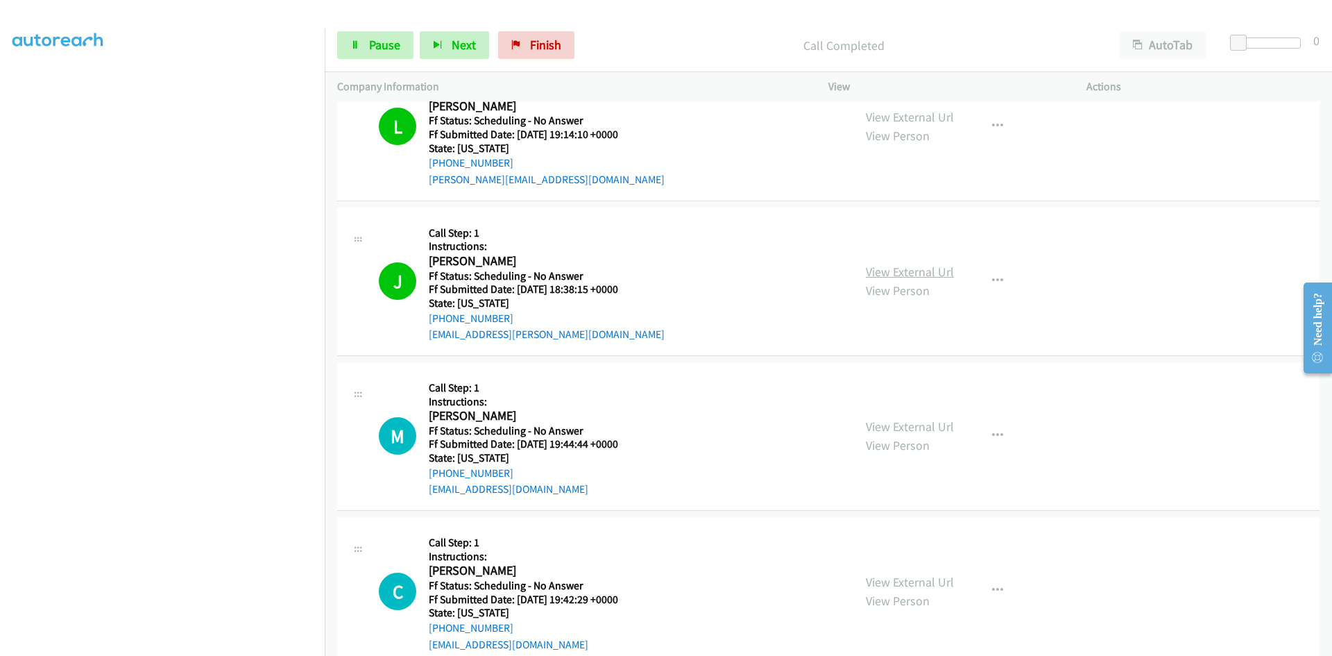
click at [896, 273] on link "View External Url" at bounding box center [910, 272] width 88 height 16
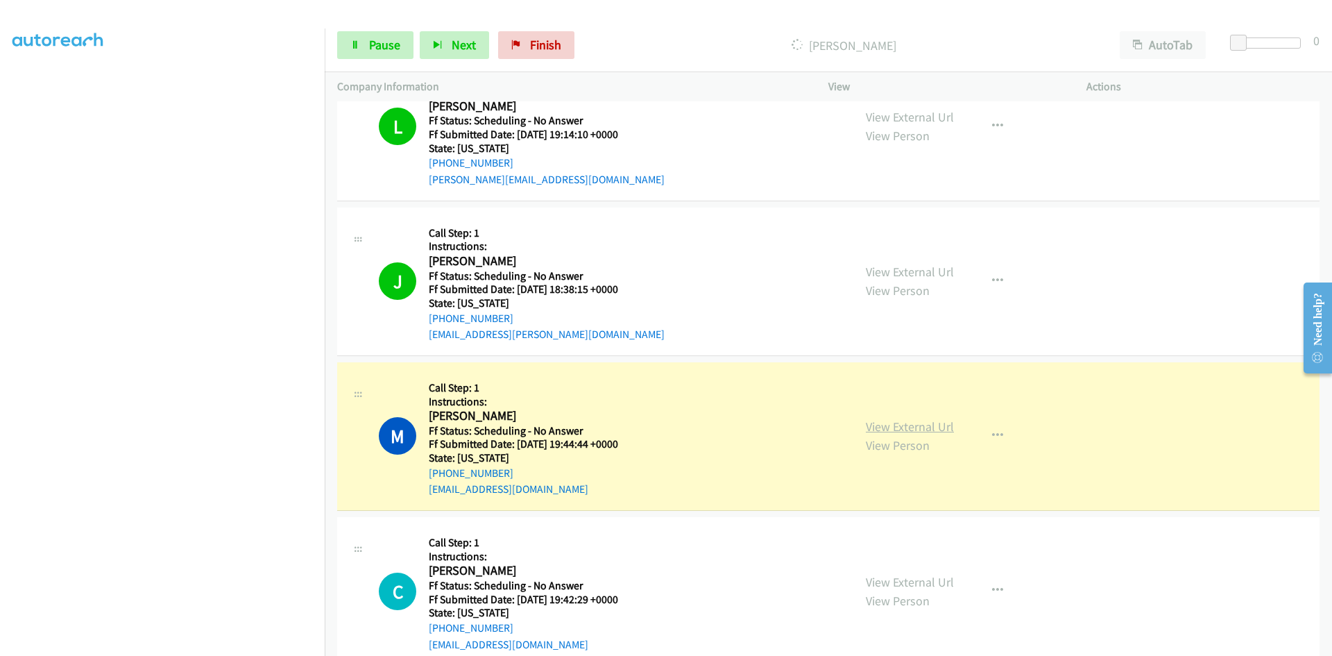
click at [892, 429] on link "View External Url" at bounding box center [910, 426] width 88 height 16
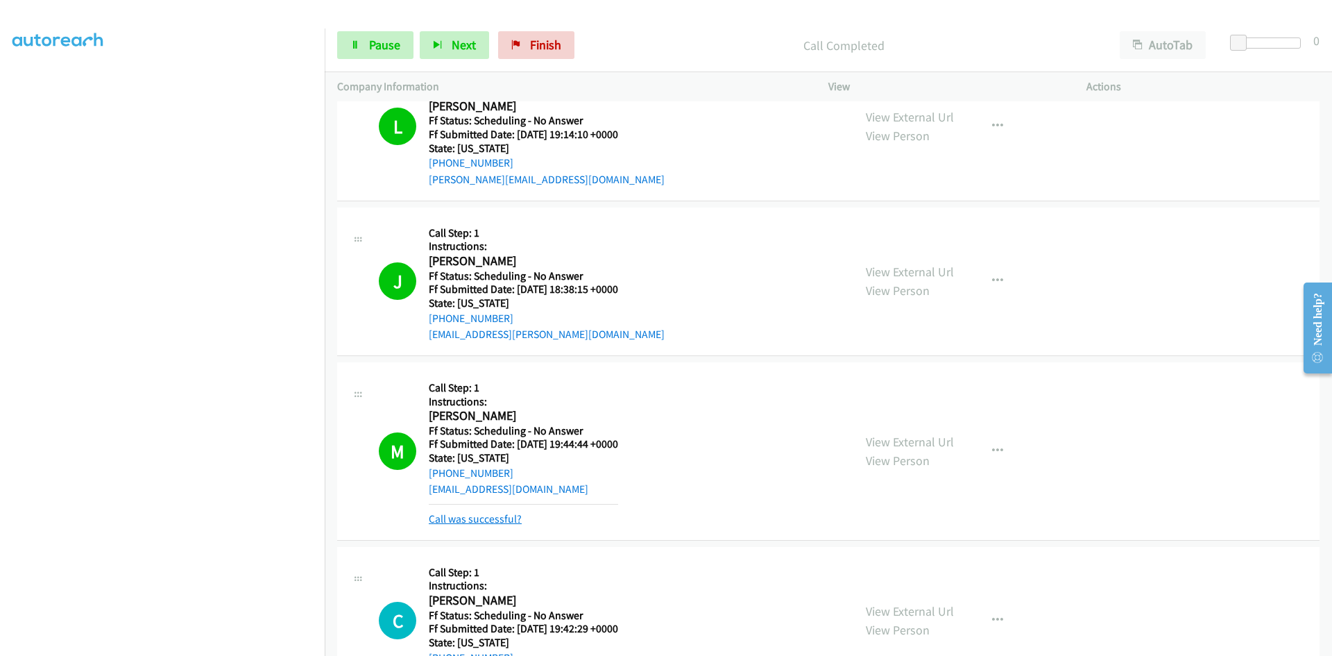
click at [485, 519] on link "Call was successful?" at bounding box center [475, 518] width 93 height 13
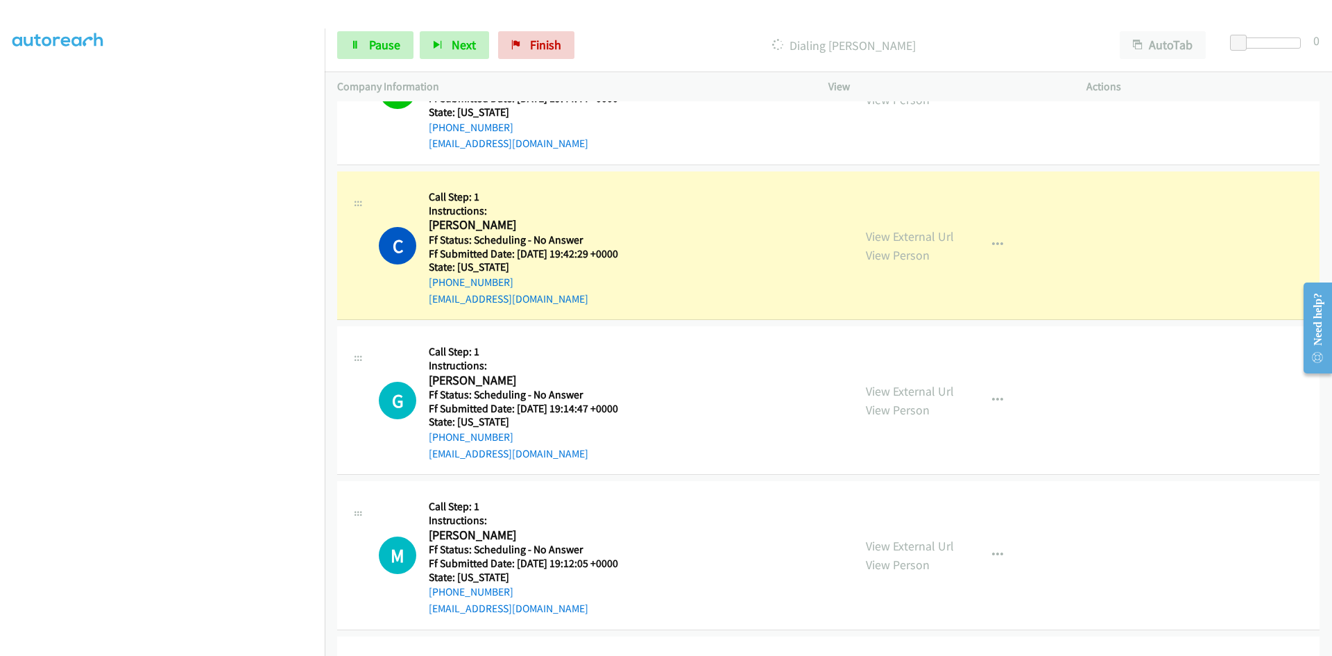
scroll to position [7147, 0]
click at [944, 233] on link "View External Url" at bounding box center [910, 235] width 88 height 16
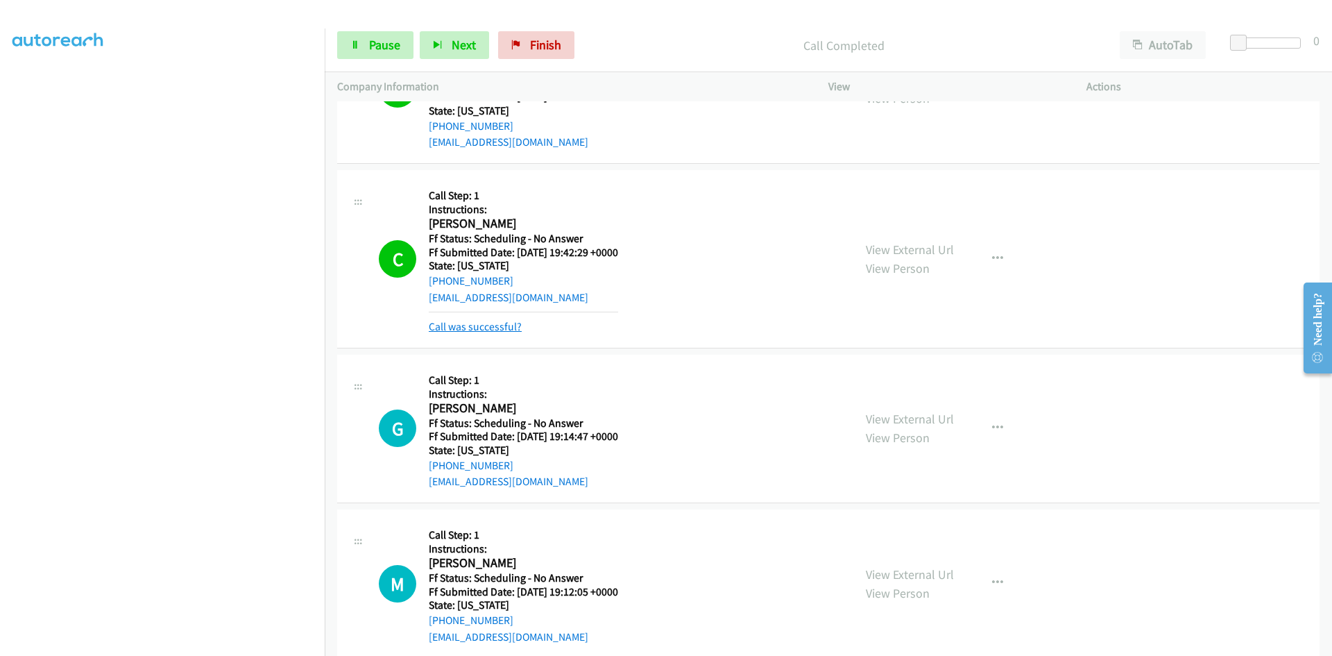
click at [461, 325] on link "Call was successful?" at bounding box center [475, 326] width 93 height 13
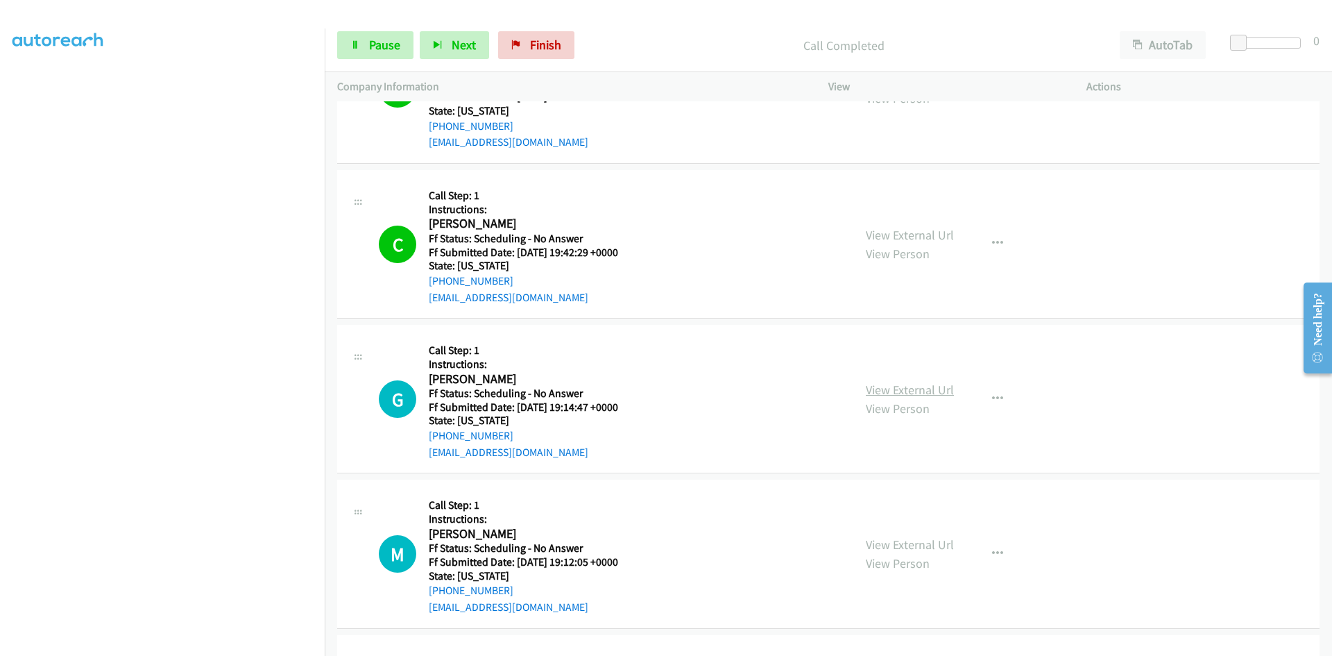
click at [902, 393] on link "View External Url" at bounding box center [910, 390] width 88 height 16
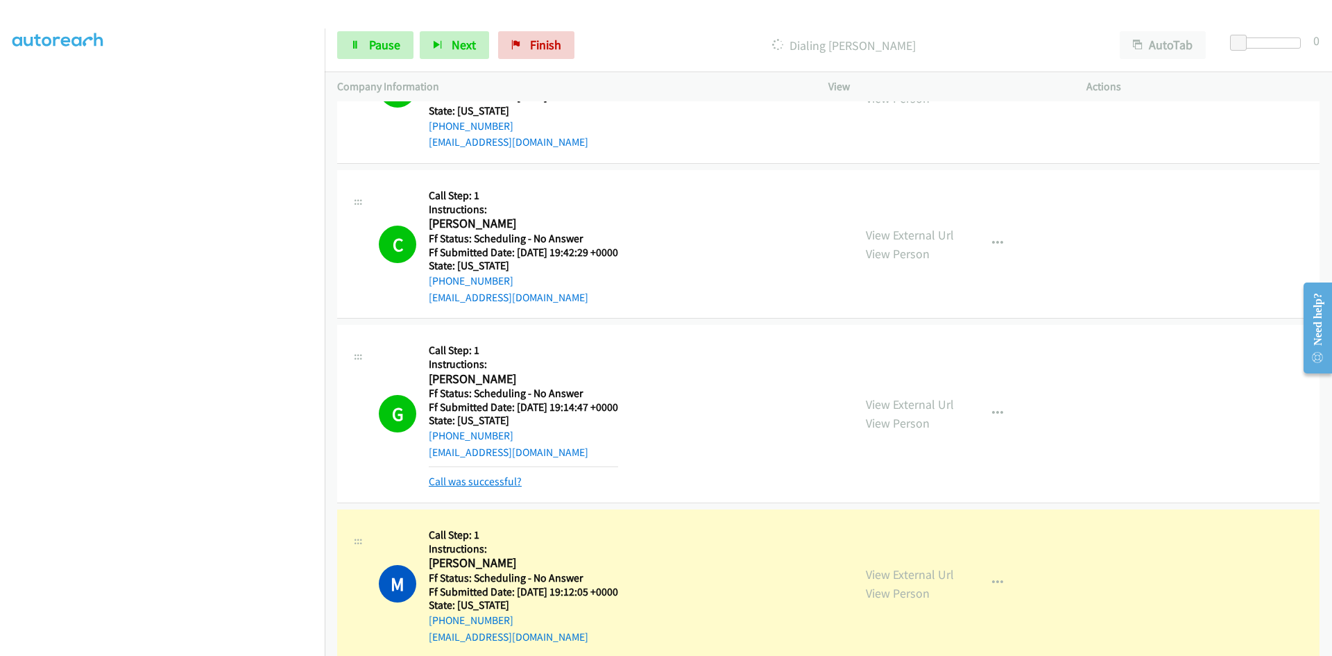
click at [500, 486] on link "Call was successful?" at bounding box center [475, 481] width 93 height 13
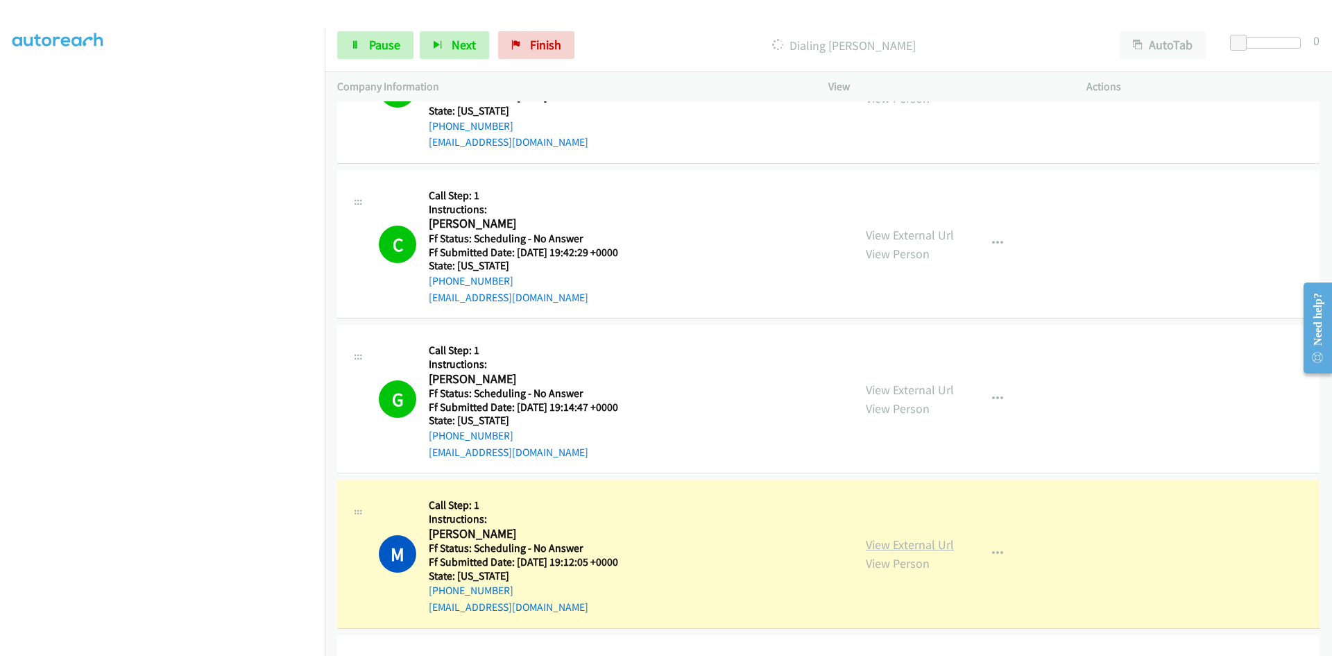
click at [878, 547] on link "View External Url" at bounding box center [910, 544] width 88 height 16
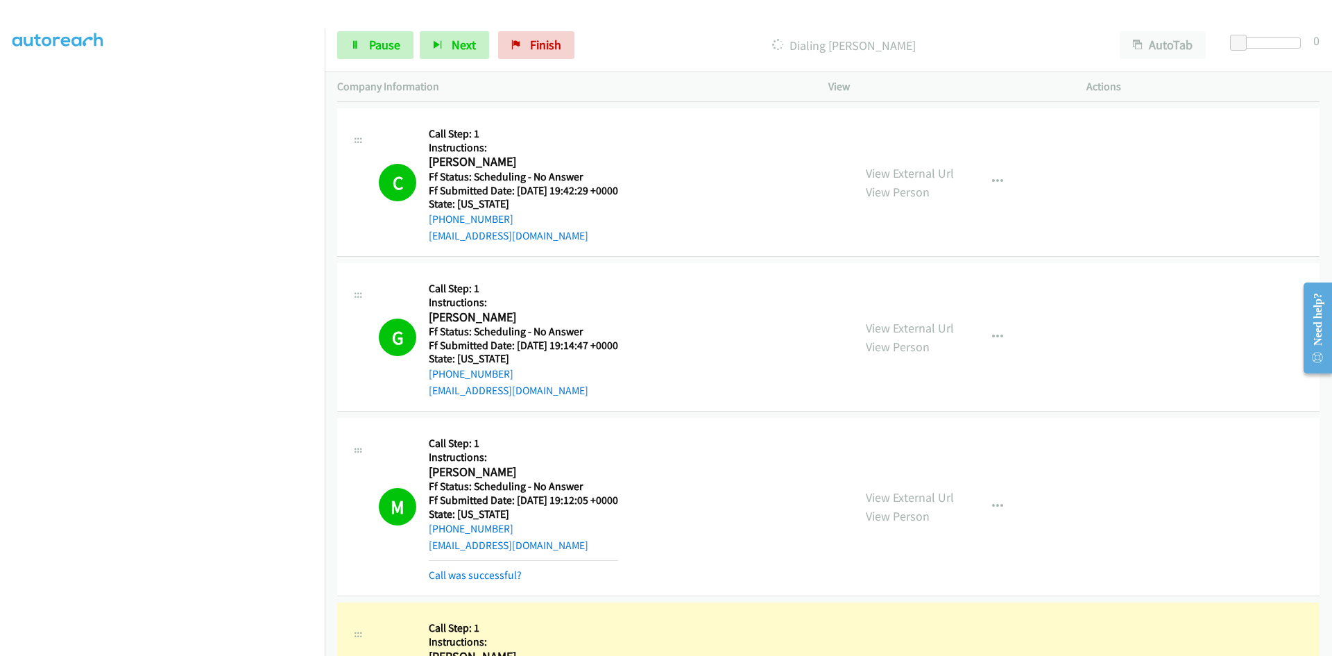
scroll to position [7285, 0]
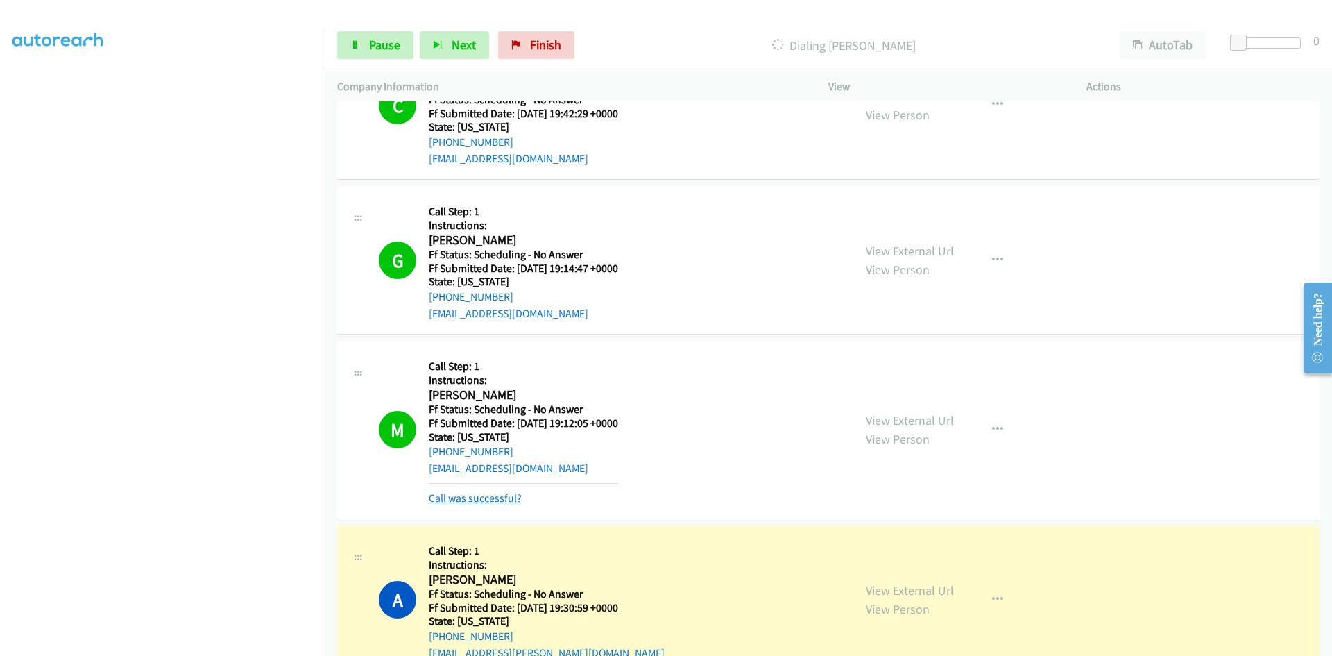
click at [495, 497] on link "Call was successful?" at bounding box center [475, 497] width 93 height 13
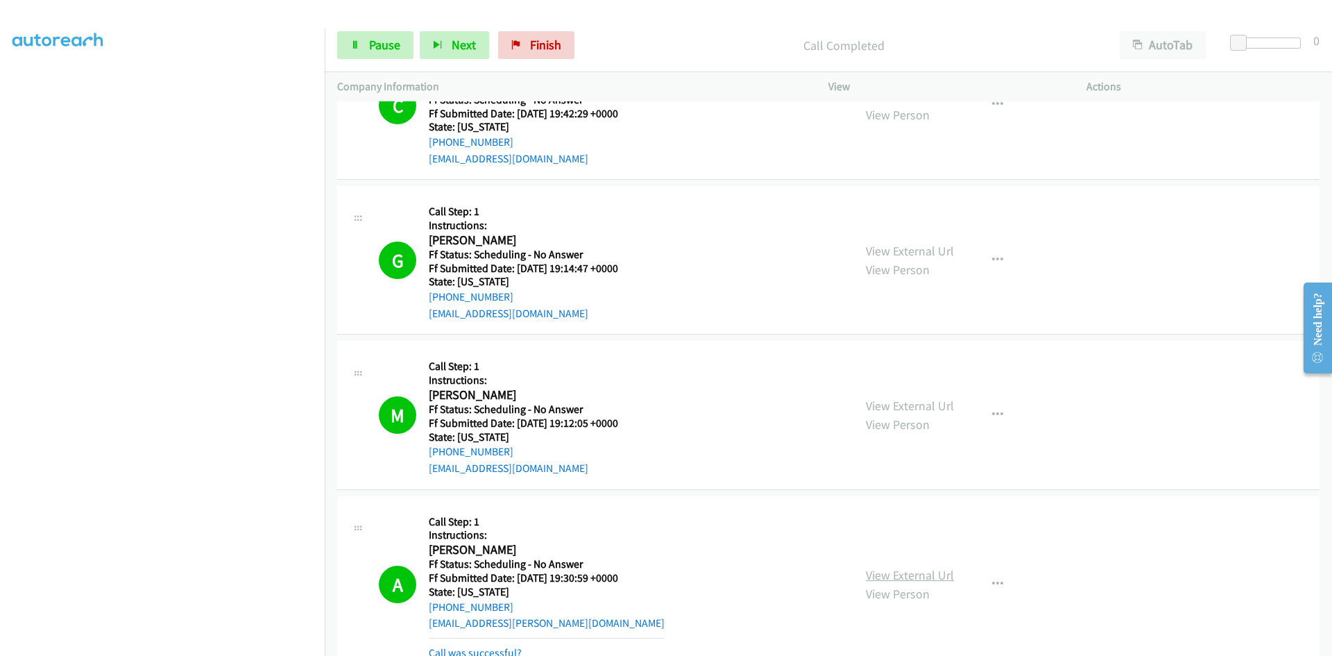
click at [912, 574] on link "View External Url" at bounding box center [910, 575] width 88 height 16
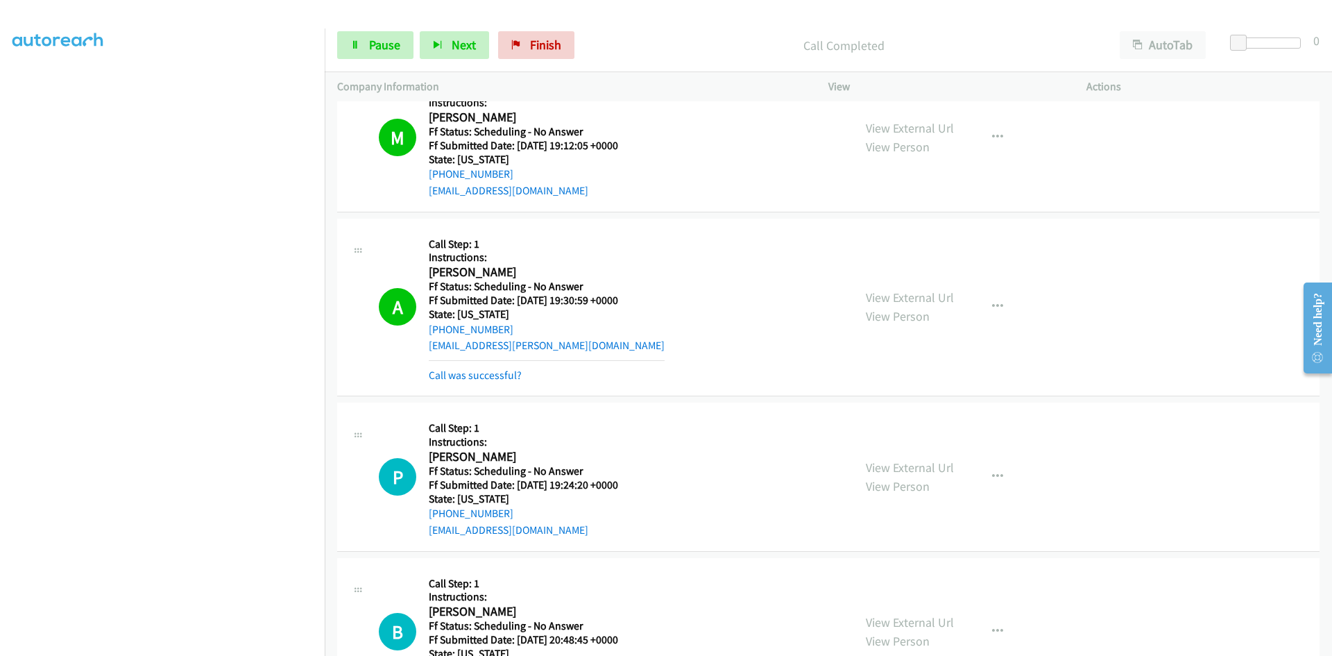
scroll to position [7702, 0]
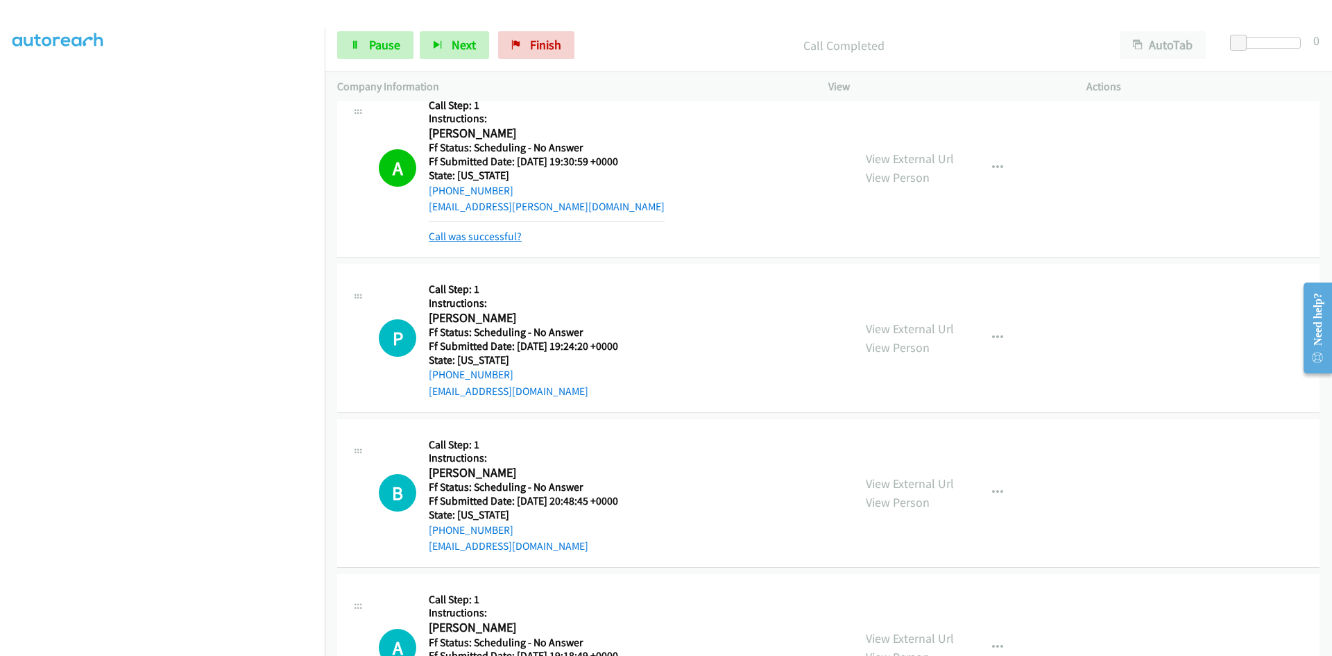
click at [478, 233] on link "Call was successful?" at bounding box center [475, 236] width 93 height 13
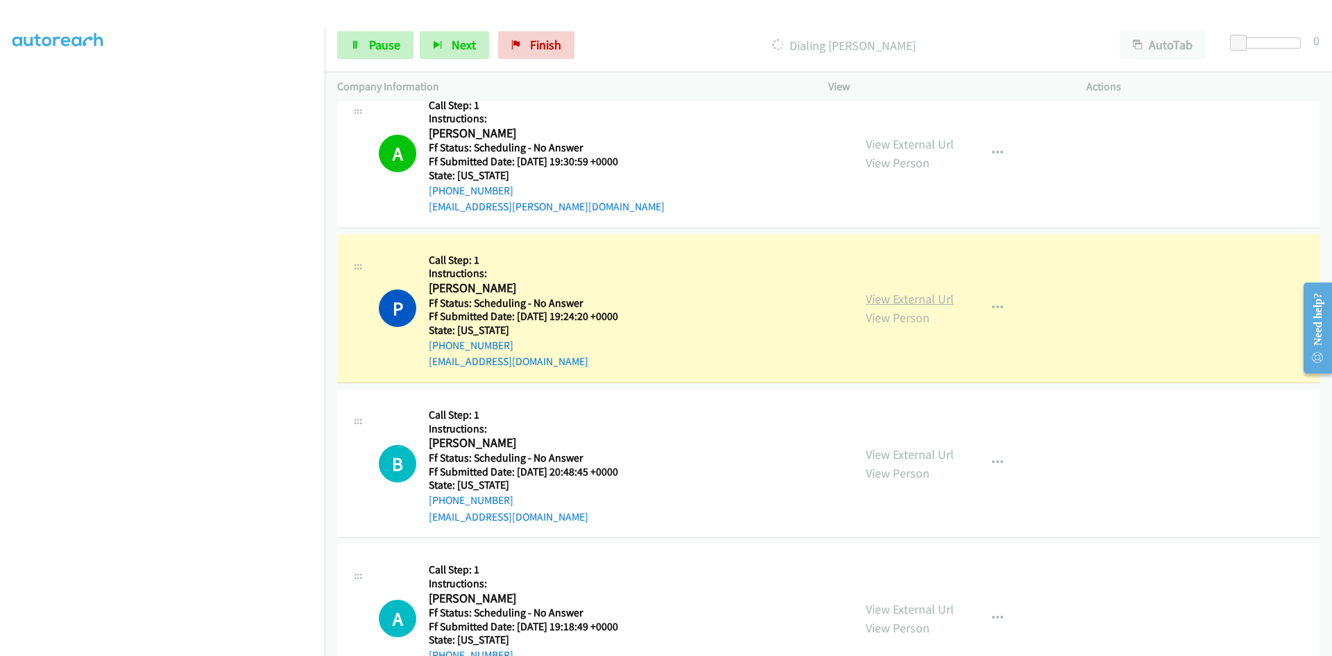
click at [875, 305] on link "View External Url" at bounding box center [910, 299] width 88 height 16
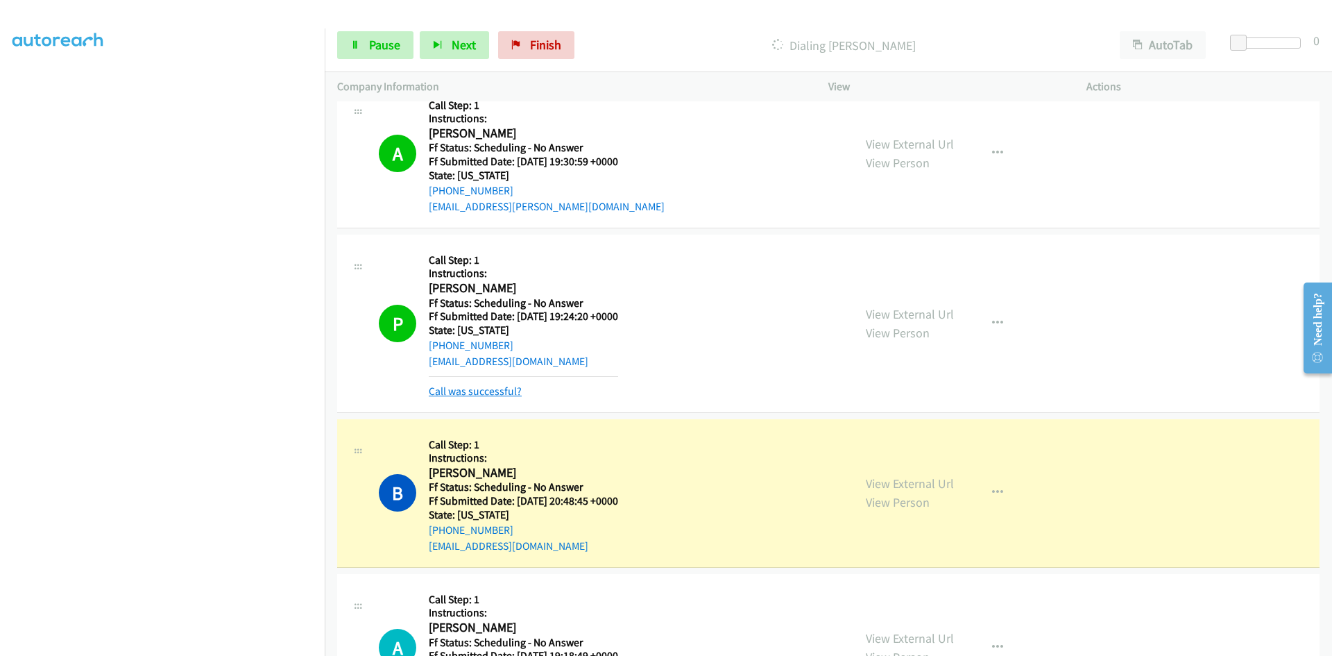
click at [495, 389] on link "Call was successful?" at bounding box center [475, 390] width 93 height 13
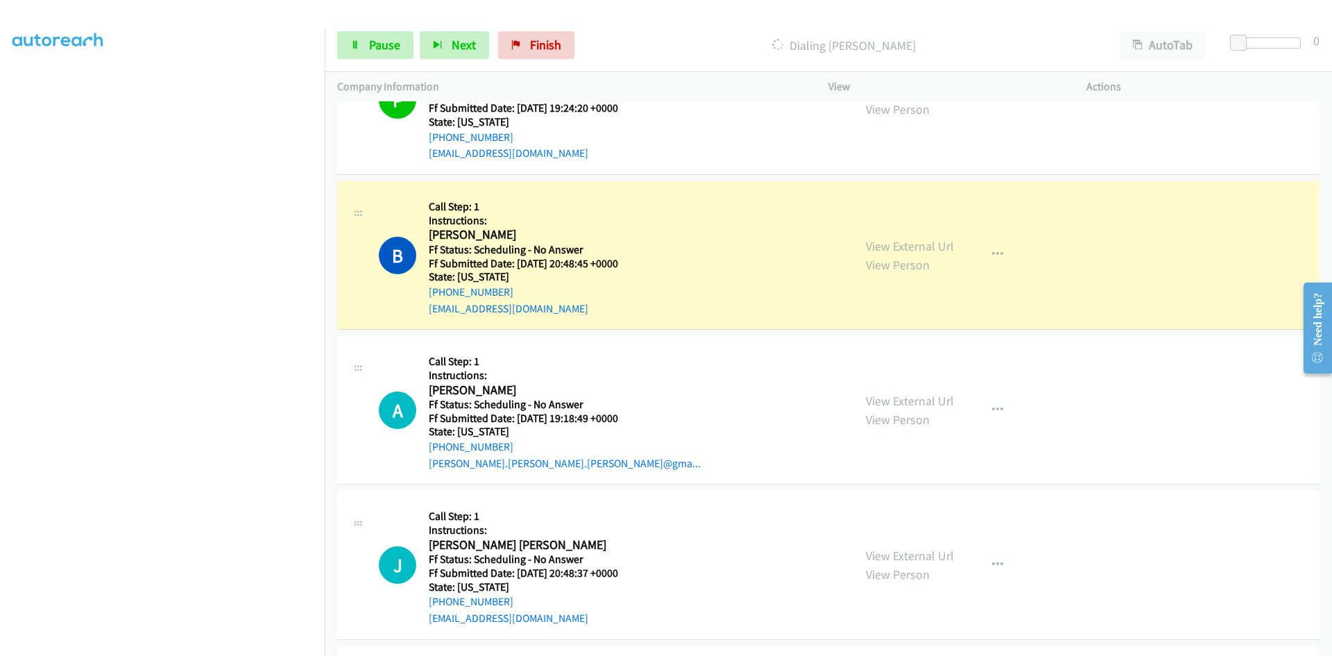
scroll to position [7979, 0]
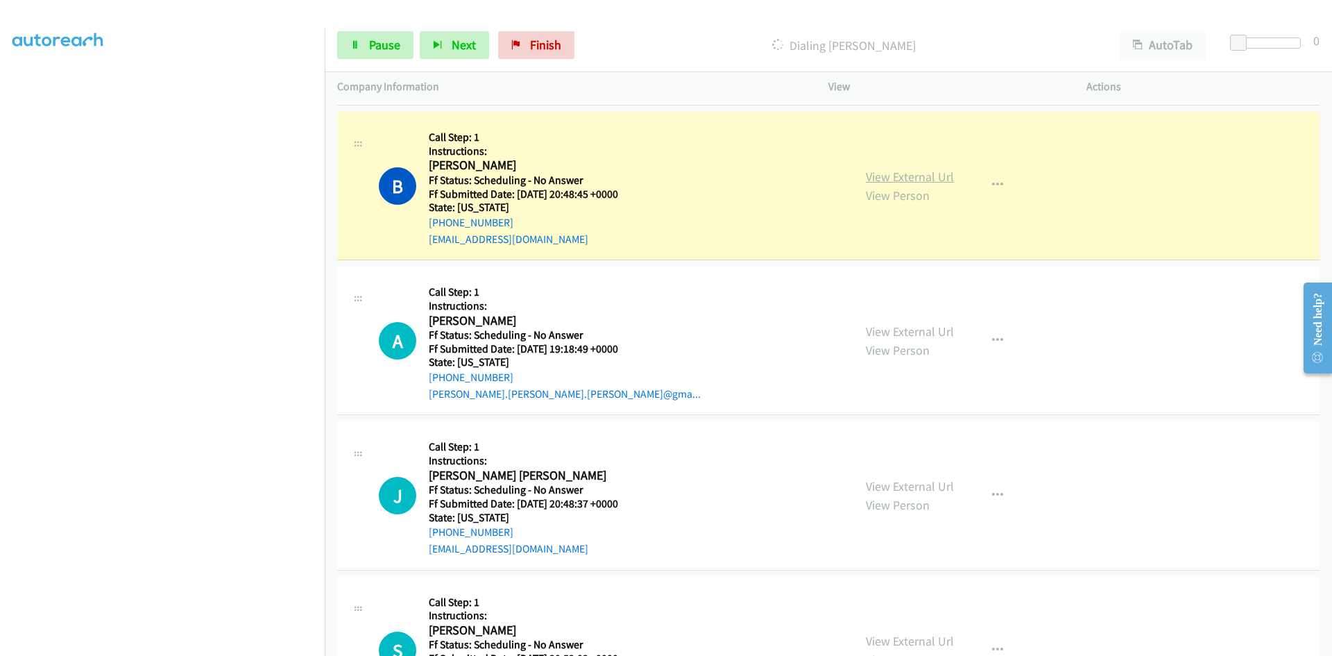
click at [937, 178] on link "View External Url" at bounding box center [910, 177] width 88 height 16
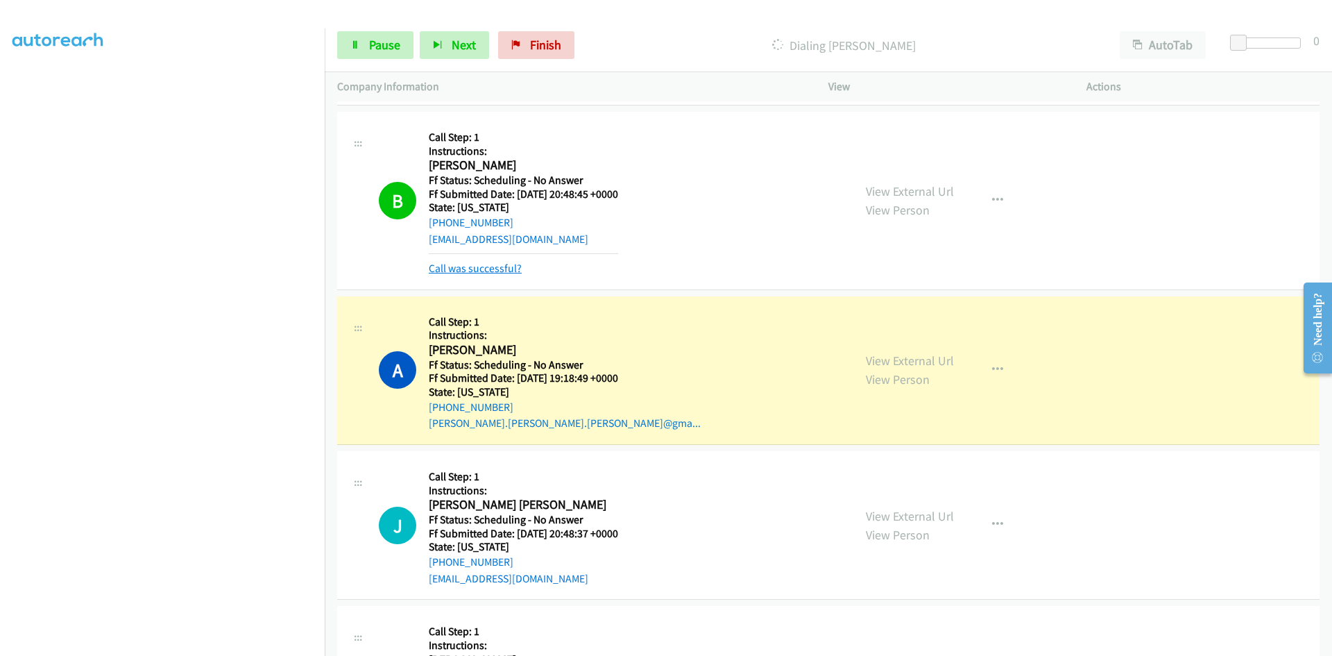
click at [505, 275] on link "Call was successful?" at bounding box center [475, 268] width 93 height 13
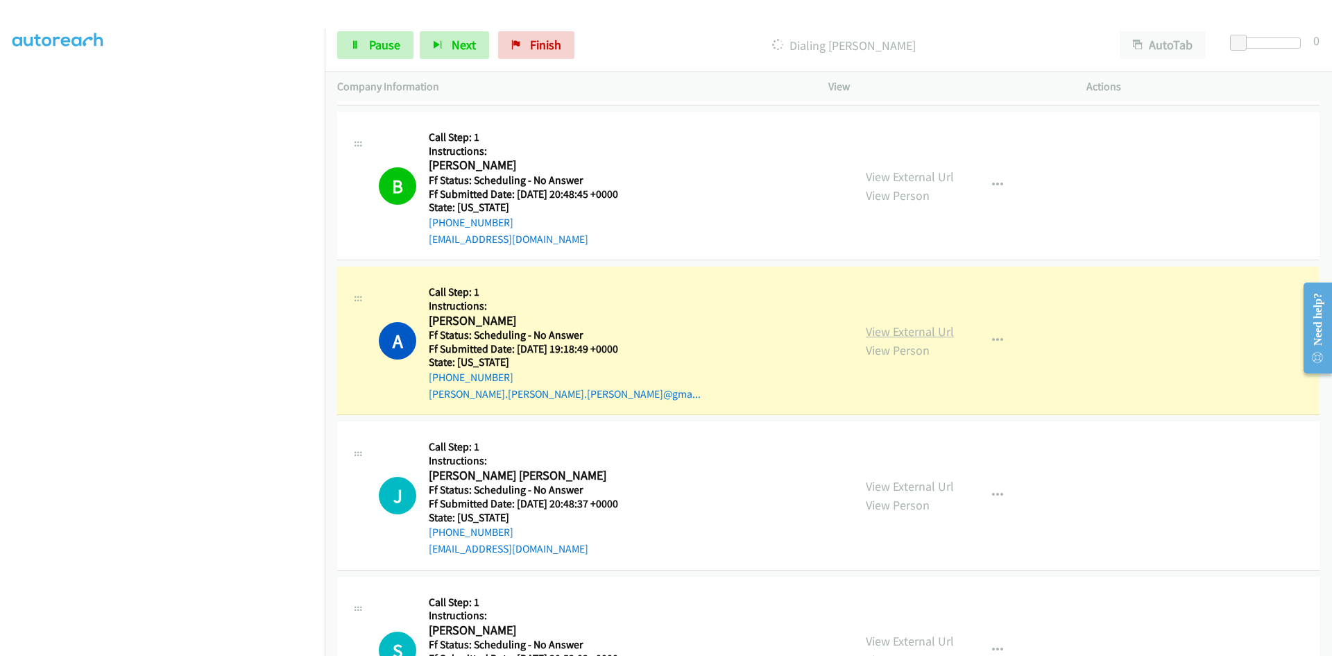
click at [890, 327] on link "View External Url" at bounding box center [910, 331] width 88 height 16
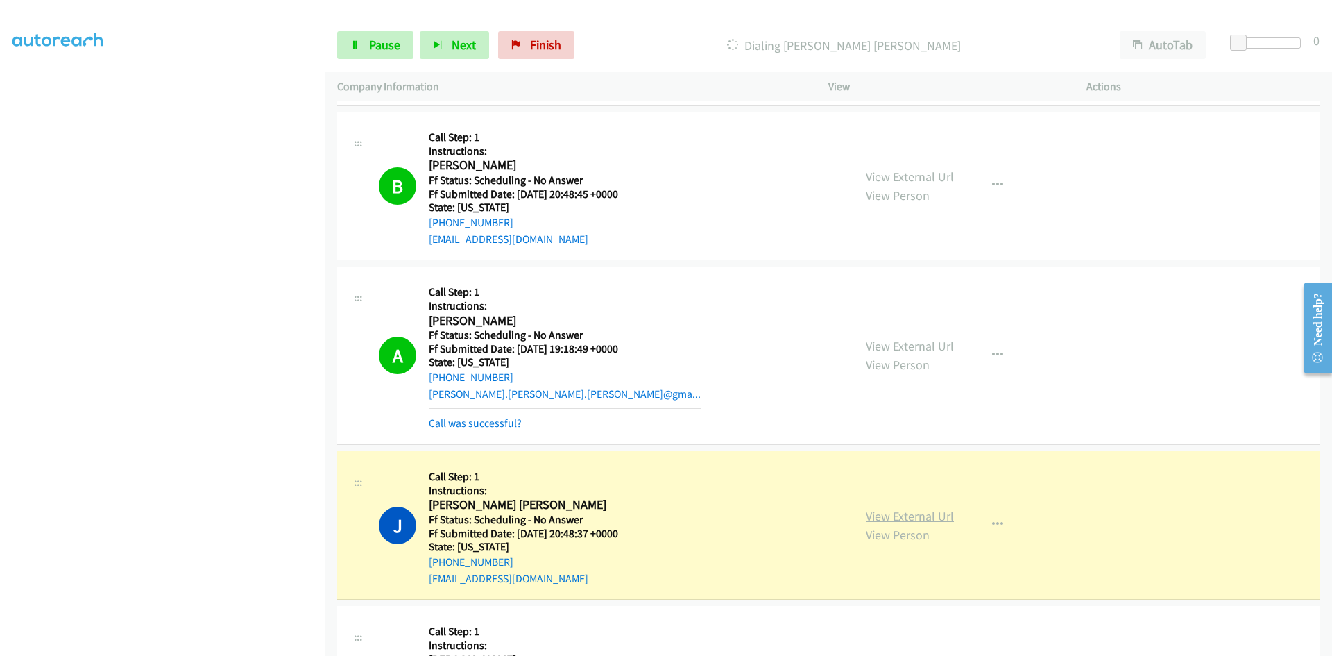
click at [911, 511] on link "View External Url" at bounding box center [910, 516] width 88 height 16
click at [516, 422] on link "Call was successful?" at bounding box center [475, 422] width 93 height 13
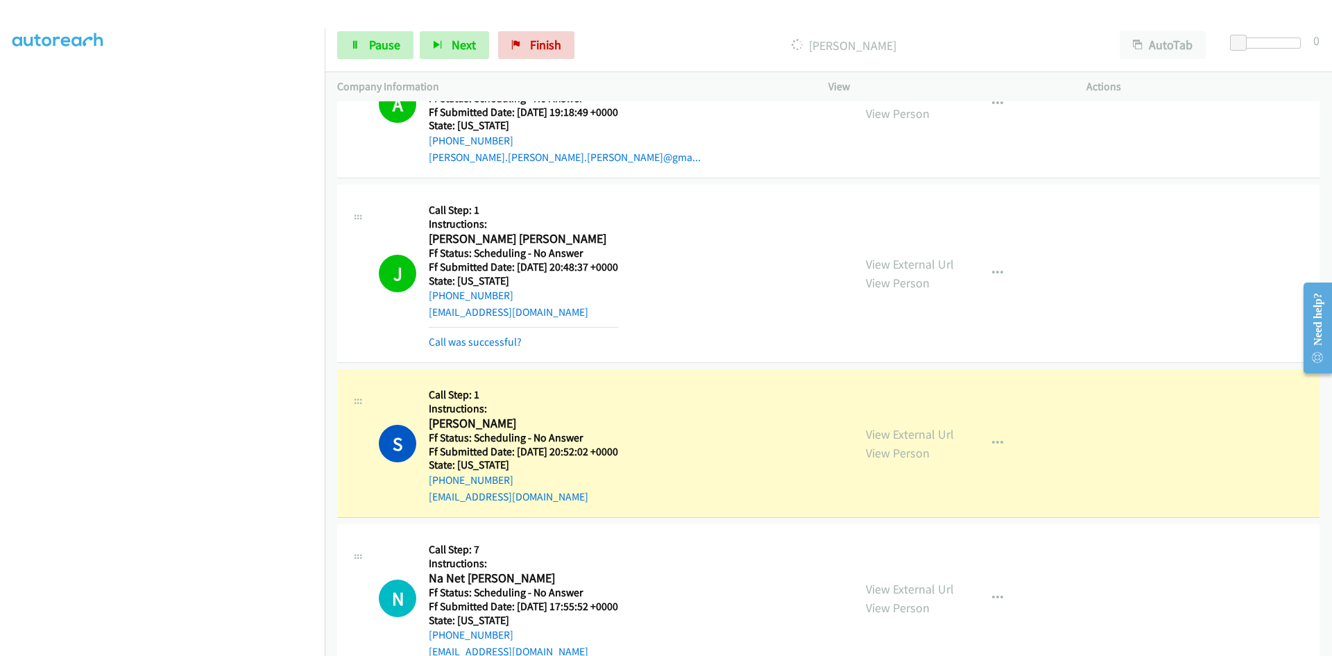
scroll to position [8257, 0]
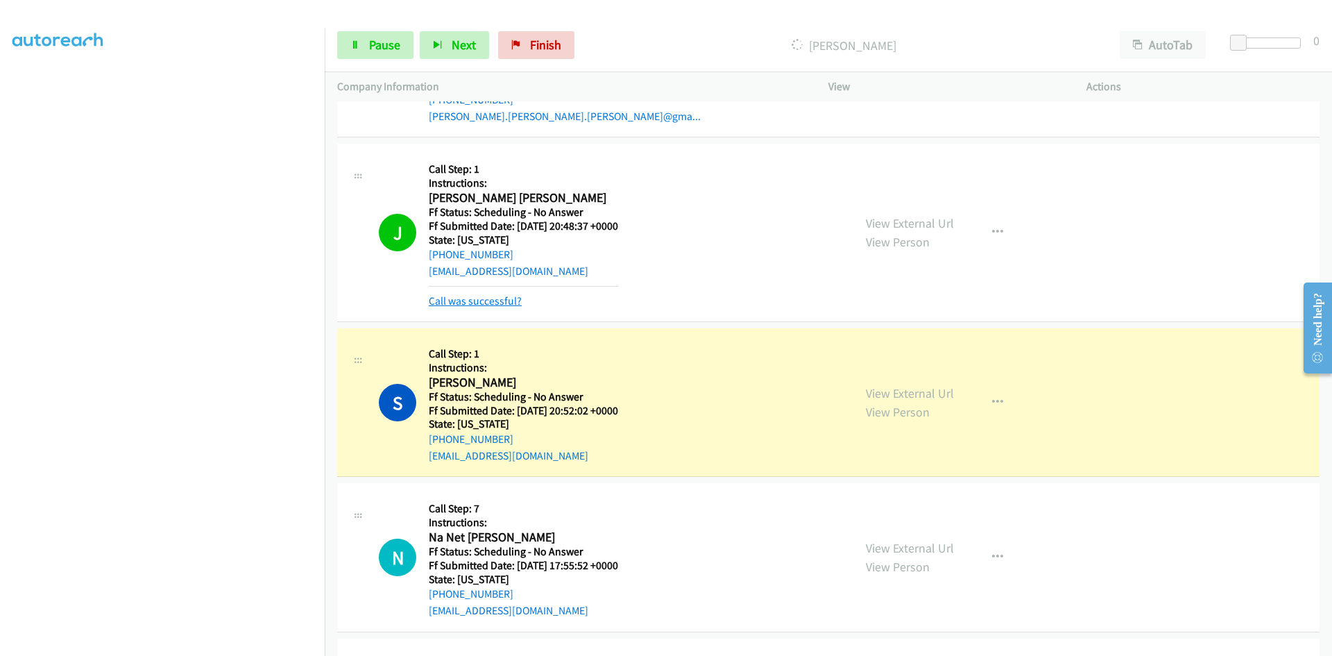
click at [511, 305] on link "Call was successful?" at bounding box center [475, 300] width 93 height 13
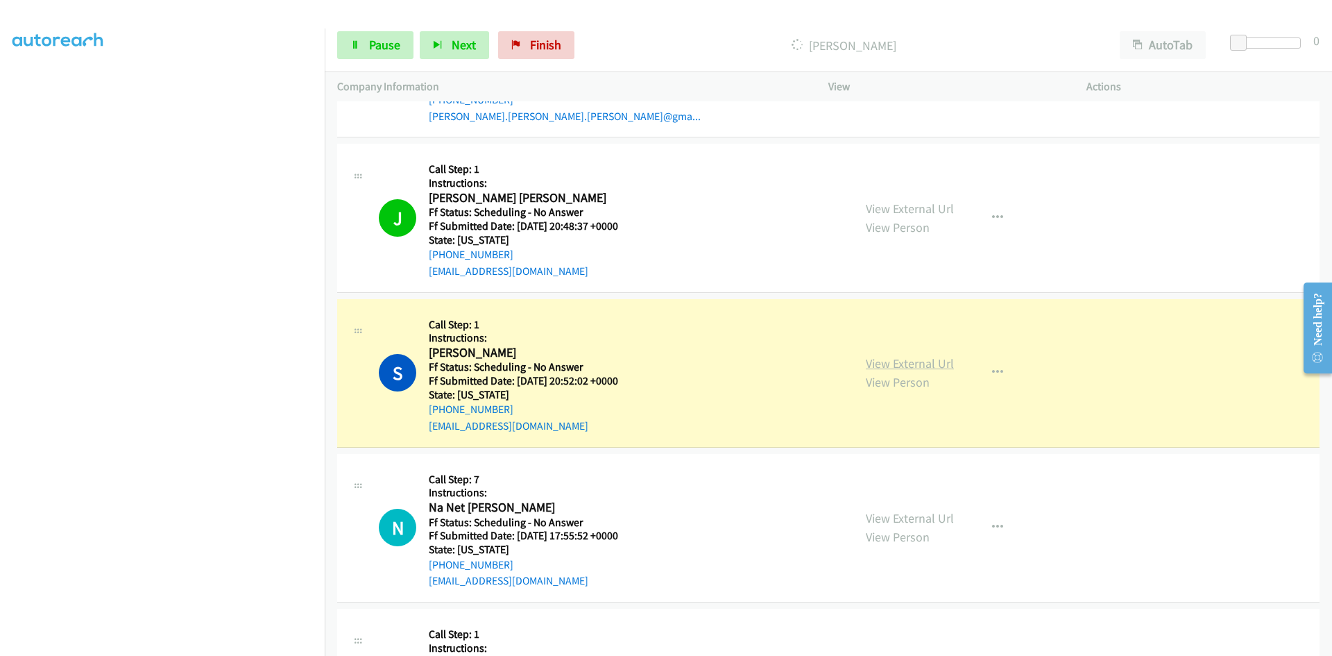
click at [917, 364] on link "View External Url" at bounding box center [910, 363] width 88 height 16
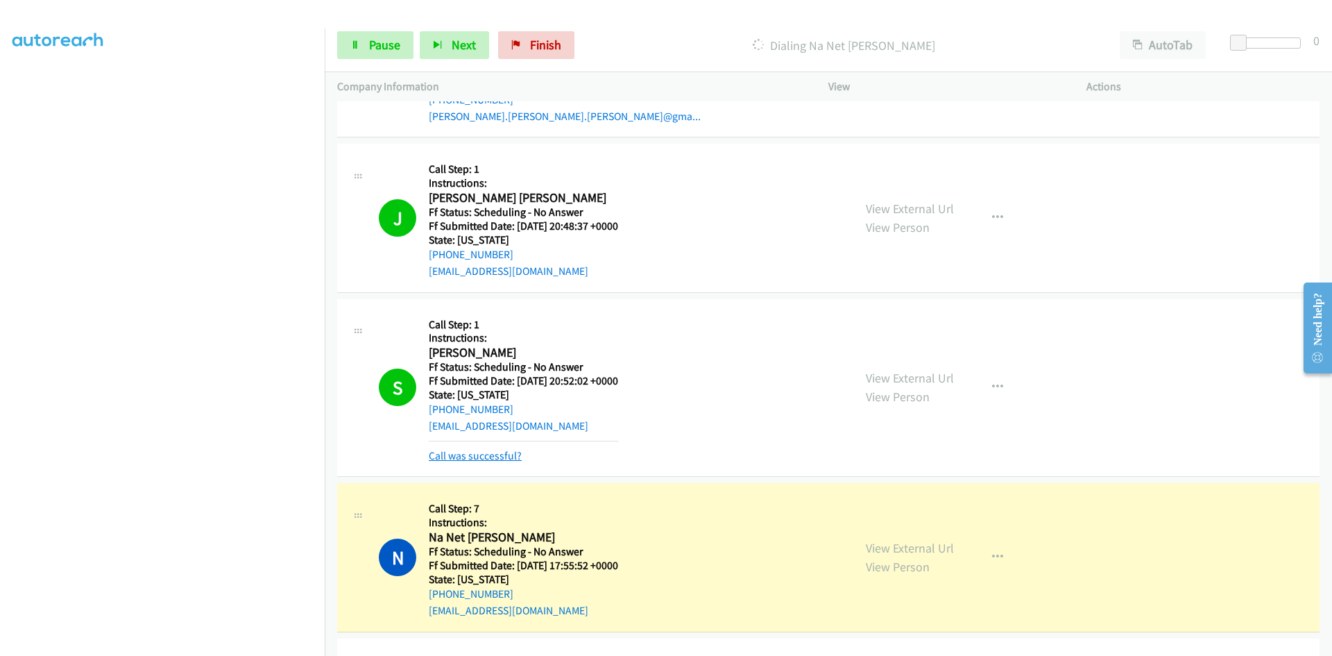
click at [495, 452] on link "Call was successful?" at bounding box center [475, 455] width 93 height 13
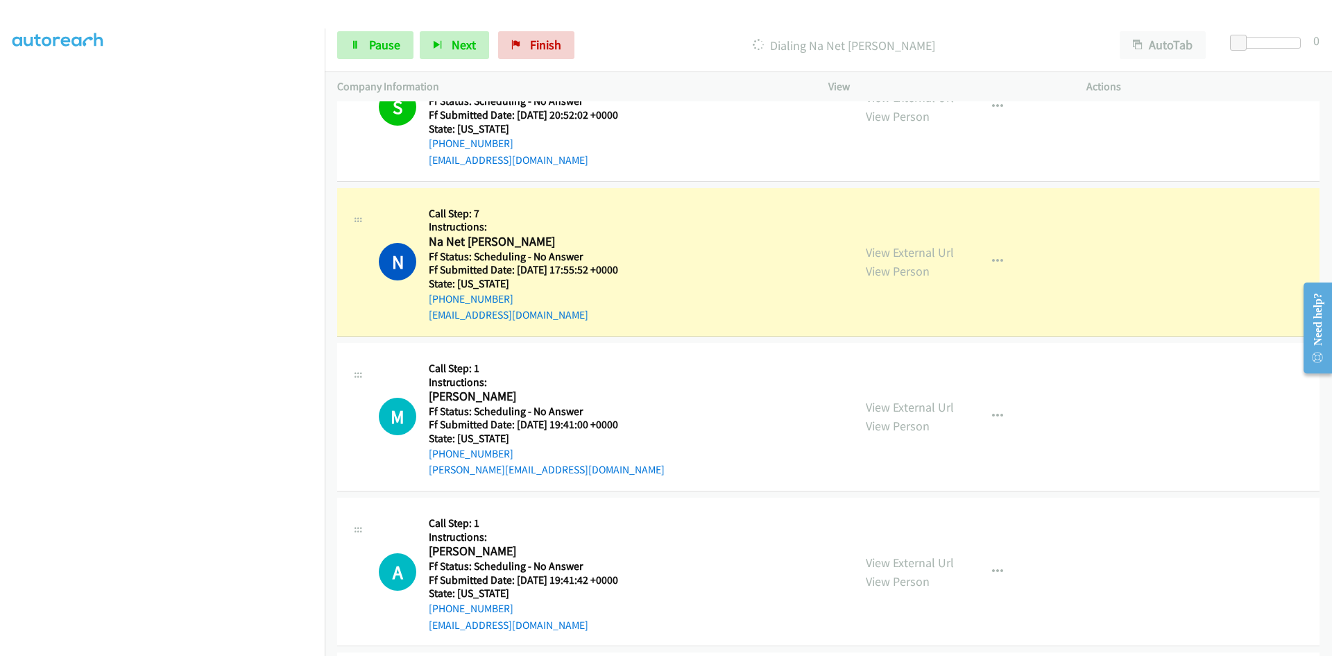
scroll to position [8534, 0]
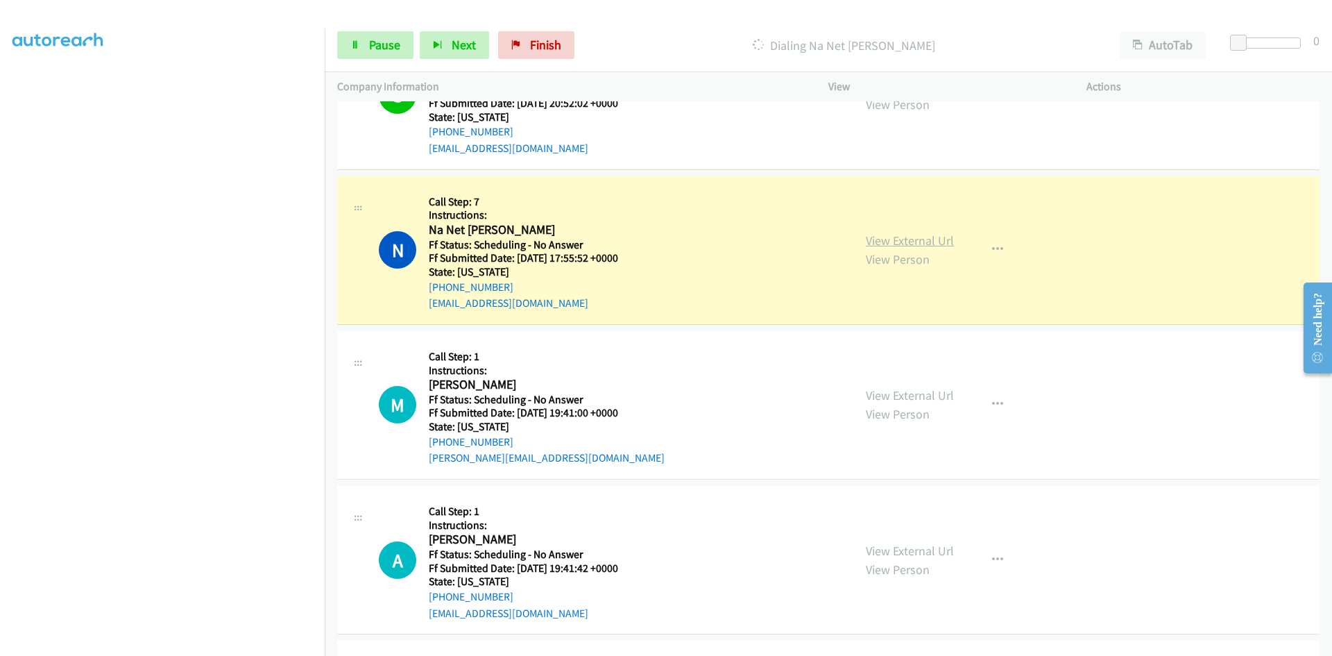
click at [942, 241] on link "View External Url" at bounding box center [910, 240] width 88 height 16
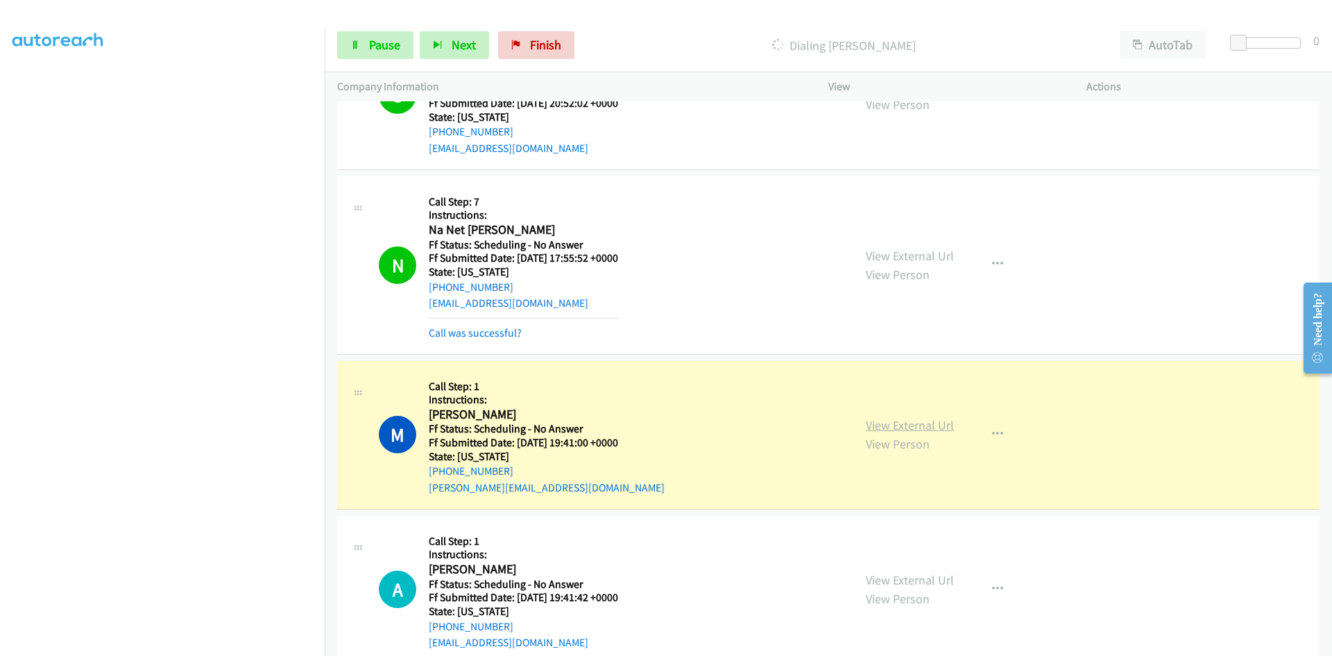
click at [946, 427] on link "View External Url" at bounding box center [910, 425] width 88 height 16
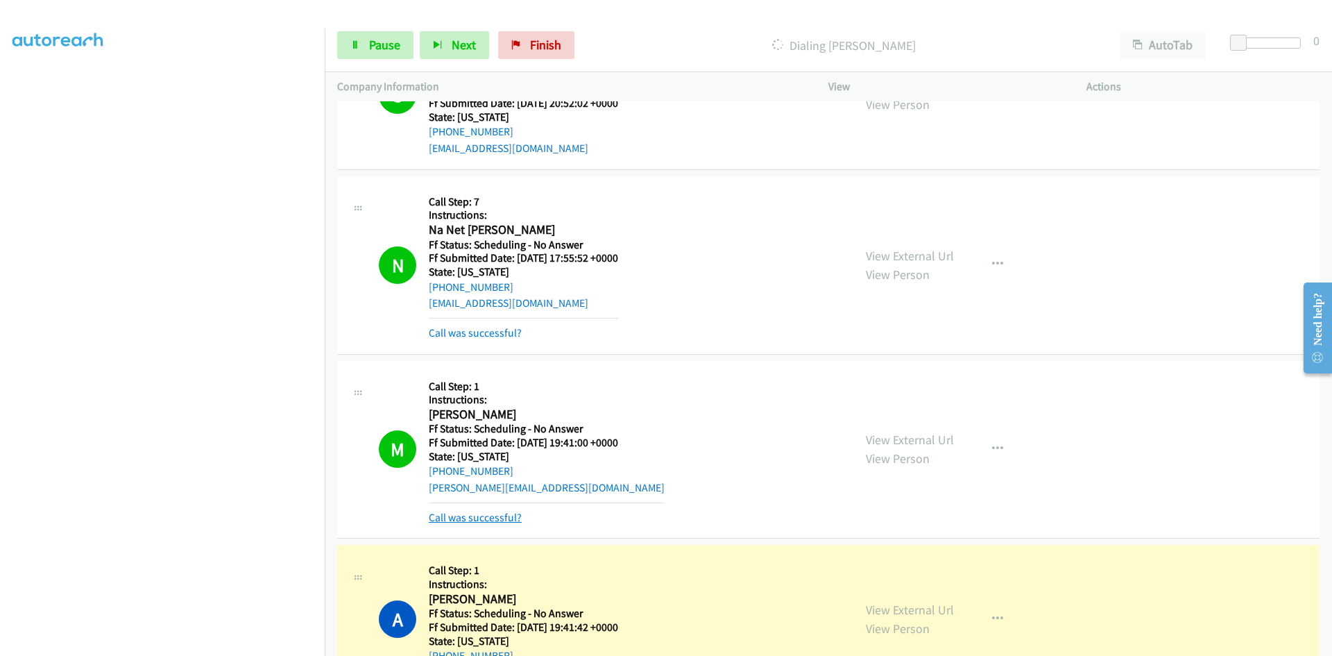
click at [493, 518] on link "Call was successful?" at bounding box center [475, 517] width 93 height 13
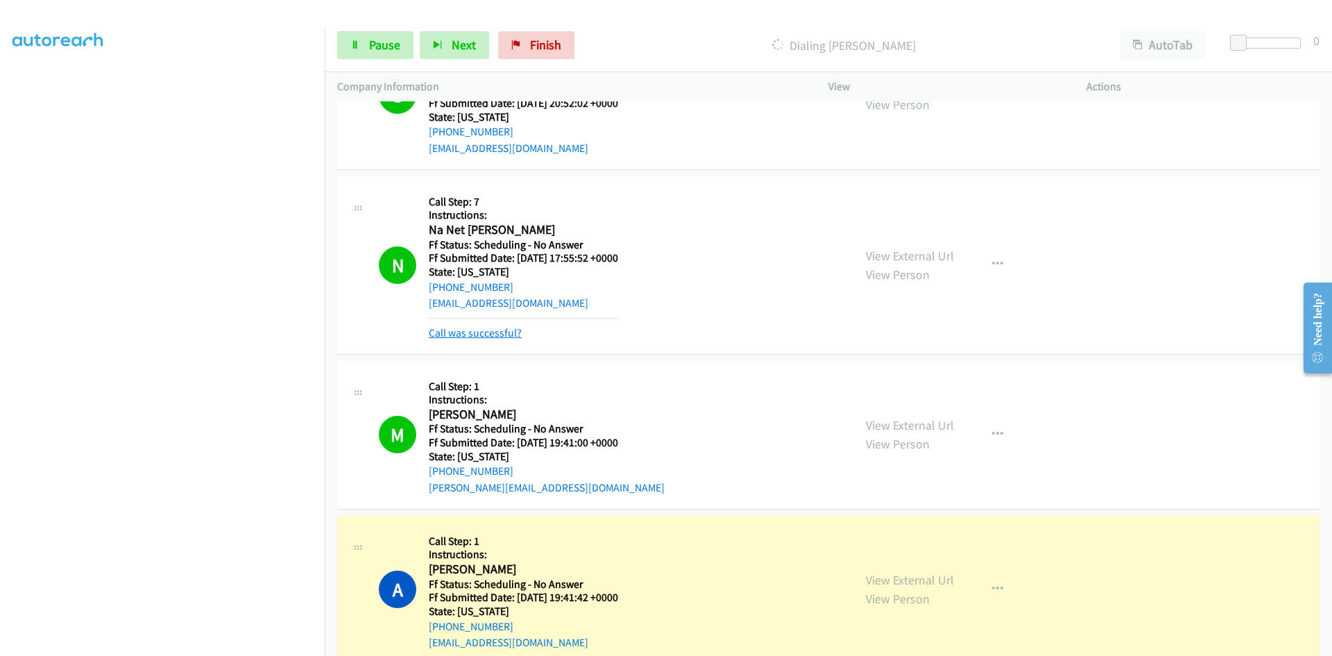
click at [509, 332] on link "Call was successful?" at bounding box center [475, 332] width 93 height 13
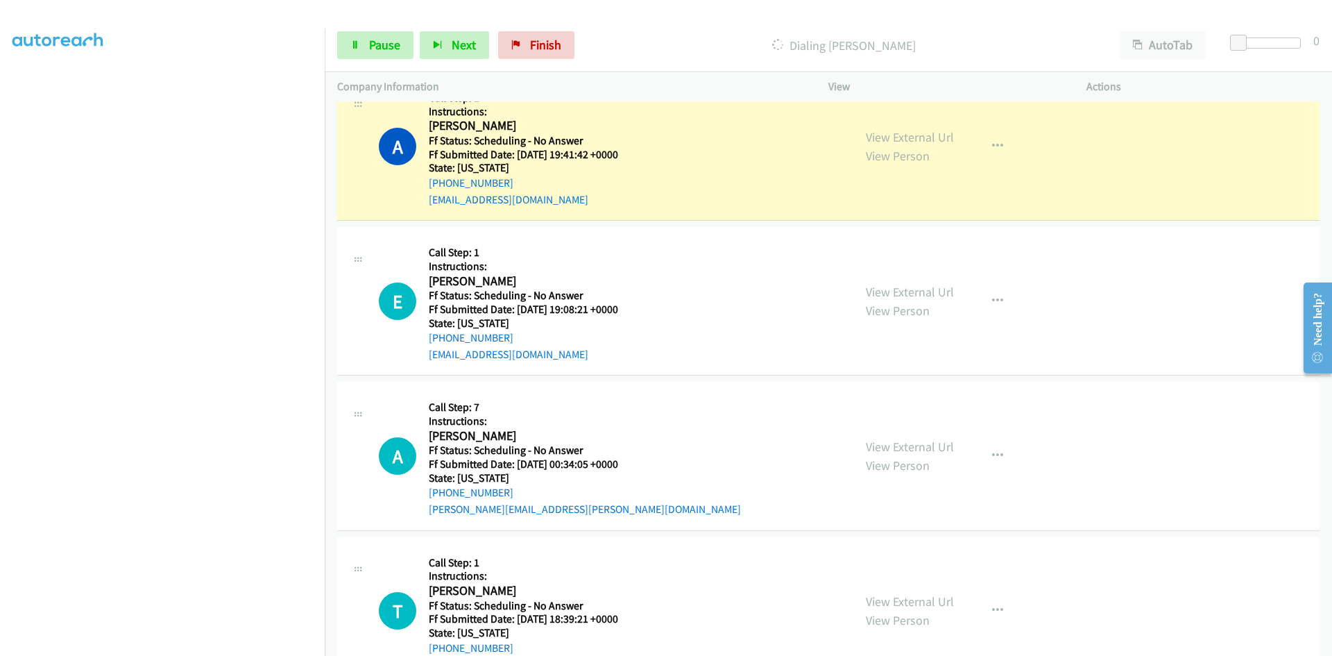
scroll to position [8951, 0]
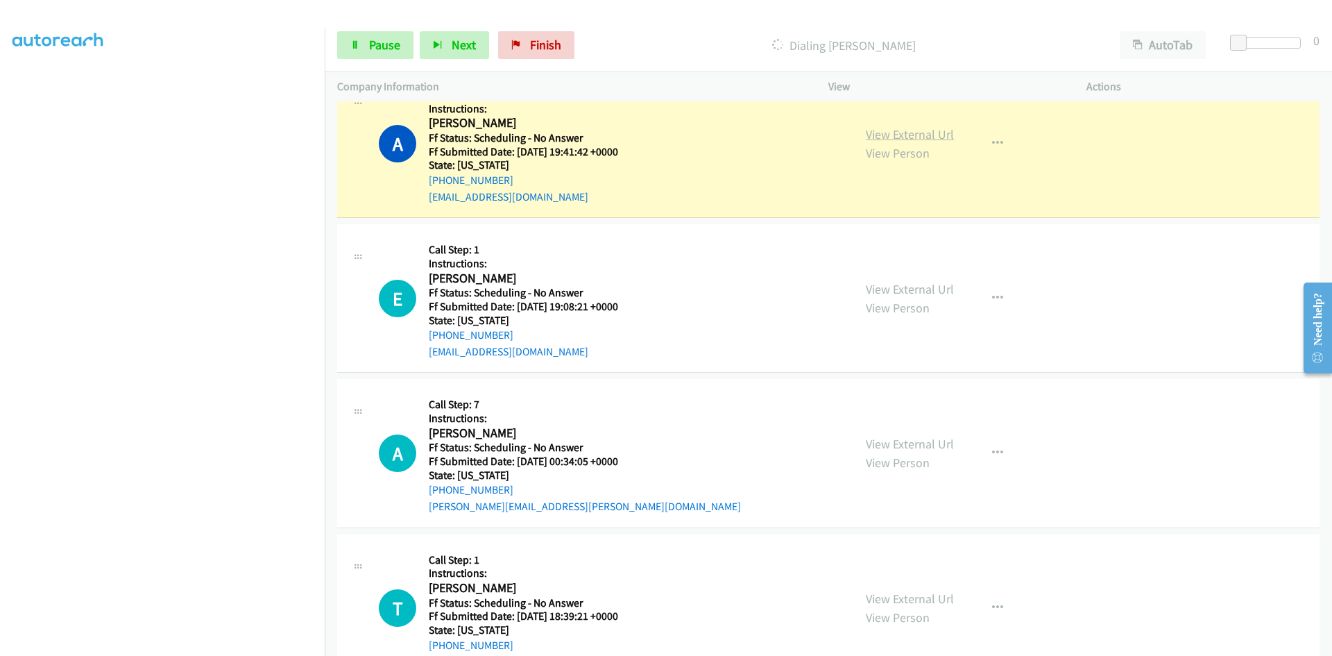
click at [944, 137] on link "View External Url" at bounding box center [910, 134] width 88 height 16
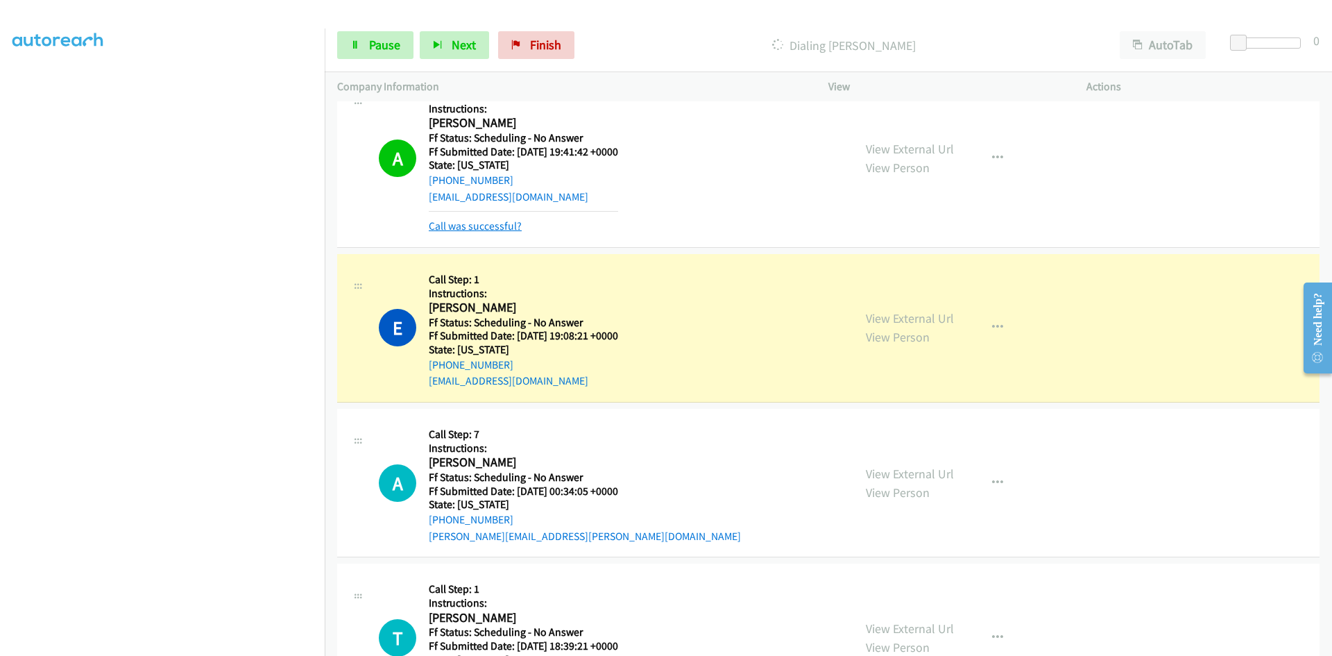
click at [500, 230] on link "Call was successful?" at bounding box center [475, 225] width 93 height 13
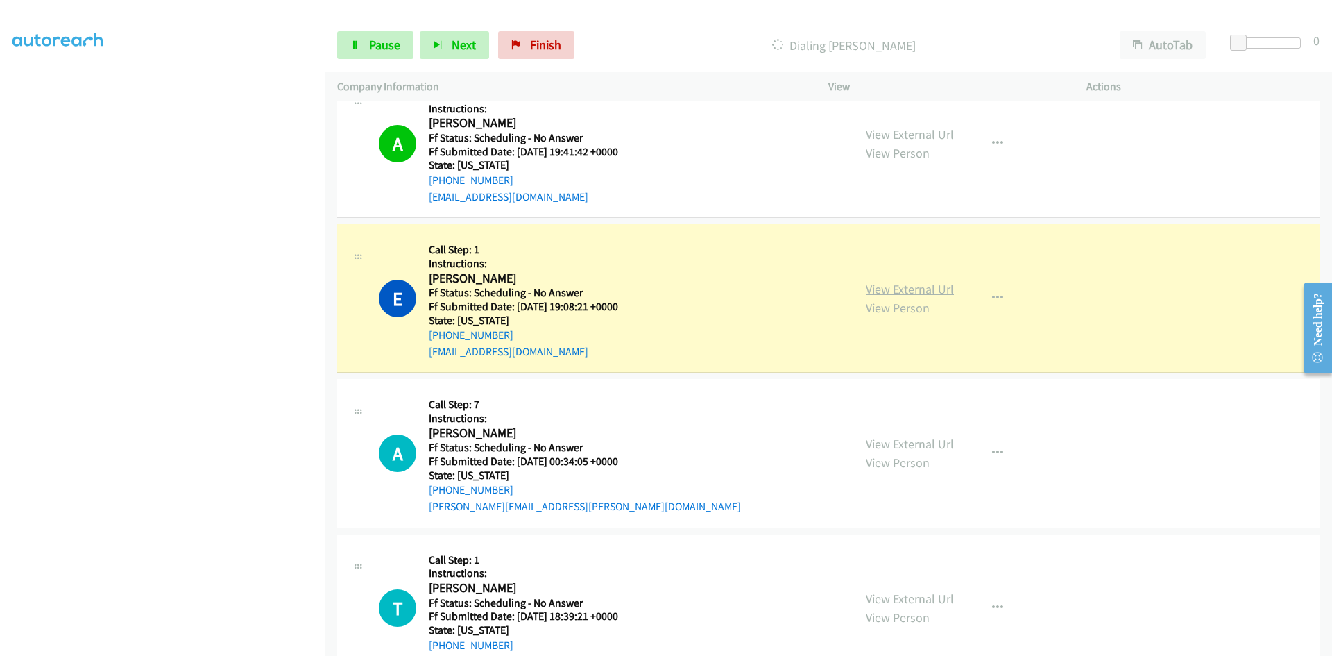
click at [947, 287] on link "View External Url" at bounding box center [910, 289] width 88 height 16
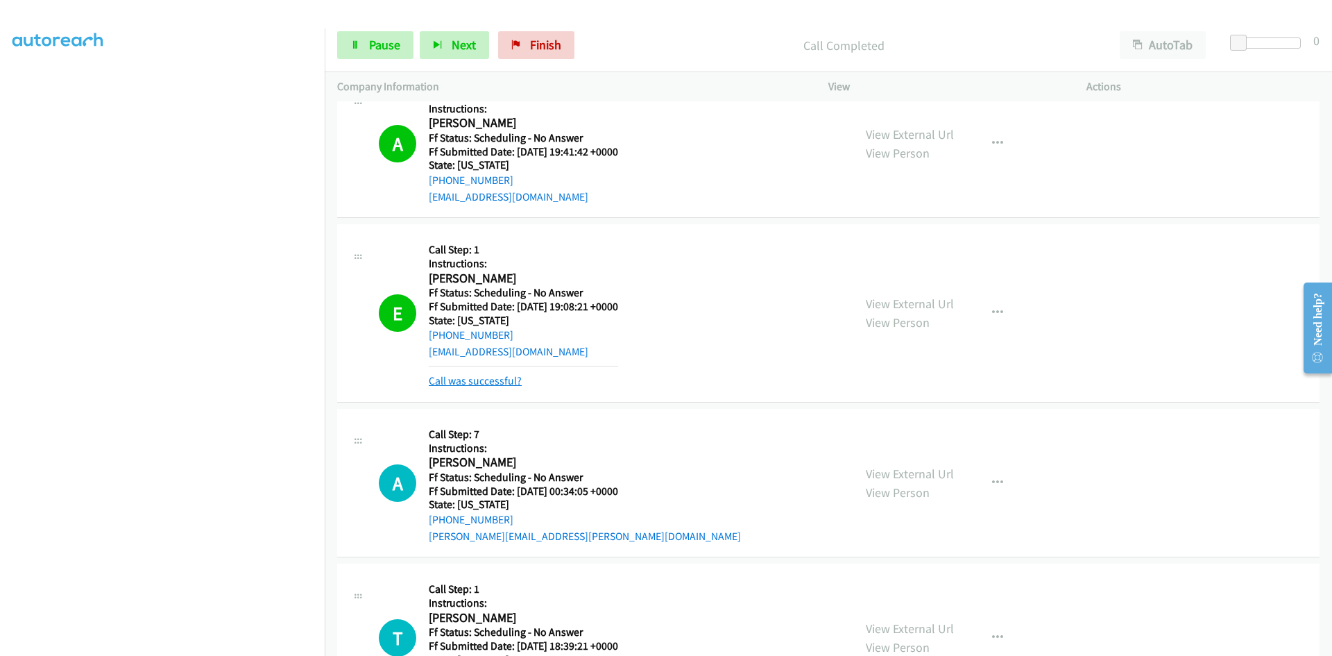
click at [507, 382] on link "Call was successful?" at bounding box center [475, 380] width 93 height 13
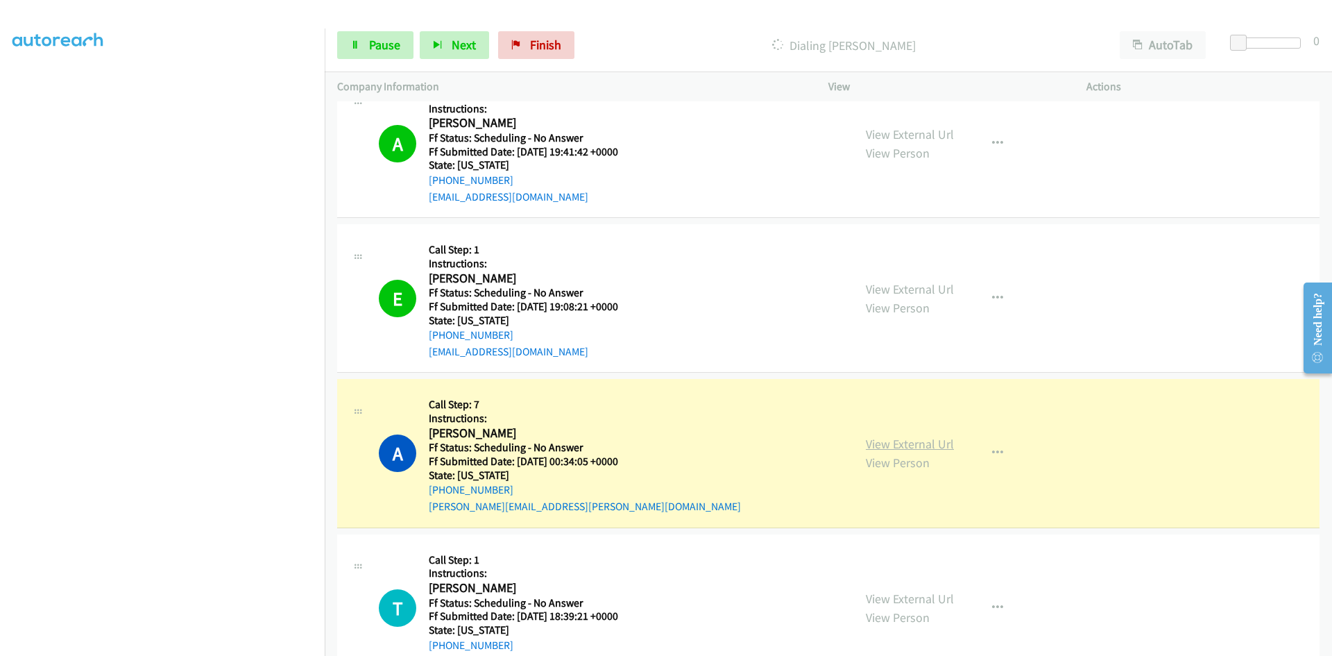
click at [914, 439] on link "View External Url" at bounding box center [910, 444] width 88 height 16
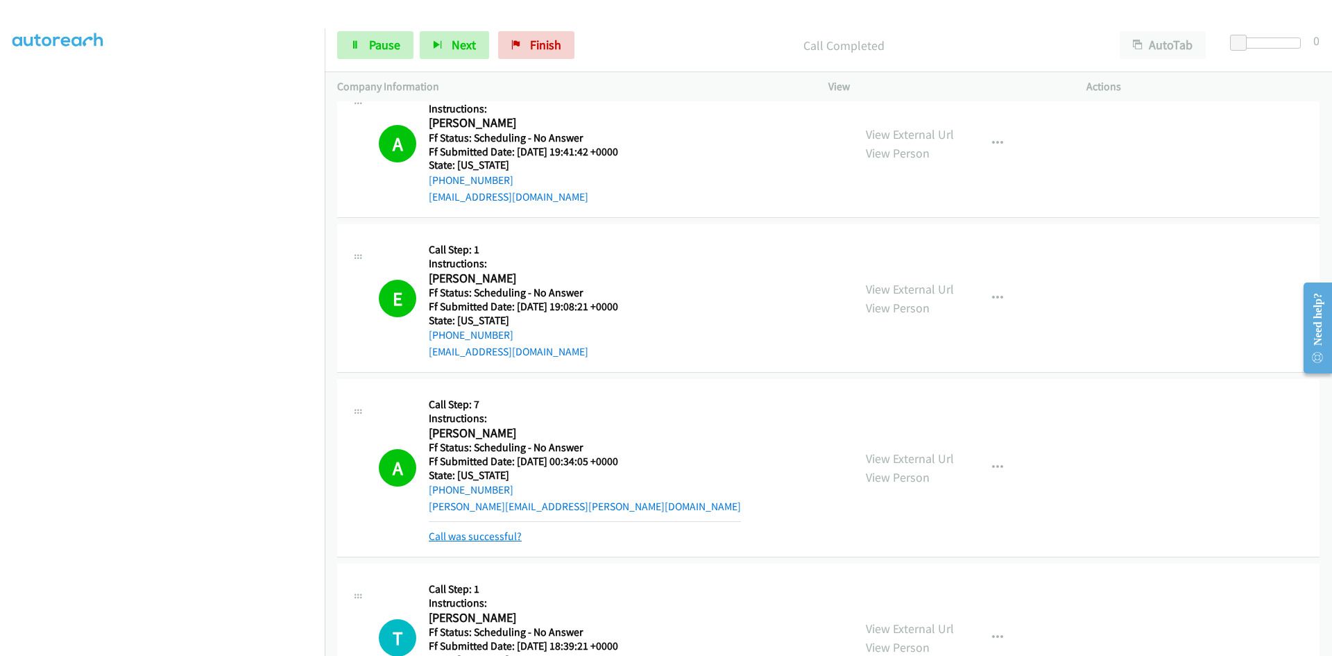
click at [491, 536] on link "Call was successful?" at bounding box center [475, 535] width 93 height 13
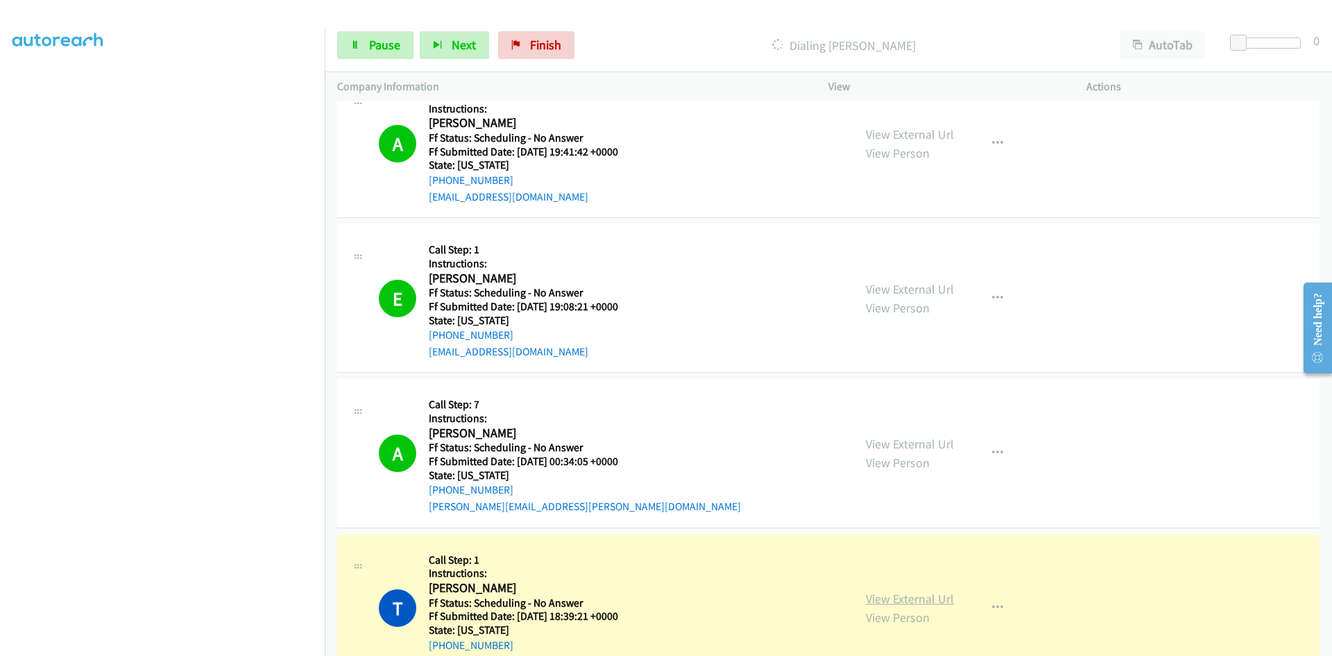
click at [871, 594] on link "View External Url" at bounding box center [910, 598] width 88 height 16
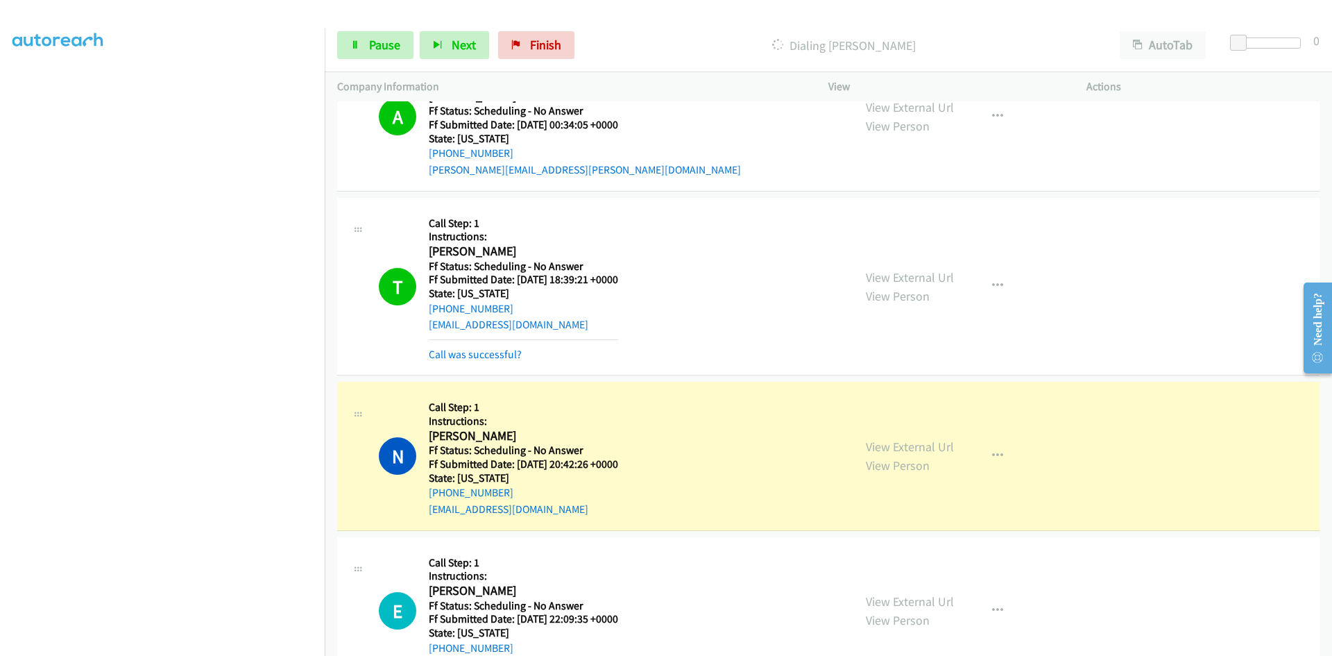
scroll to position [9297, 0]
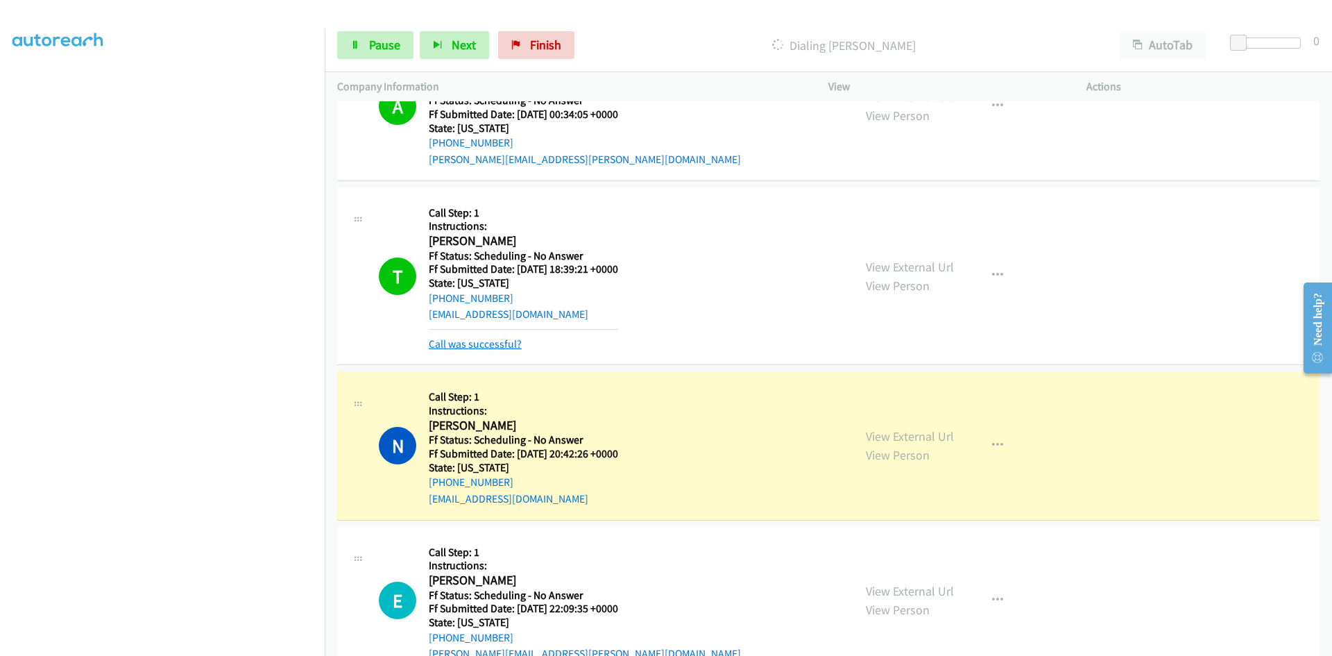
click at [442, 346] on link "Call was successful?" at bounding box center [475, 343] width 93 height 13
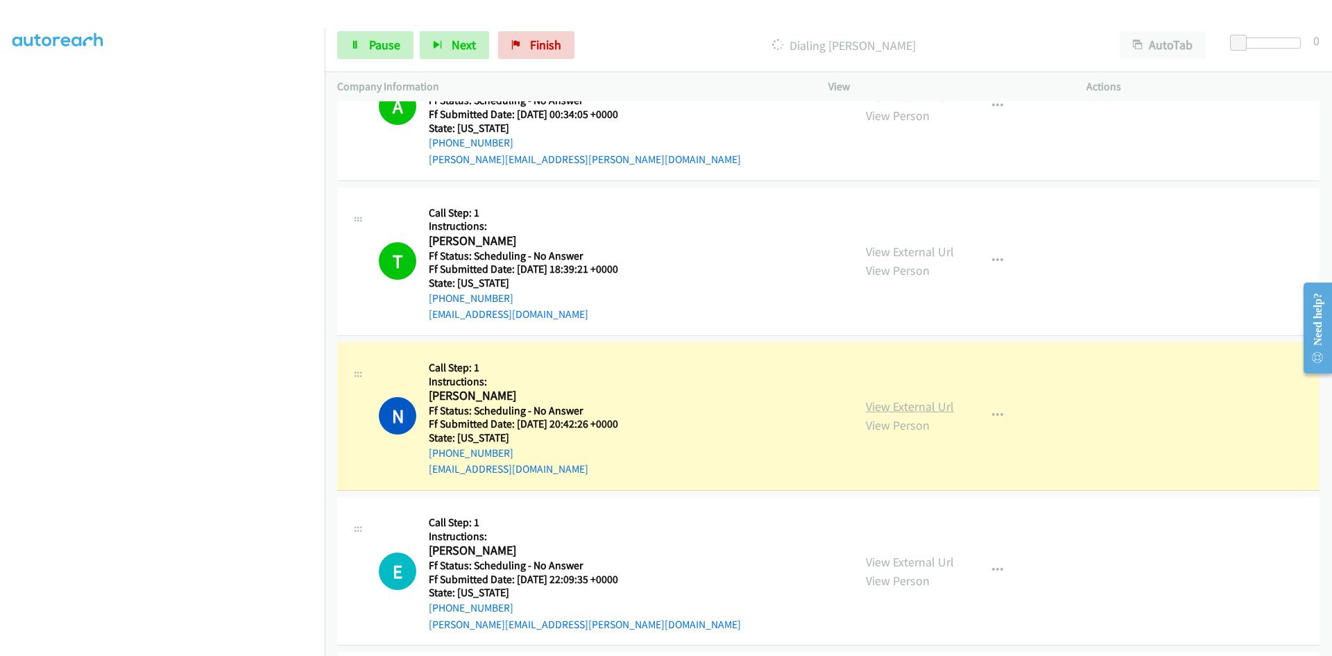
click at [935, 405] on link "View External Url" at bounding box center [910, 406] width 88 height 16
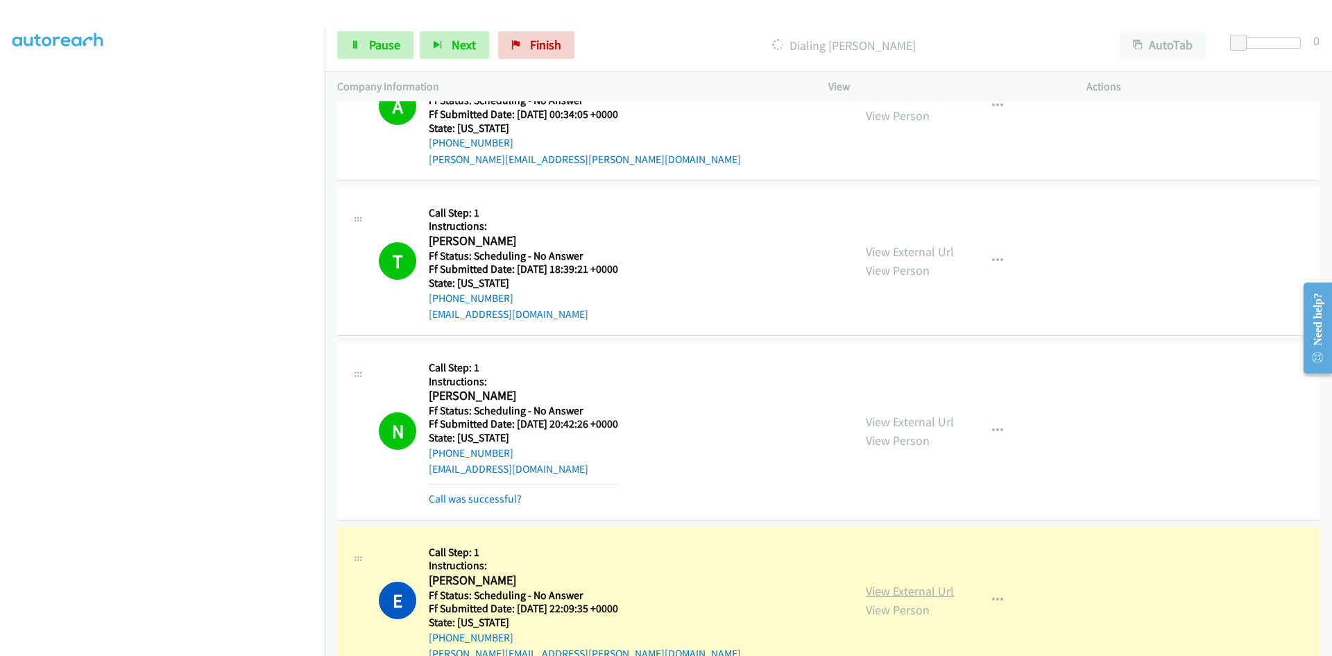
click at [924, 596] on link "View External Url" at bounding box center [910, 591] width 88 height 16
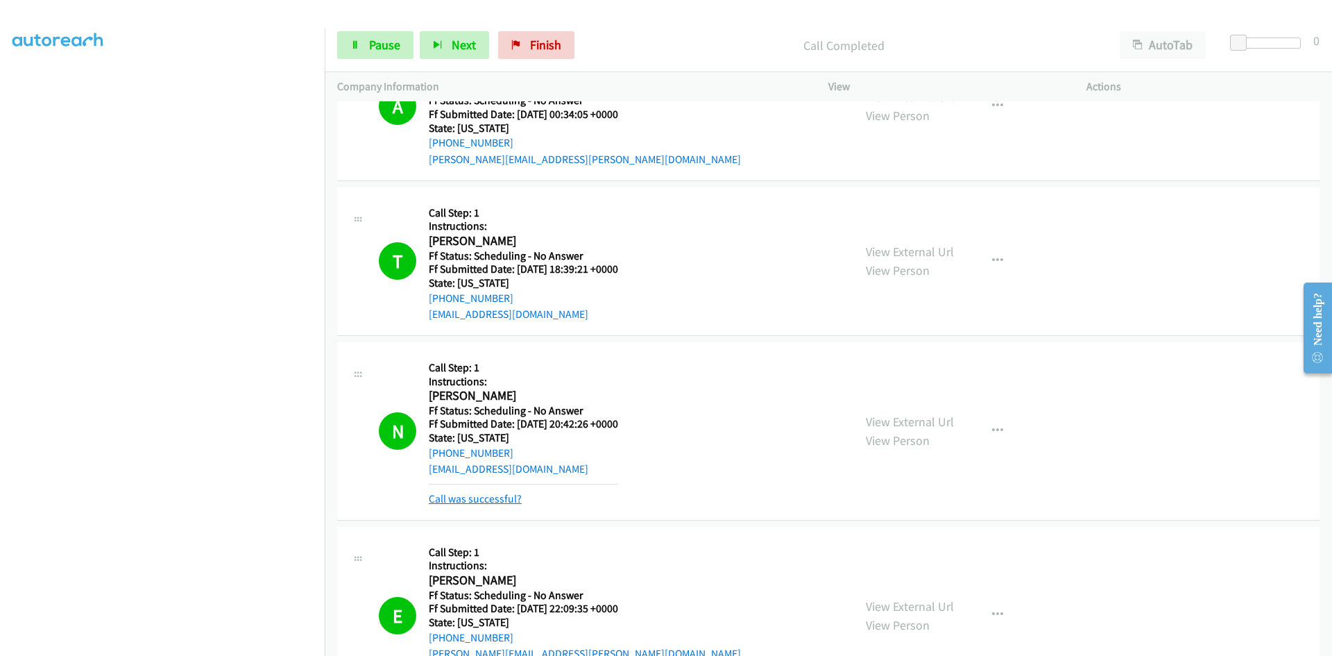
click at [460, 497] on link "Call was successful?" at bounding box center [475, 498] width 93 height 13
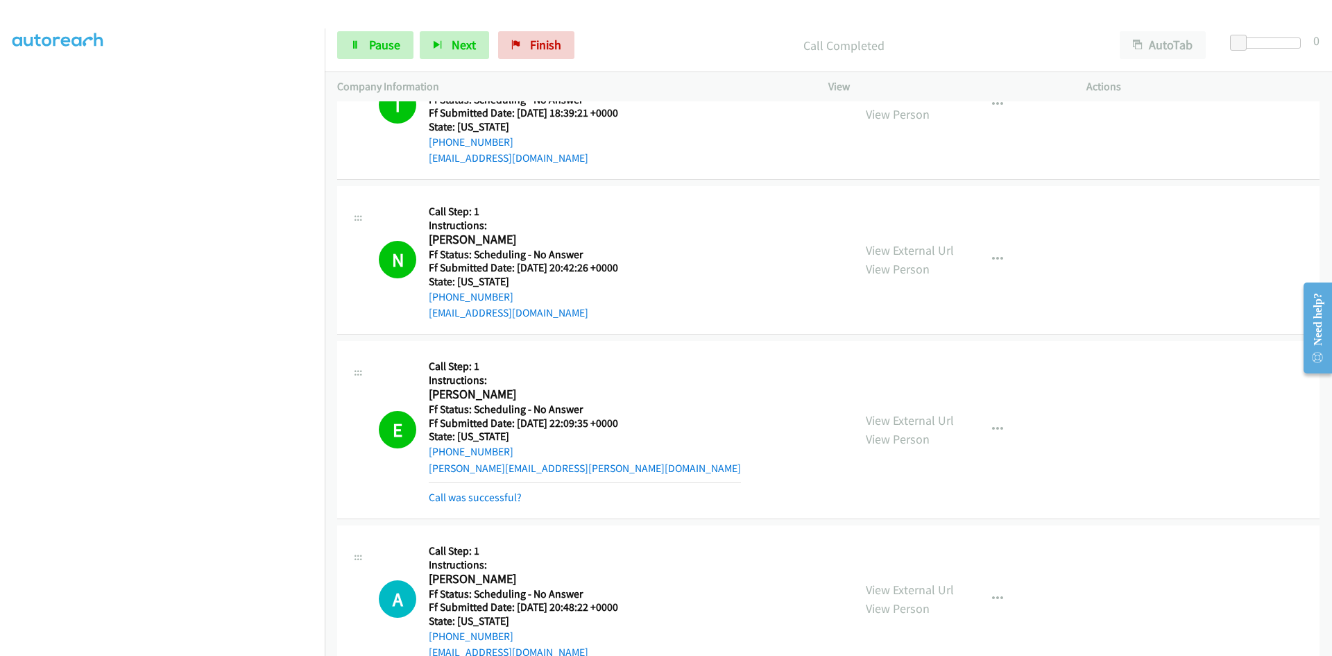
scroll to position [9575, 0]
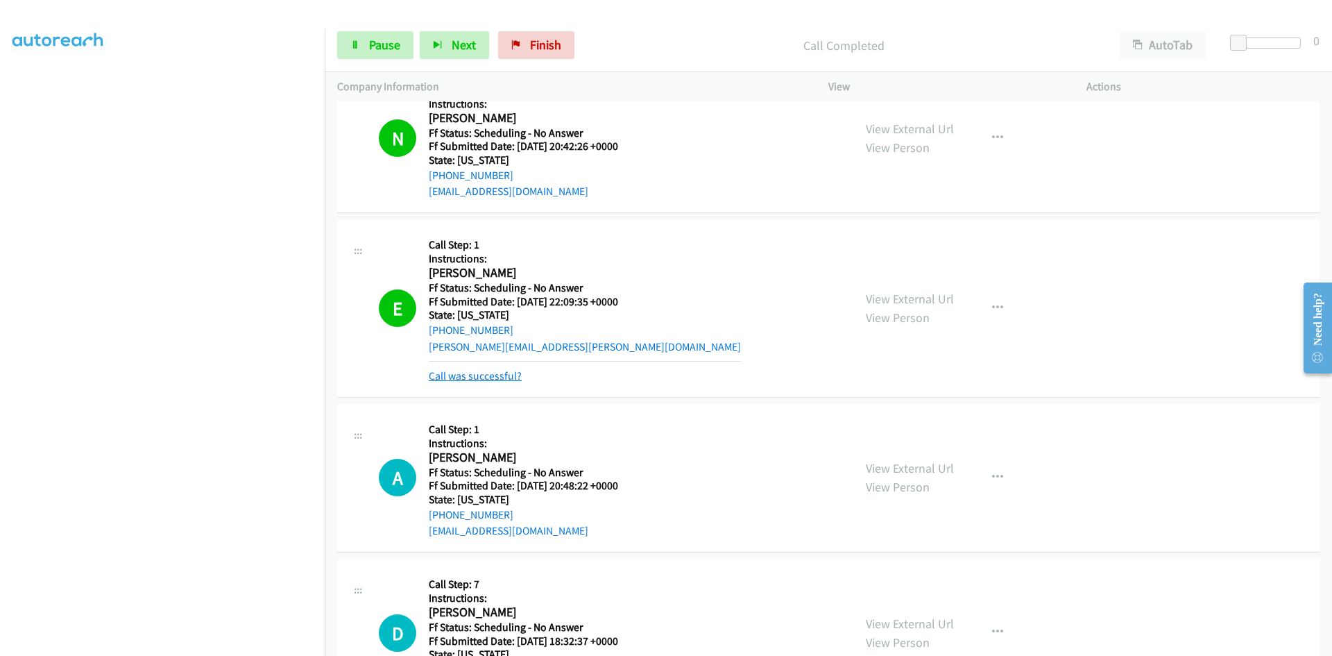
click at [476, 372] on link "Call was successful?" at bounding box center [475, 375] width 93 height 13
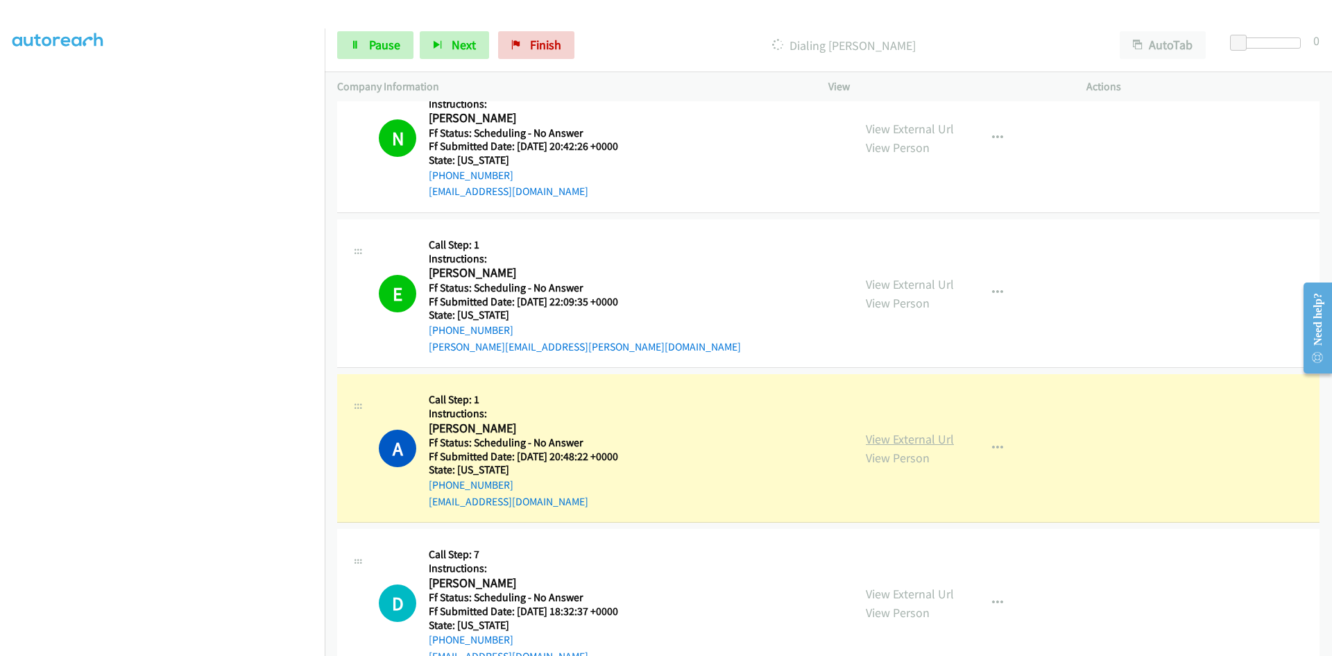
click at [915, 439] on link "View External Url" at bounding box center [910, 439] width 88 height 16
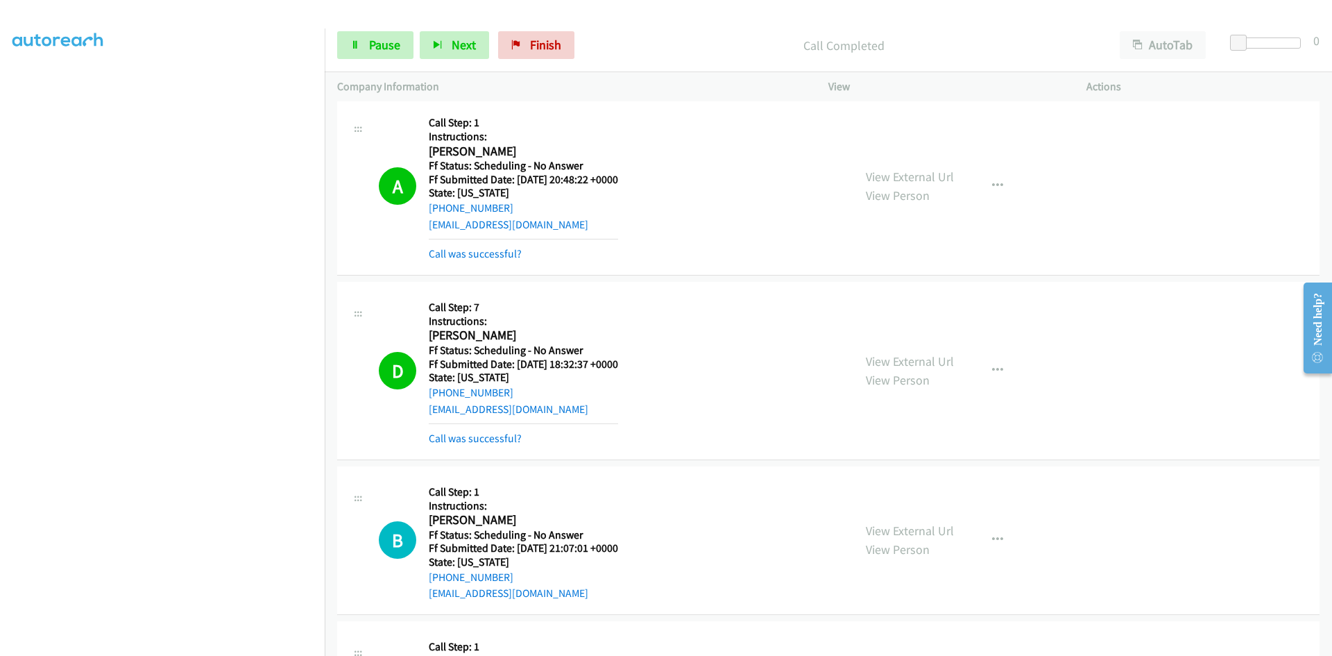
scroll to position [9853, 0]
click at [901, 363] on link "View External Url" at bounding box center [910, 360] width 88 height 16
click at [510, 254] on link "Call was successful?" at bounding box center [475, 252] width 93 height 13
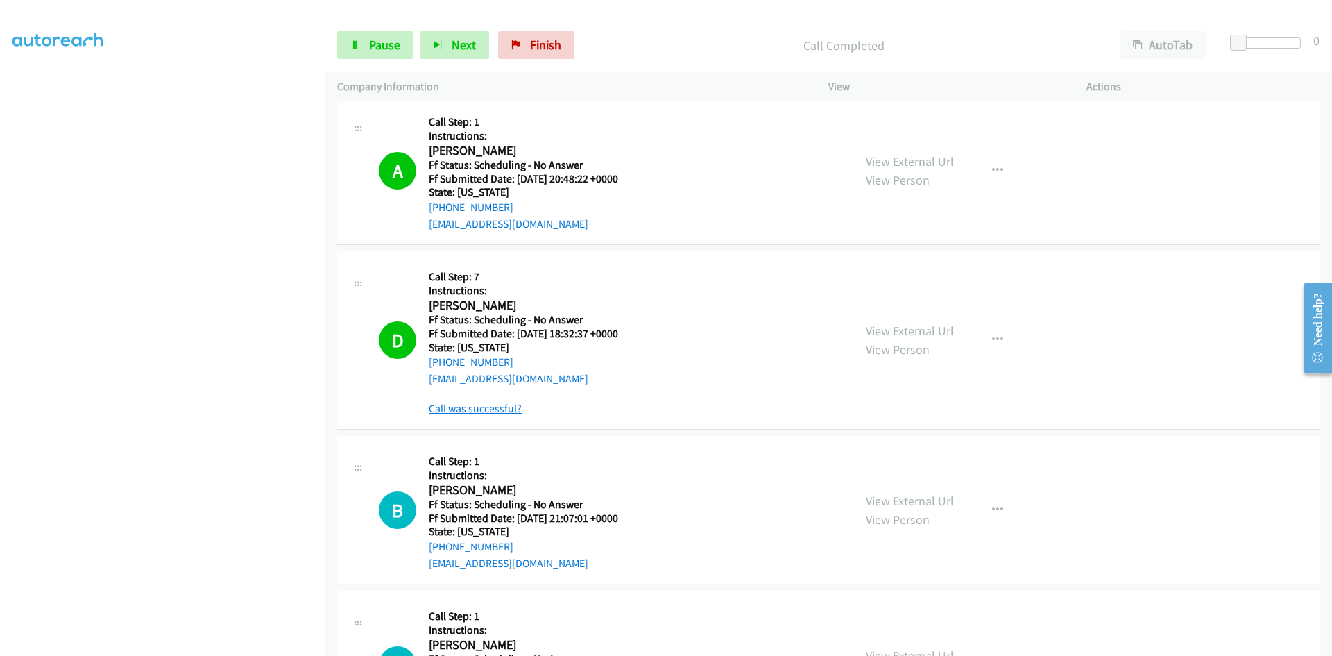
click at [502, 411] on link "Call was successful?" at bounding box center [475, 408] width 93 height 13
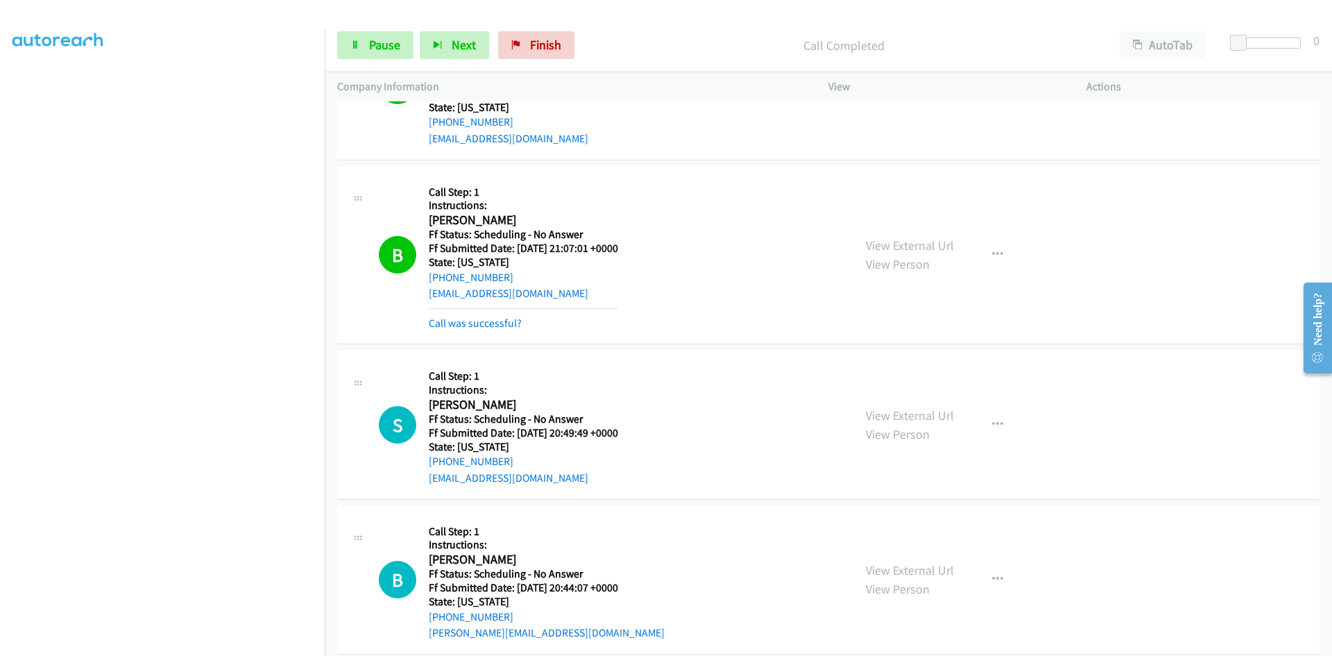
scroll to position [10199, 0]
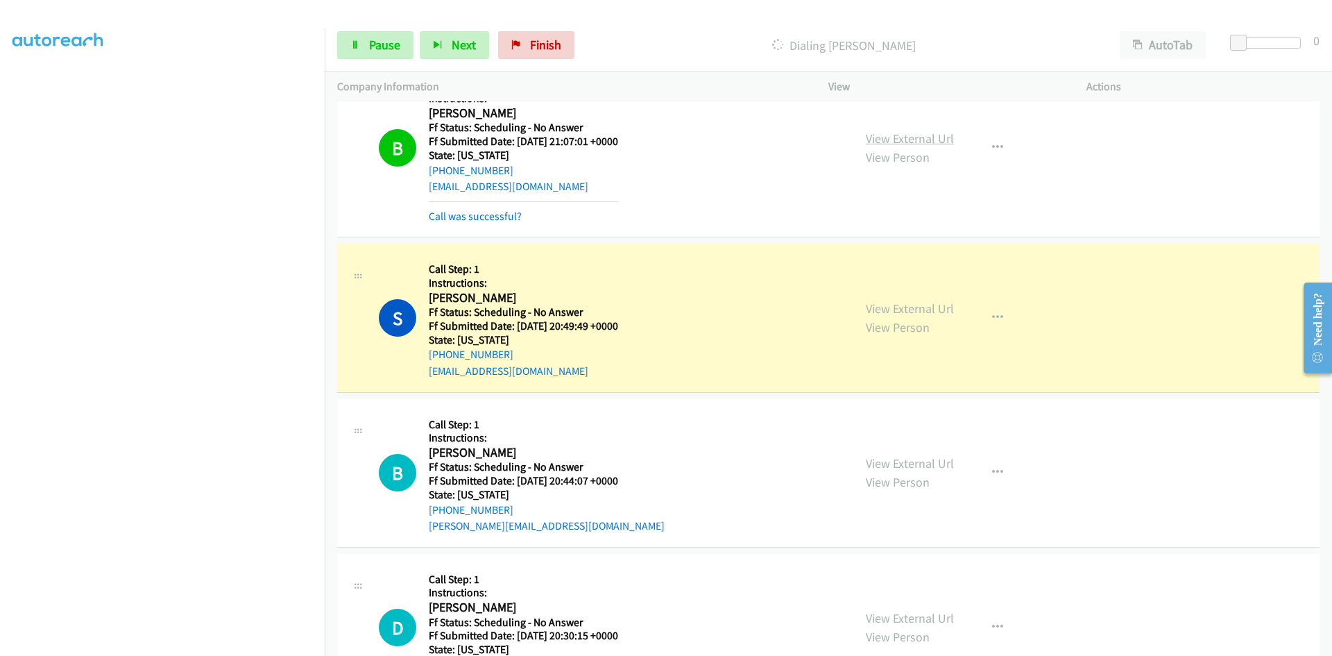
click at [874, 140] on link "View External Url" at bounding box center [910, 138] width 88 height 16
click at [489, 211] on link "Call was successful?" at bounding box center [475, 216] width 93 height 13
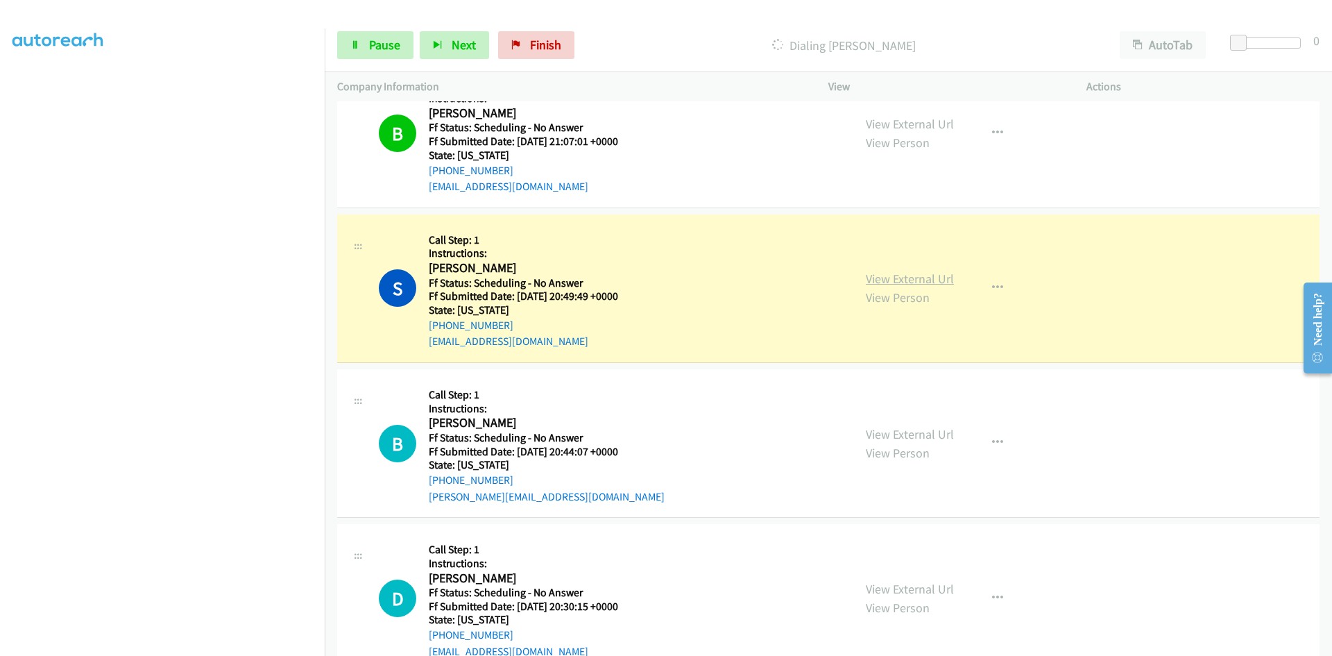
click at [907, 282] on link "View External Url" at bounding box center [910, 279] width 88 height 16
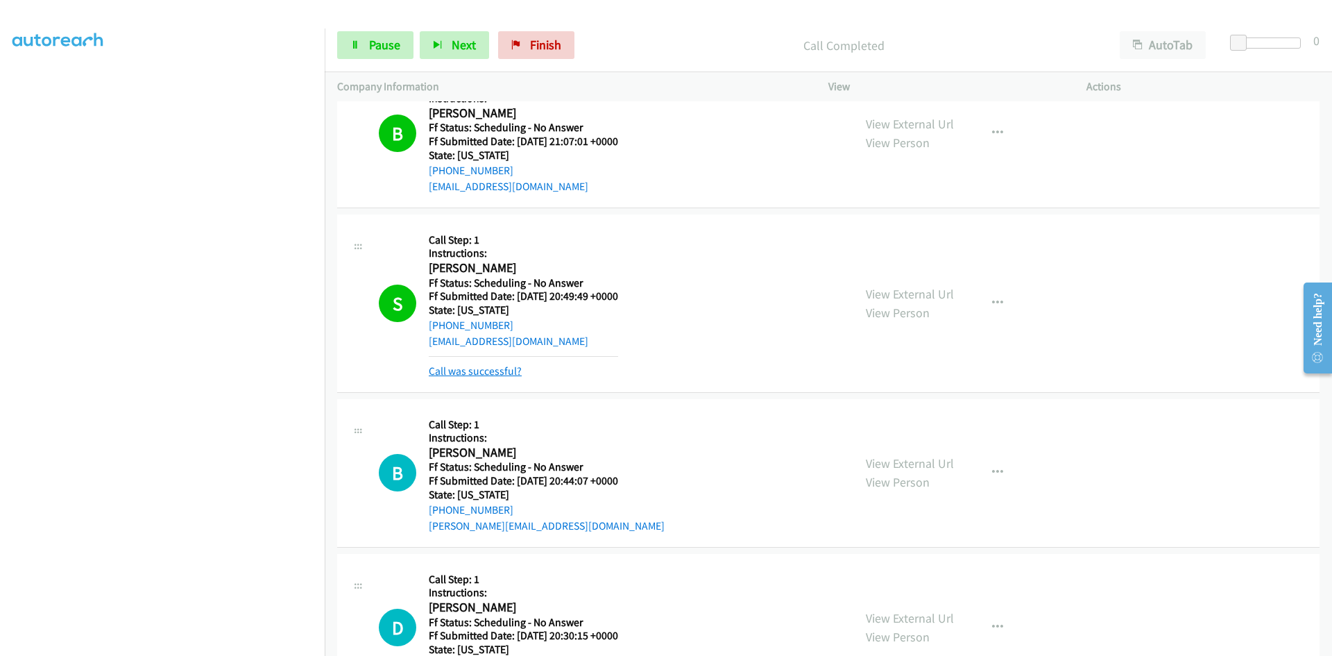
click at [507, 371] on link "Call was successful?" at bounding box center [475, 370] width 93 height 13
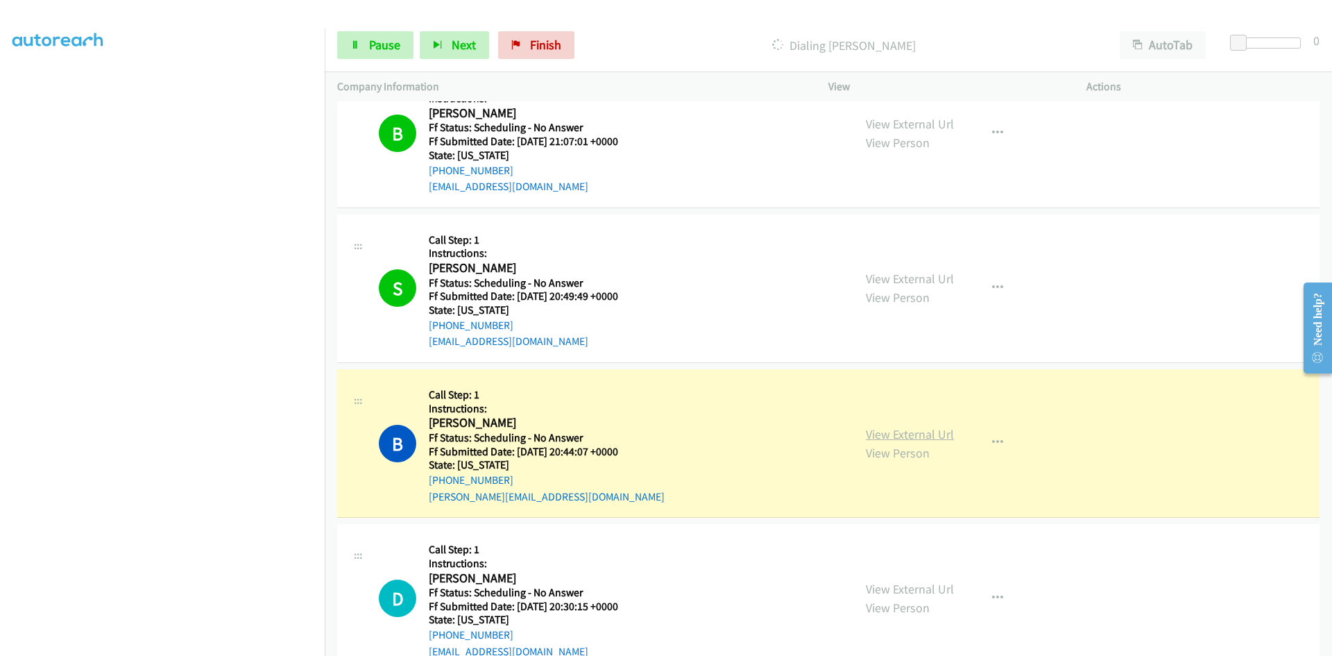
click at [946, 432] on link "View External Url" at bounding box center [910, 434] width 88 height 16
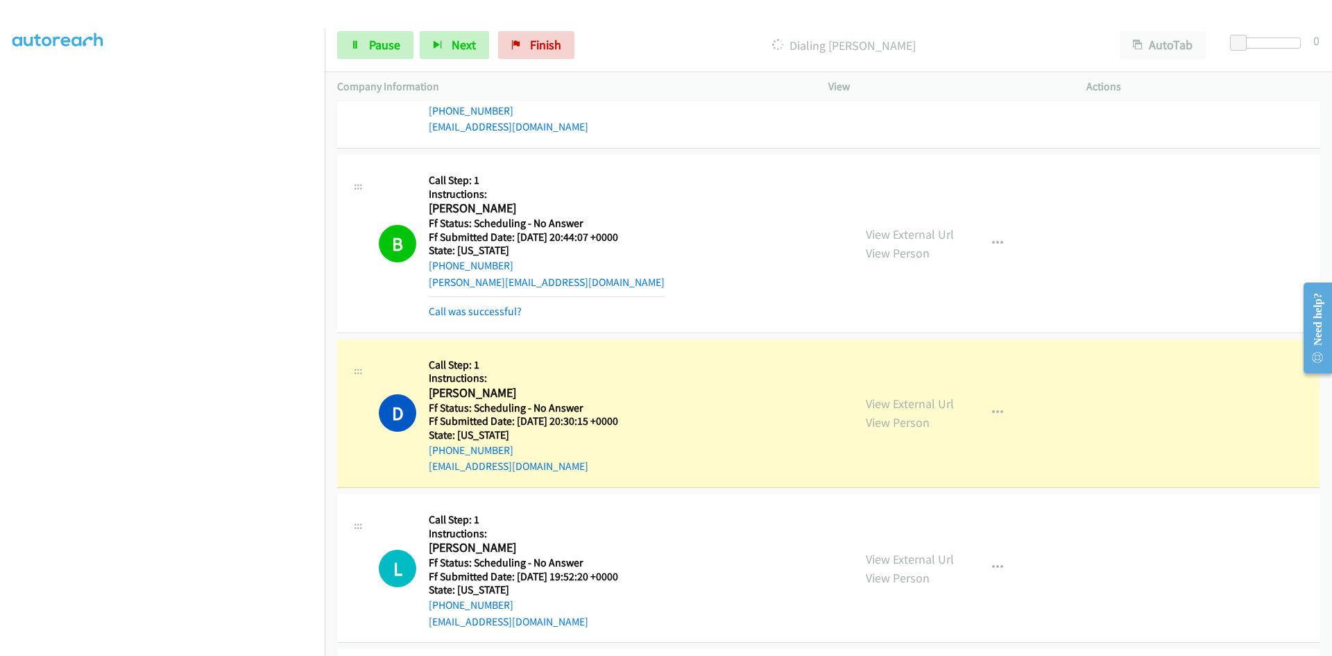
scroll to position [10477, 0]
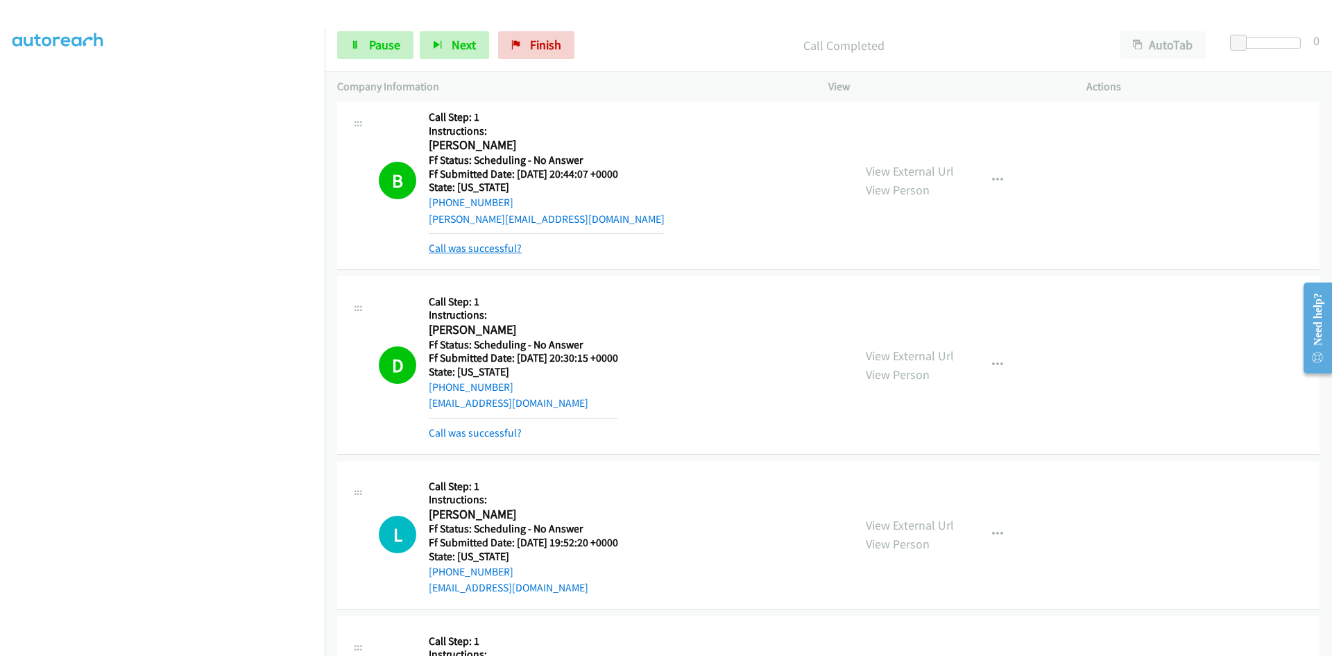
click at [465, 251] on link "Call was successful?" at bounding box center [475, 247] width 93 height 13
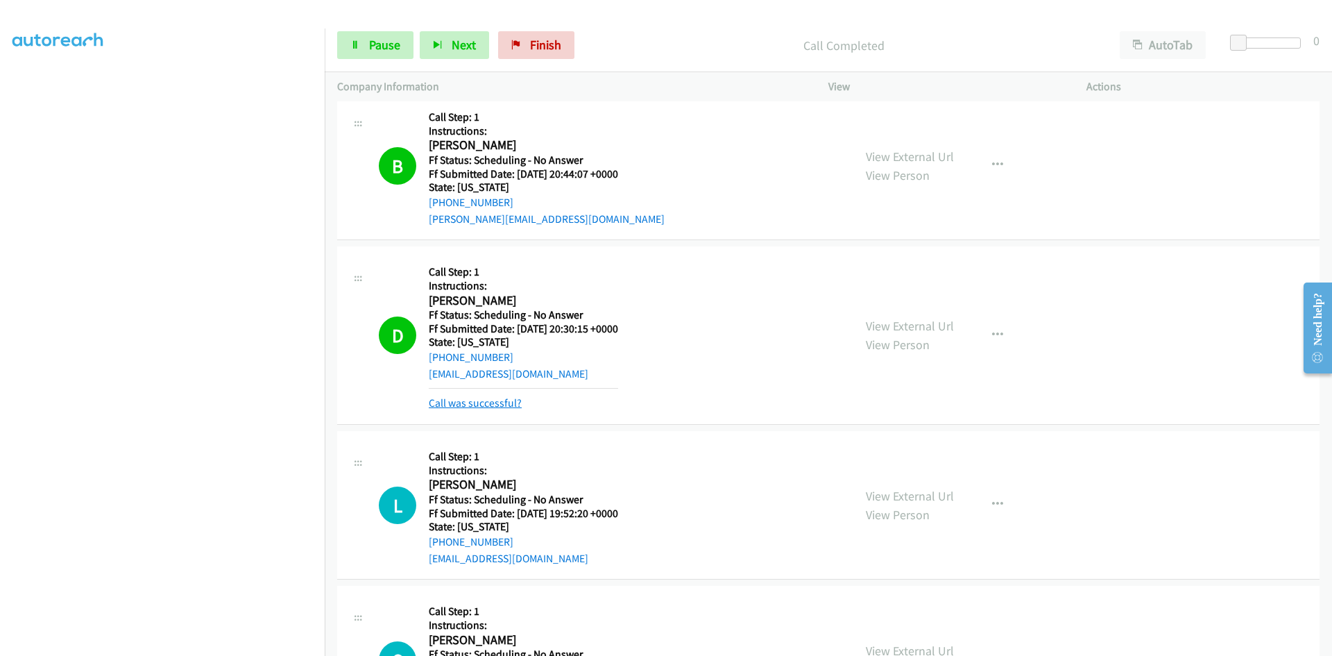
click at [507, 402] on link "Call was successful?" at bounding box center [475, 402] width 93 height 13
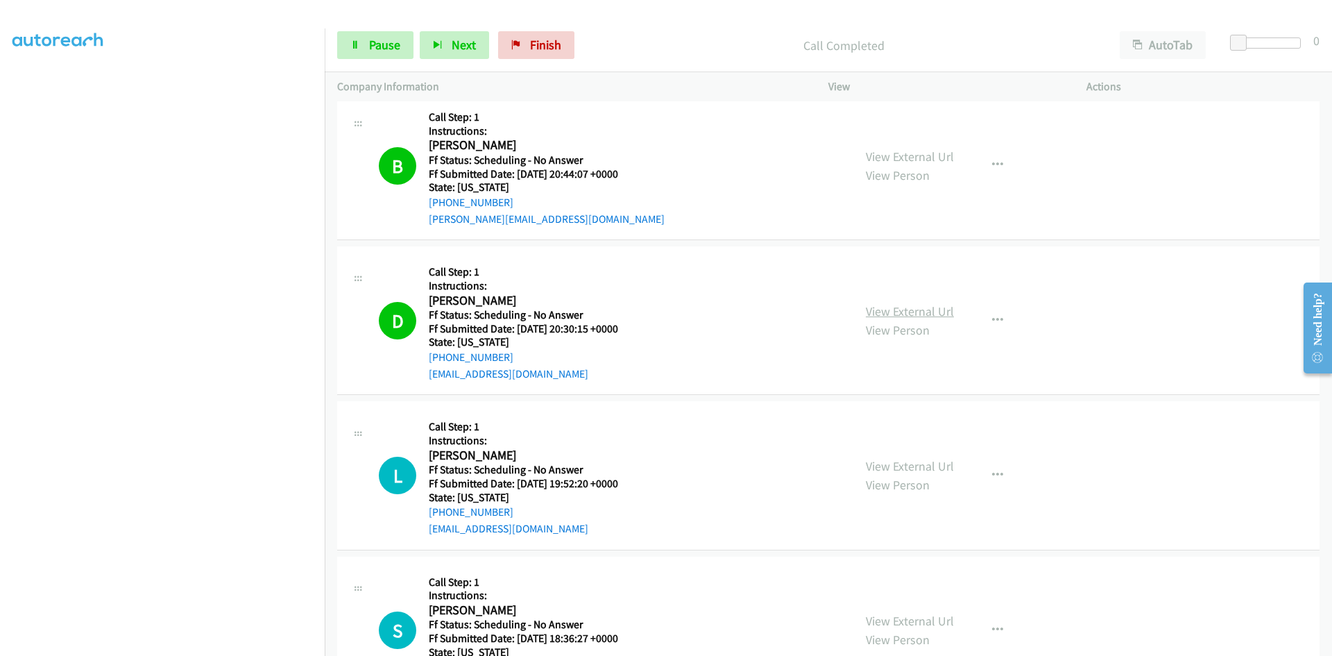
click at [930, 316] on link "View External Url" at bounding box center [910, 311] width 88 height 16
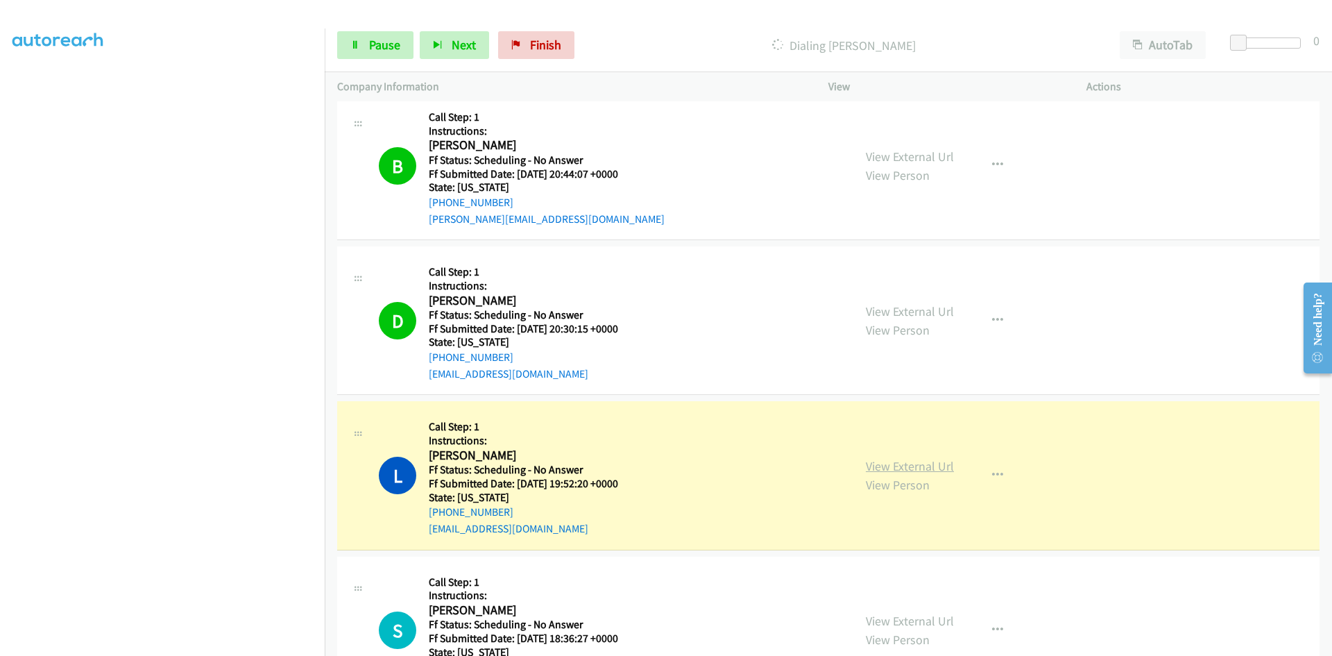
click at [936, 466] on link "View External Url" at bounding box center [910, 466] width 88 height 16
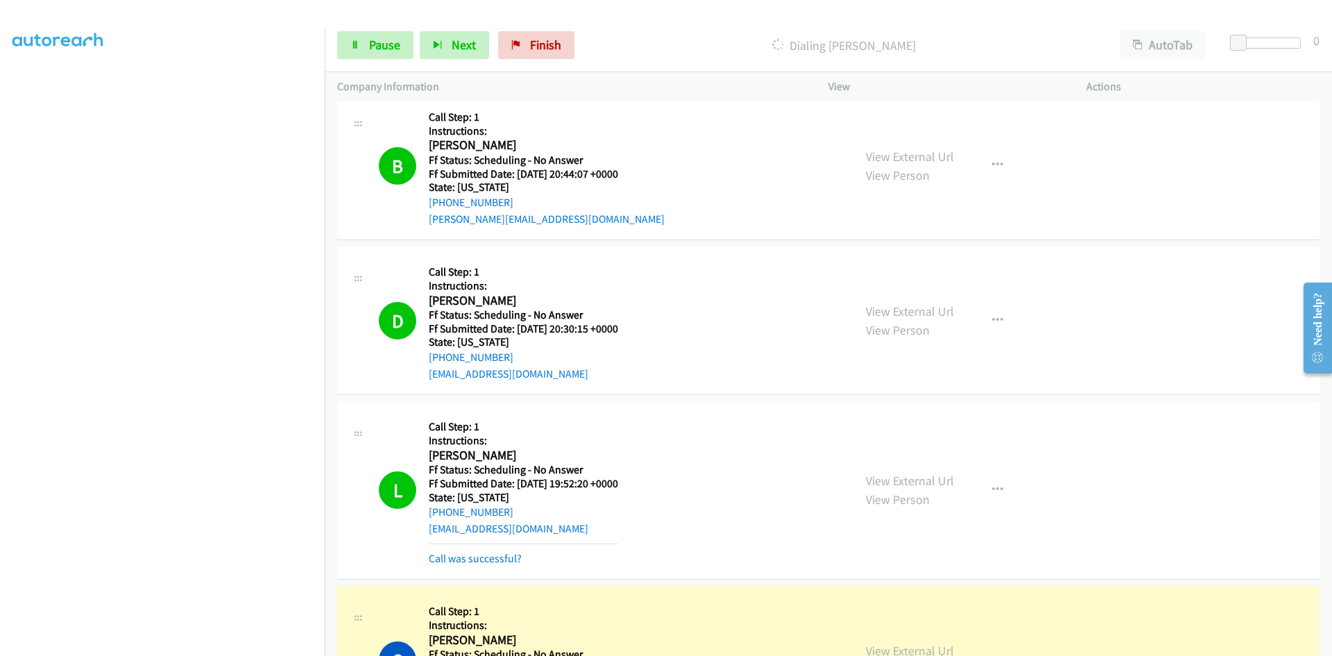
scroll to position [122, 0]
click at [386, 51] on span "Pause" at bounding box center [384, 45] width 31 height 16
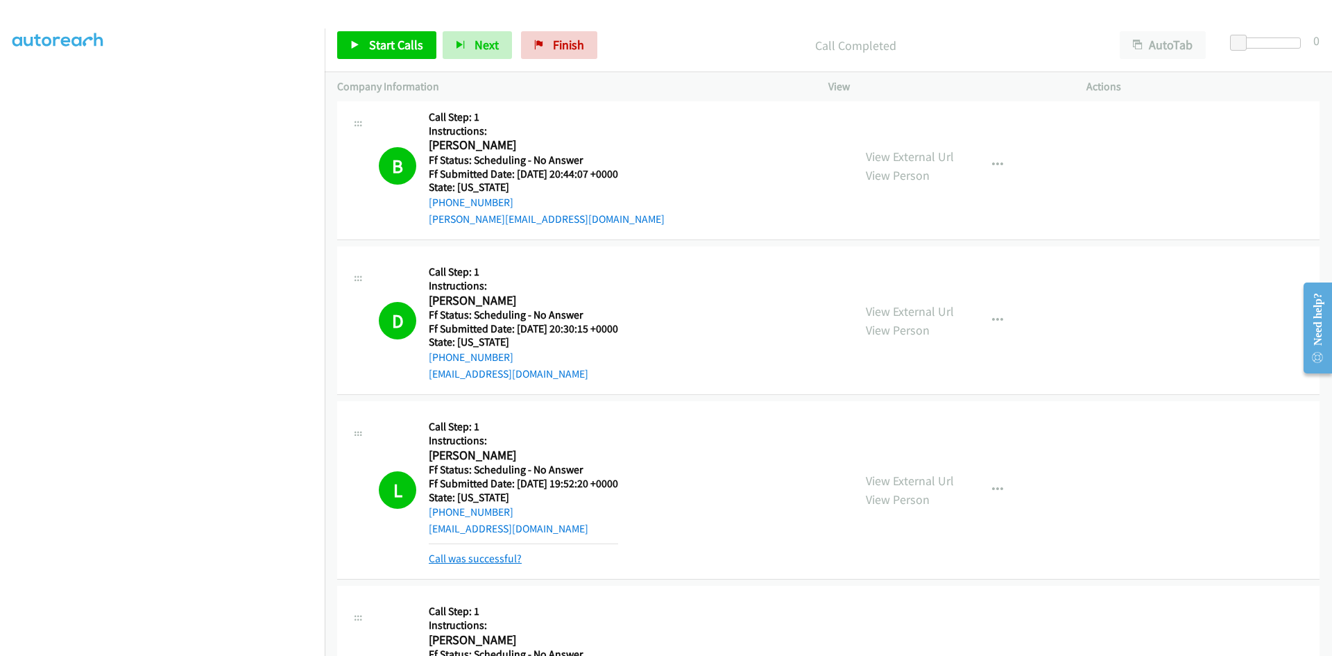
click at [469, 559] on link "Call was successful?" at bounding box center [475, 558] width 93 height 13
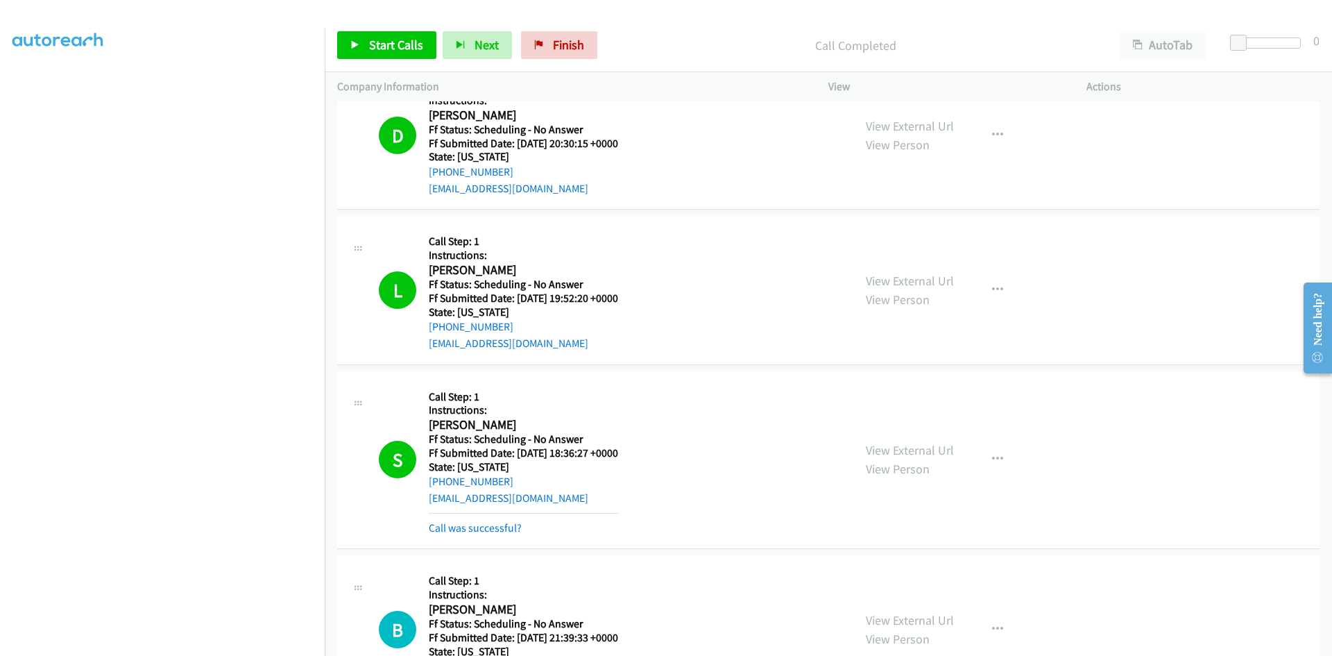
scroll to position [10755, 0]
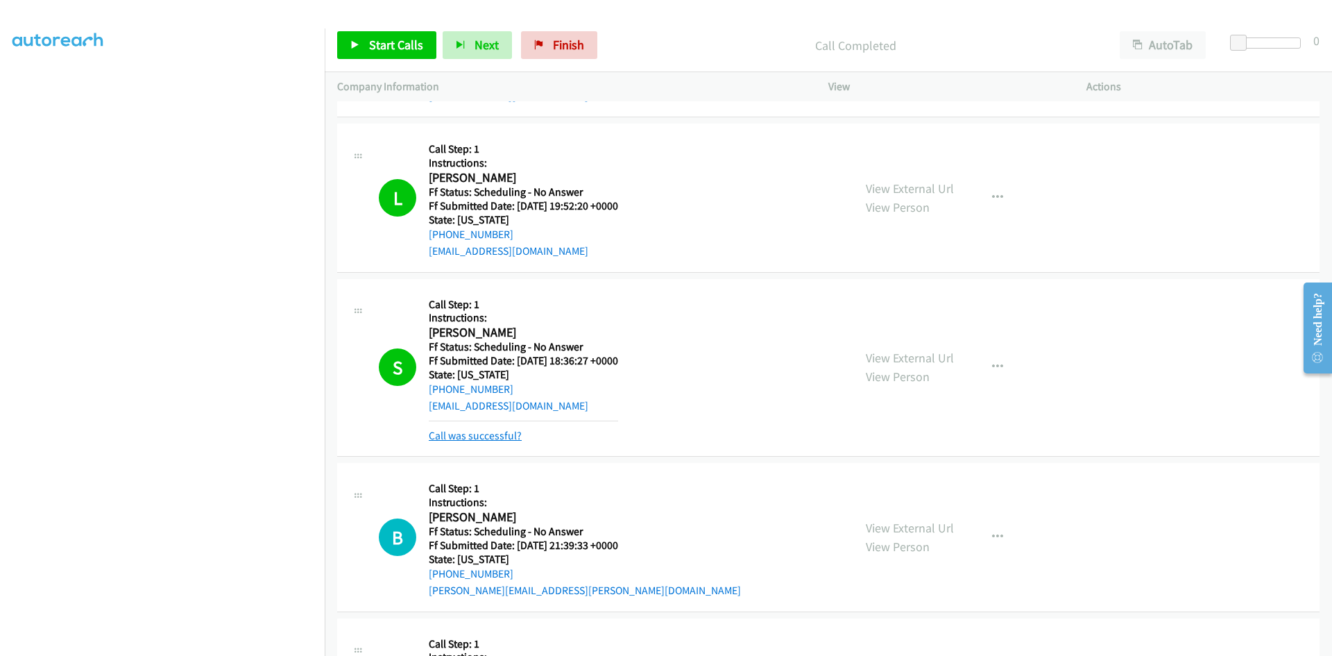
click at [473, 434] on link "Call was successful?" at bounding box center [475, 435] width 93 height 13
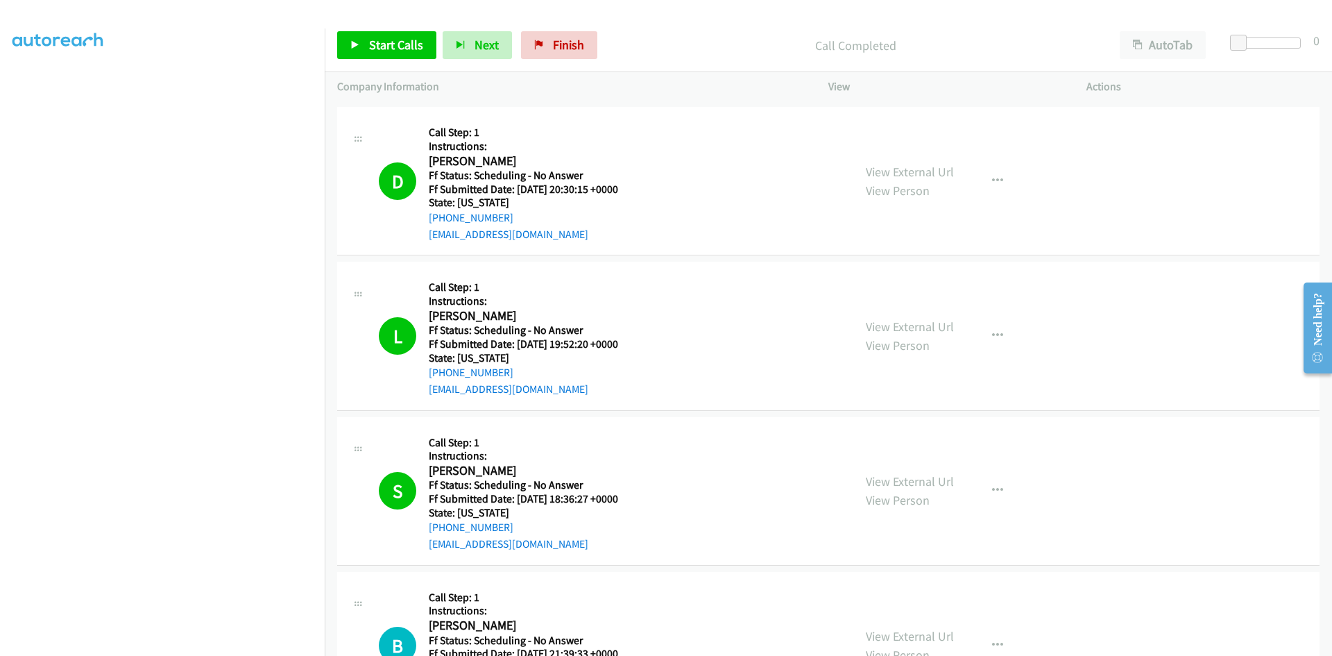
scroll to position [10616, 0]
click at [893, 484] on link "View External Url" at bounding box center [910, 482] width 88 height 16
